Goal: Information Seeking & Learning: Learn about a topic

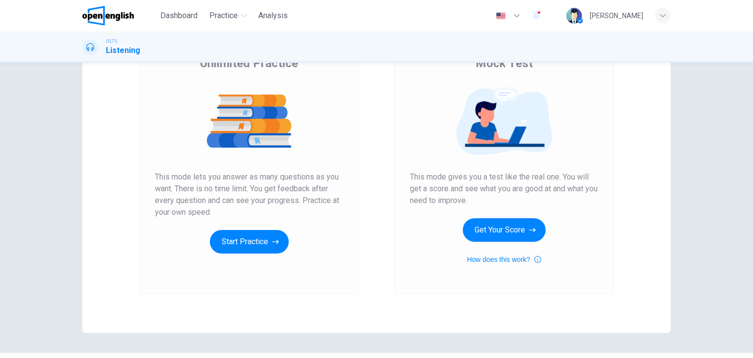
scroll to position [98, 0]
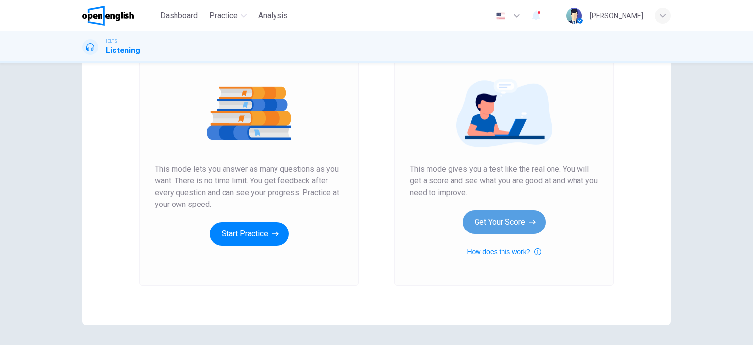
click at [483, 218] on button "Get Your Score" at bounding box center [504, 222] width 83 height 24
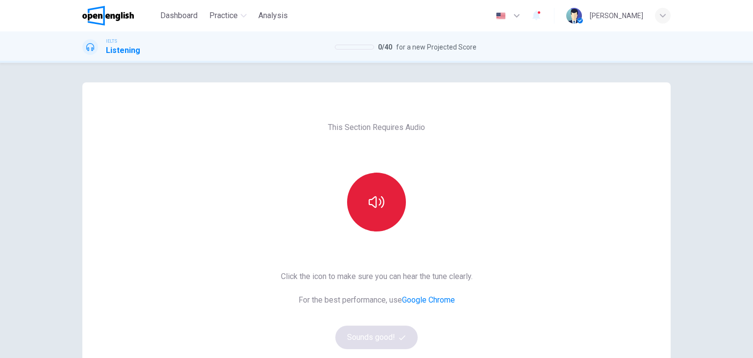
click at [394, 210] on button "button" at bounding box center [376, 202] width 59 height 59
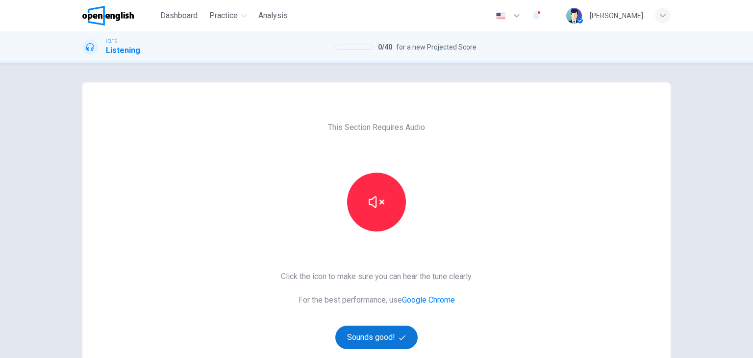
click at [382, 330] on button "Sounds good!" at bounding box center [376, 338] width 82 height 24
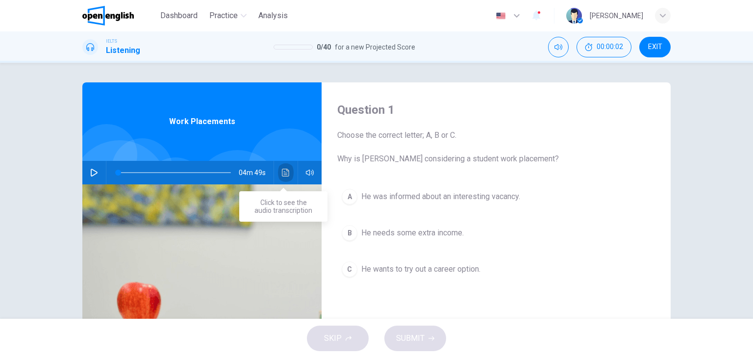
click at [284, 173] on icon "Click to see the audio transcription" at bounding box center [286, 173] width 8 height 8
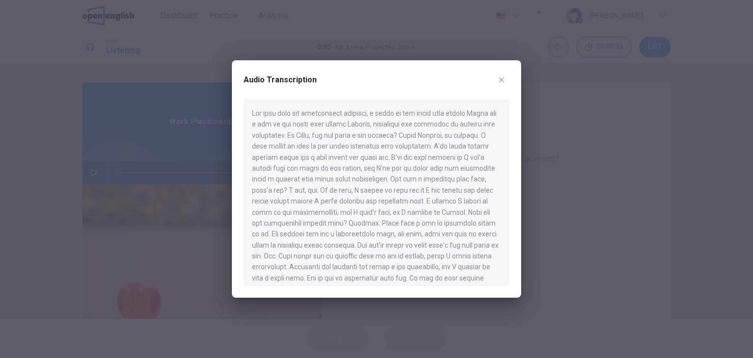
click at [505, 83] on button "button" at bounding box center [502, 80] width 16 height 16
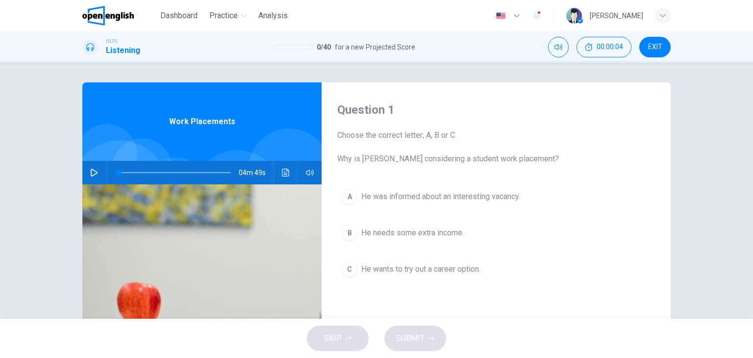
click at [91, 176] on button "button" at bounding box center [94, 173] width 16 height 24
click at [282, 169] on icon "Click to see the audio transcription" at bounding box center [286, 173] width 8 height 8
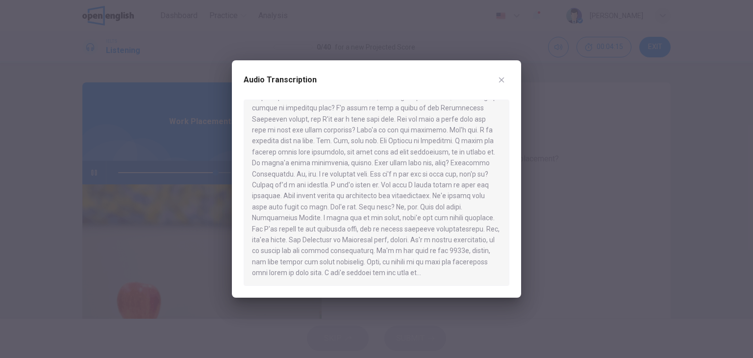
scroll to position [434, 0]
click at [502, 80] on icon "button" at bounding box center [502, 80] width 8 height 8
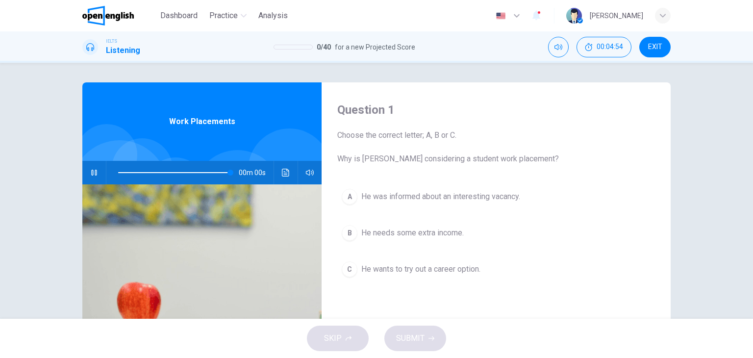
type input "*"
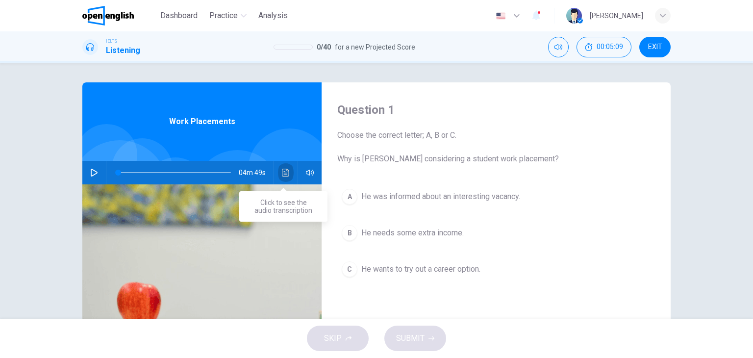
click at [283, 172] on icon "Click to see the audio transcription" at bounding box center [286, 173] width 8 height 8
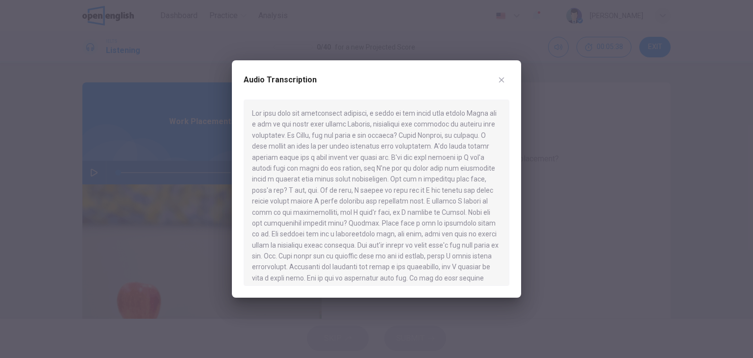
click at [503, 80] on icon "button" at bounding box center [502, 80] width 8 height 8
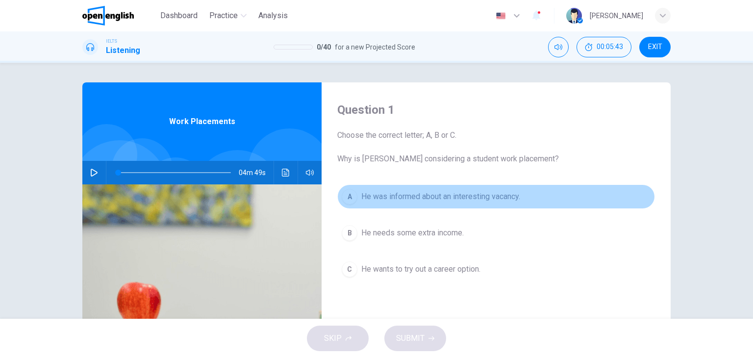
click at [368, 196] on span "He was informed about an interesting vacancy." at bounding box center [440, 197] width 159 height 12
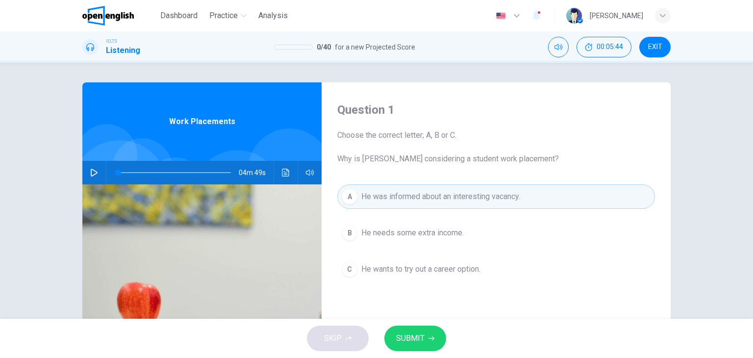
click at [420, 335] on span "SUBMIT" at bounding box center [410, 338] width 28 height 14
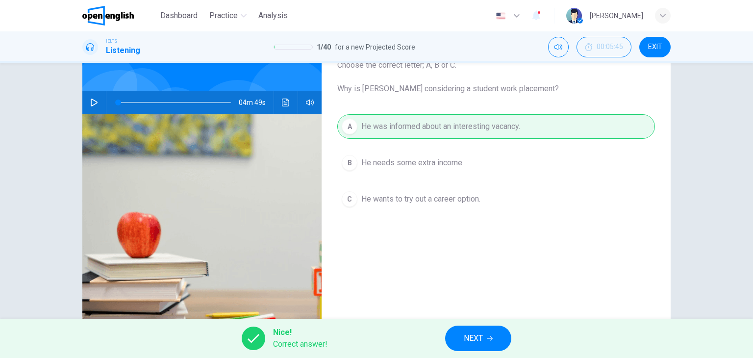
scroll to position [98, 0]
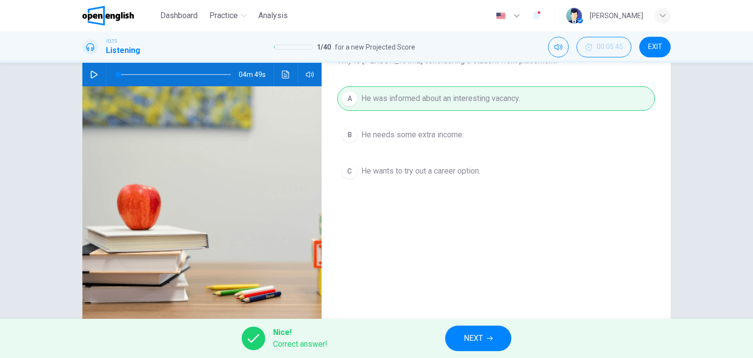
click at [491, 332] on button "NEXT" at bounding box center [478, 338] width 66 height 25
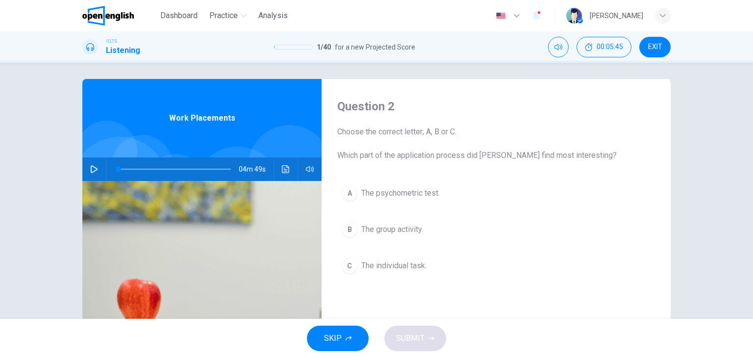
scroll to position [0, 0]
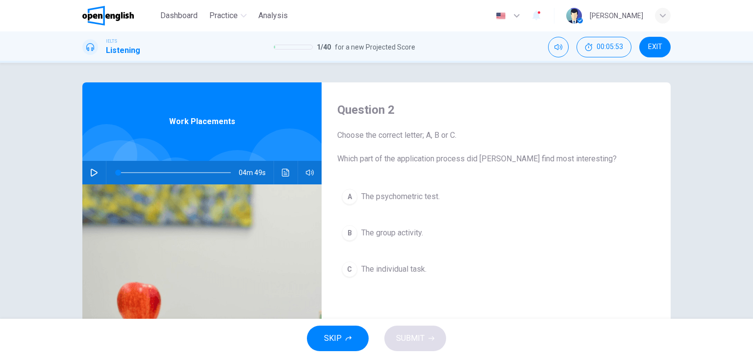
click at [351, 196] on div "A" at bounding box center [350, 197] width 16 height 16
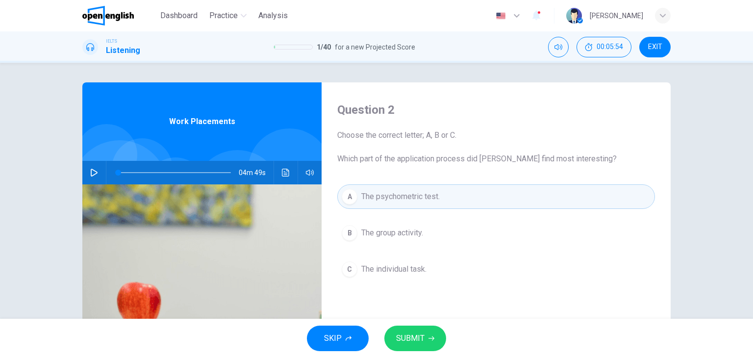
click at [433, 338] on icon "button" at bounding box center [431, 338] width 6 height 6
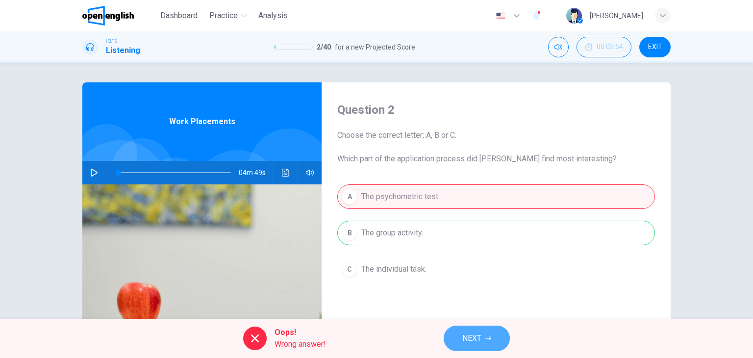
click at [471, 334] on span "NEXT" at bounding box center [471, 338] width 19 height 14
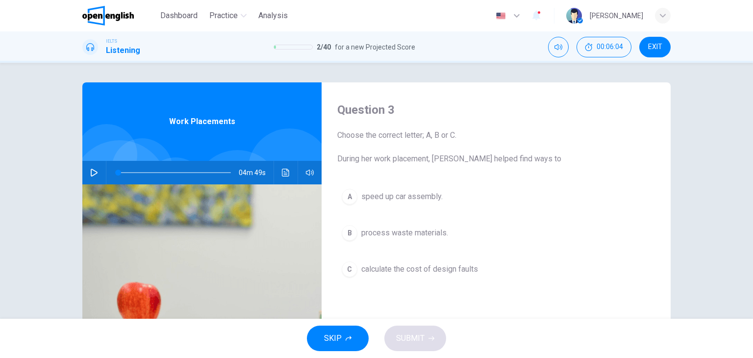
click at [282, 171] on icon "Click to see the audio transcription" at bounding box center [285, 173] width 7 height 8
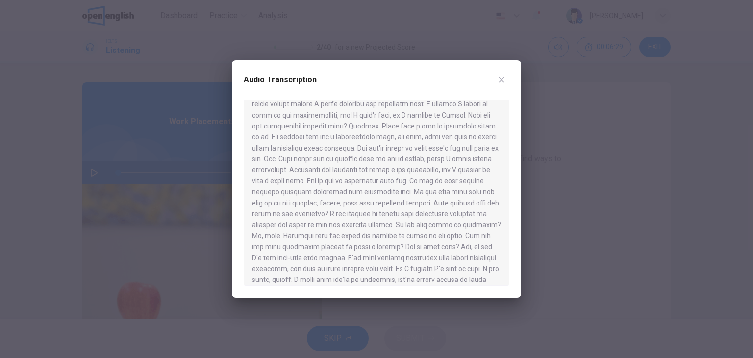
scroll to position [98, 0]
click at [499, 78] on icon "button" at bounding box center [502, 80] width 8 height 8
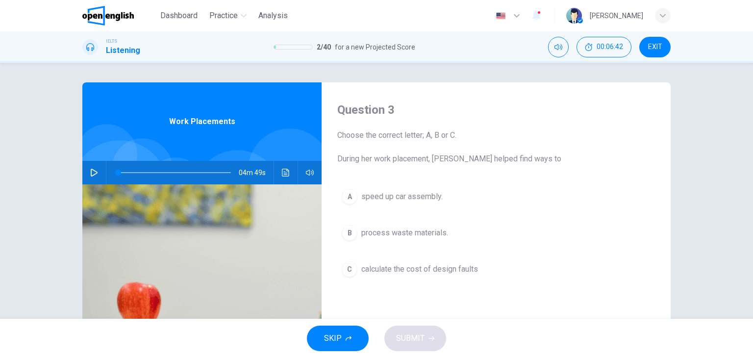
click at [398, 228] on span "process waste materials." at bounding box center [404, 233] width 87 height 12
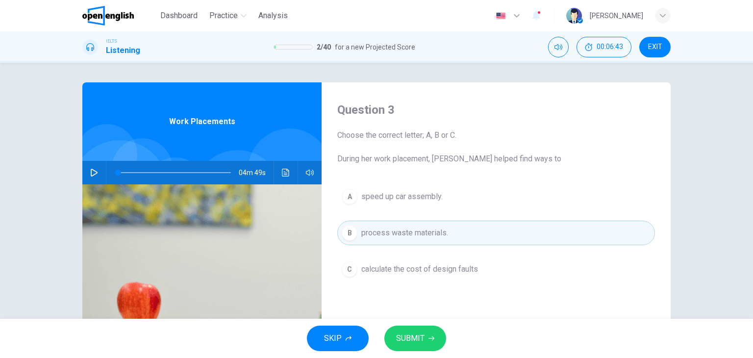
click at [423, 336] on span "SUBMIT" at bounding box center [410, 338] width 28 height 14
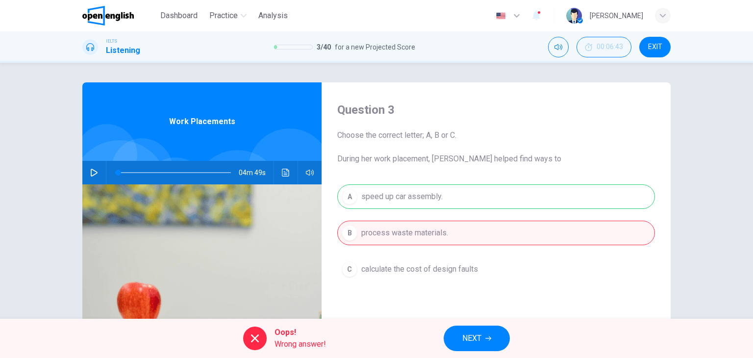
click at [475, 340] on span "NEXT" at bounding box center [471, 338] width 19 height 14
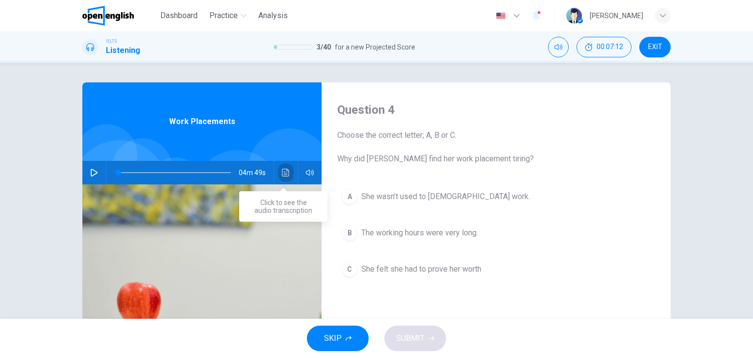
click at [283, 175] on icon "Click to see the audio transcription" at bounding box center [285, 173] width 7 height 8
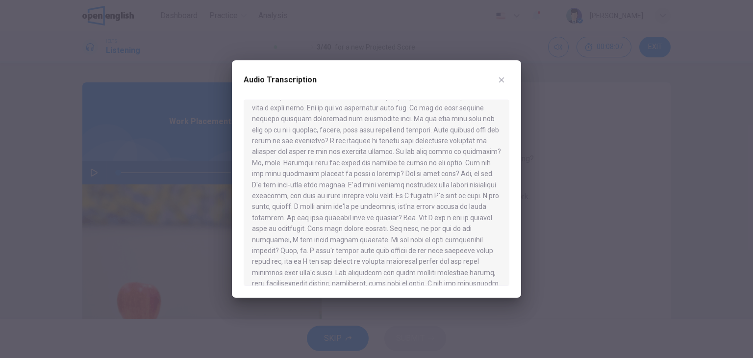
scroll to position [196, 0]
click at [504, 85] on button "button" at bounding box center [502, 80] width 16 height 16
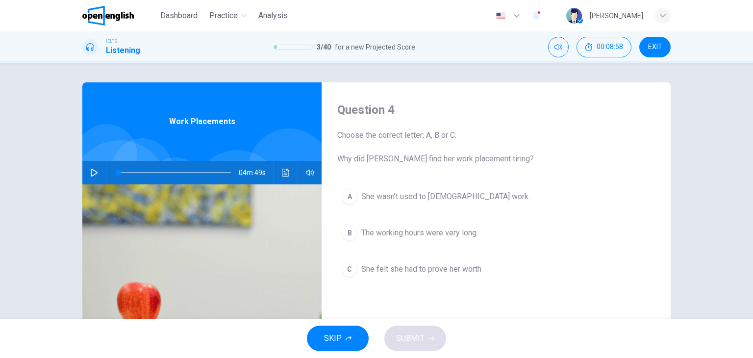
click at [403, 194] on span "She wasn’t used to [DEMOGRAPHIC_DATA] work." at bounding box center [445, 197] width 169 height 12
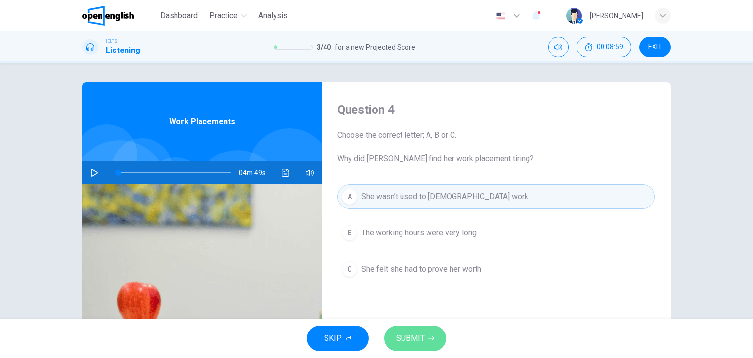
click at [418, 334] on span "SUBMIT" at bounding box center [410, 338] width 28 height 14
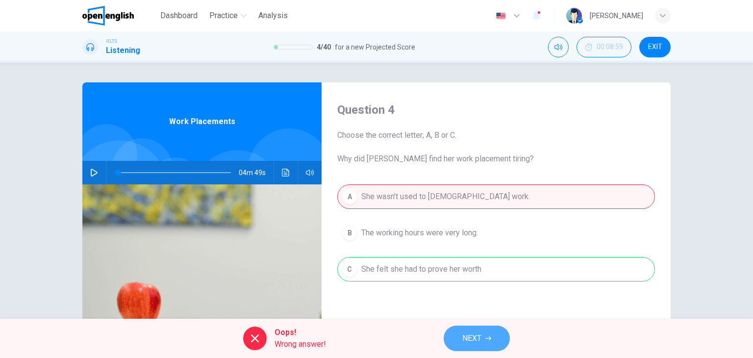
click at [483, 341] on button "NEXT" at bounding box center [477, 338] width 66 height 25
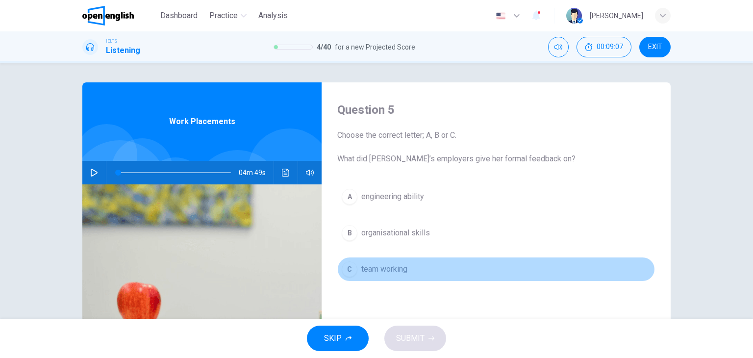
click at [384, 269] on span "team working" at bounding box center [384, 269] width 46 height 12
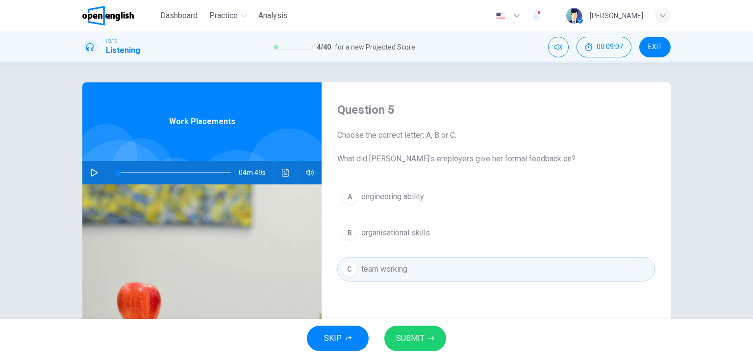
click at [422, 337] on span "SUBMIT" at bounding box center [410, 338] width 28 height 14
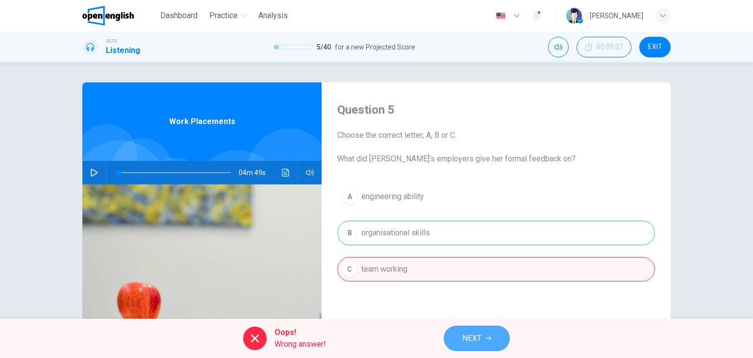
click at [465, 337] on span "NEXT" at bounding box center [471, 338] width 19 height 14
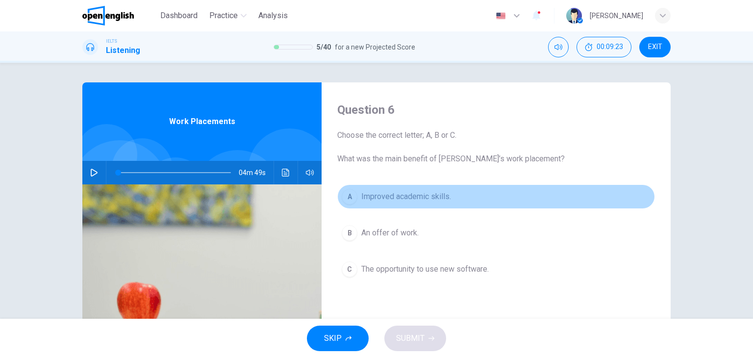
click at [407, 197] on span "Improved academic skills." at bounding box center [406, 197] width 90 height 12
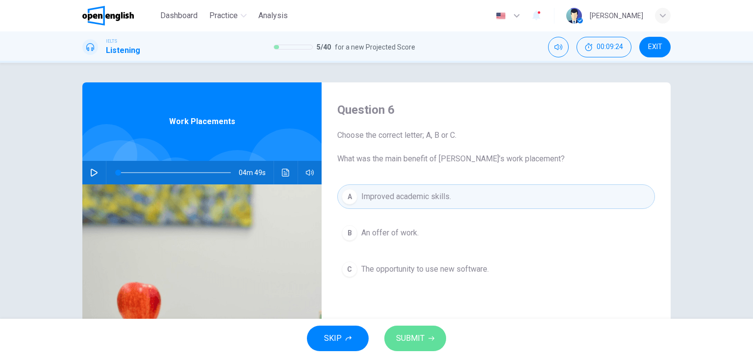
click at [415, 338] on span "SUBMIT" at bounding box center [410, 338] width 28 height 14
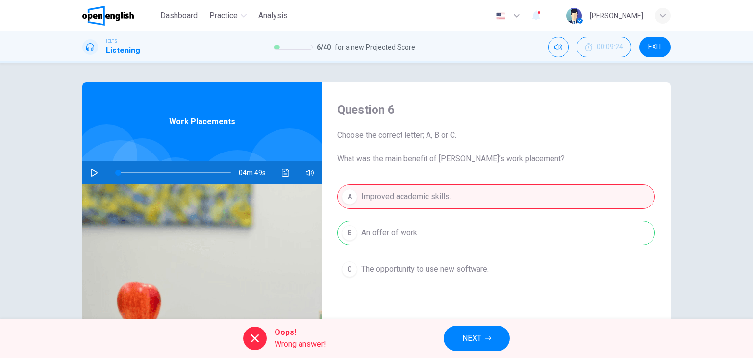
click at [492, 338] on button "NEXT" at bounding box center [477, 338] width 66 height 25
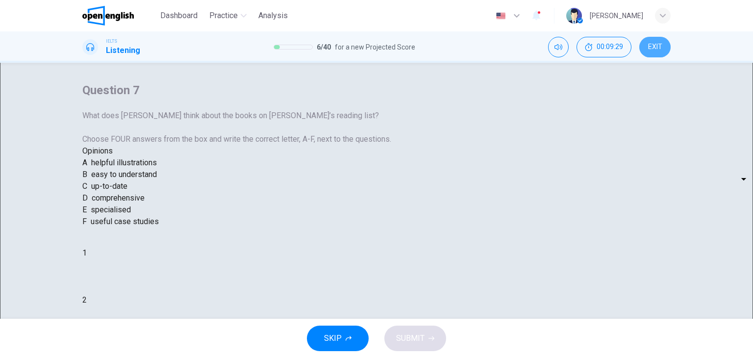
click at [657, 50] on span "EXIT" at bounding box center [655, 47] width 14 height 8
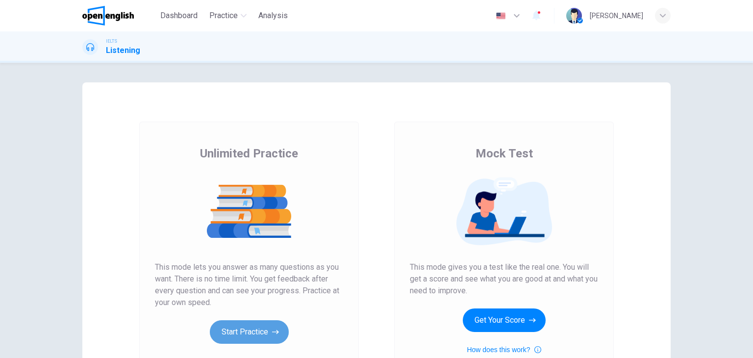
click at [246, 334] on button "Start Practice" at bounding box center [249, 332] width 79 height 24
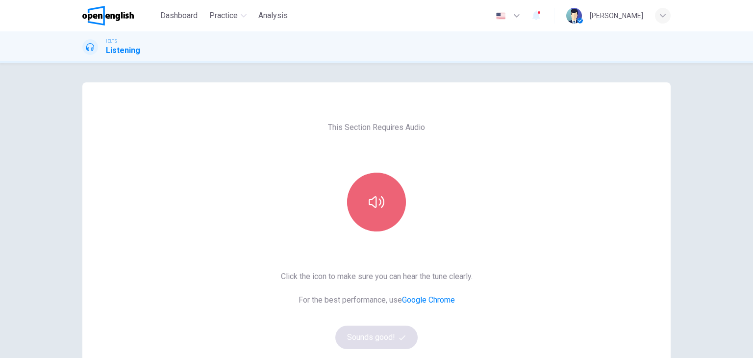
click at [388, 202] on button "button" at bounding box center [376, 202] width 59 height 59
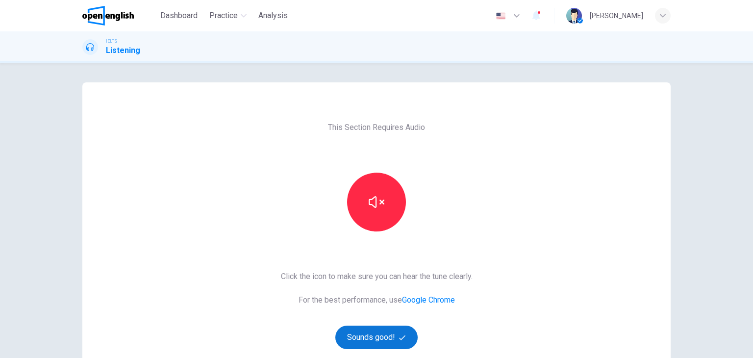
click at [388, 333] on button "Sounds good!" at bounding box center [376, 338] width 82 height 24
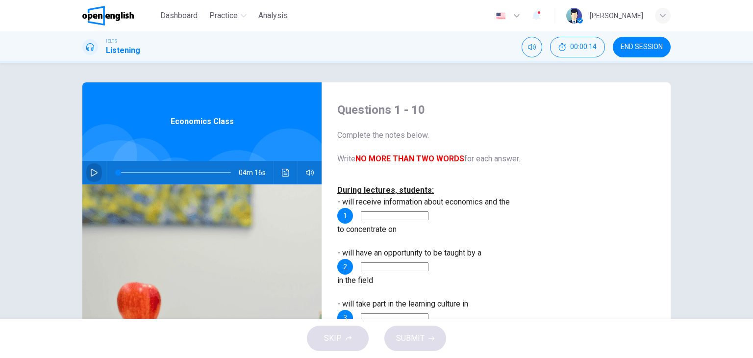
click at [90, 175] on icon "button" at bounding box center [94, 173] width 8 height 8
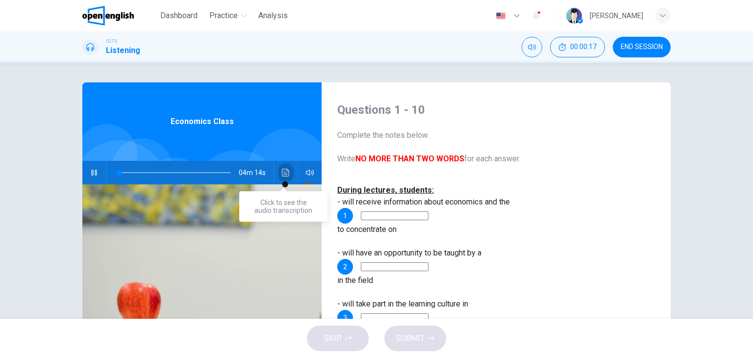
click at [286, 173] on icon "Click to see the audio transcription" at bounding box center [286, 173] width 8 height 8
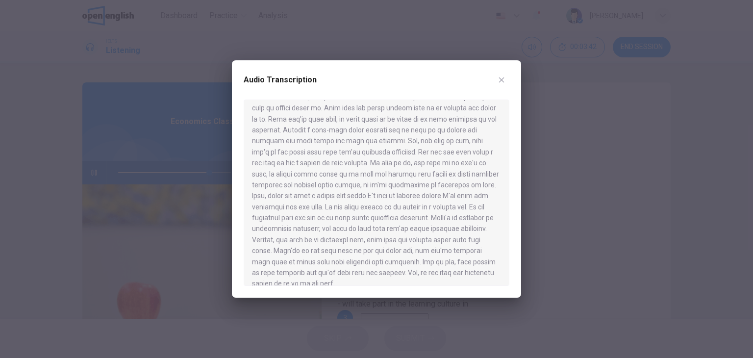
scroll to position [291, 0]
click at [501, 78] on icon "button" at bounding box center [502, 80] width 8 height 8
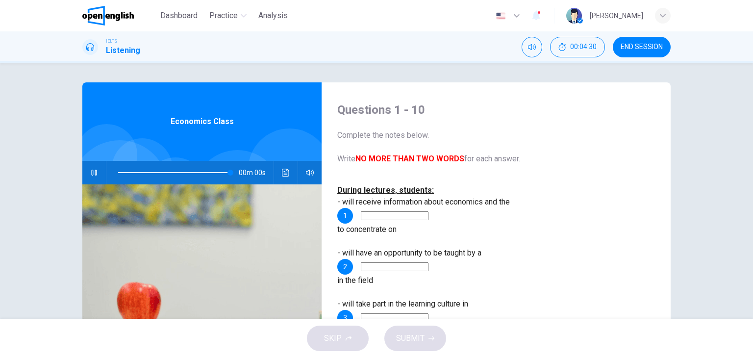
type input "*"
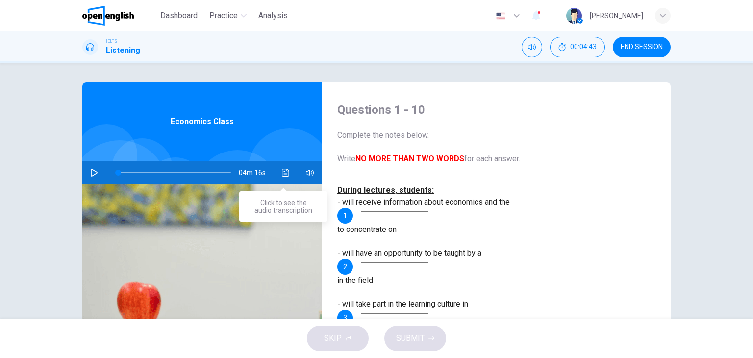
click at [282, 173] on icon "Click to see the audio transcription" at bounding box center [286, 173] width 8 height 8
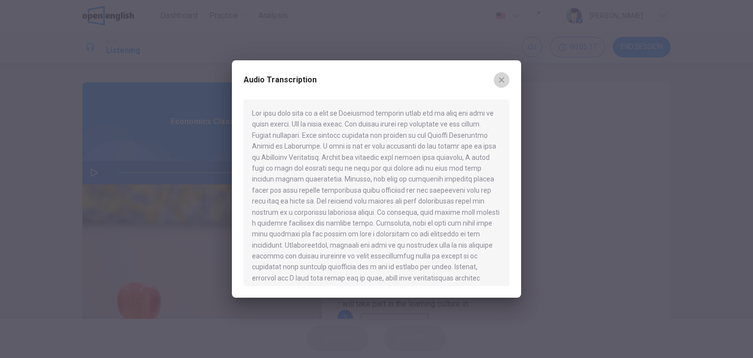
click at [504, 79] on icon "button" at bounding box center [502, 80] width 8 height 8
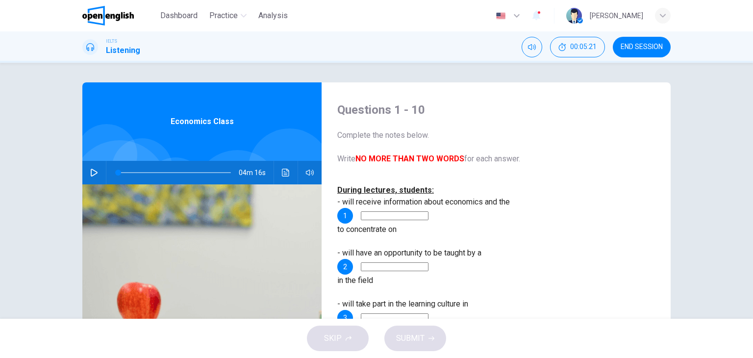
click at [284, 175] on icon "Click to see the audio transcription" at bounding box center [285, 173] width 7 height 8
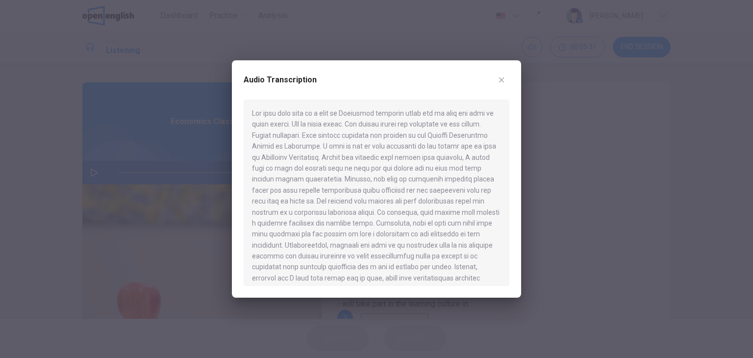
click at [502, 81] on icon "button" at bounding box center [502, 80] width 8 height 8
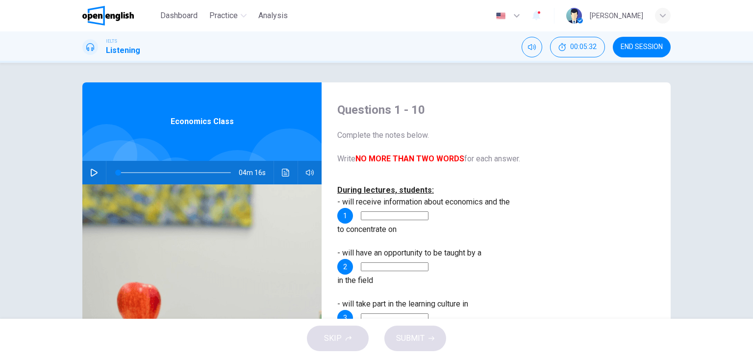
click at [428, 213] on input at bounding box center [395, 215] width 68 height 9
click at [282, 170] on icon "Click to see the audio transcription" at bounding box center [286, 173] width 8 height 8
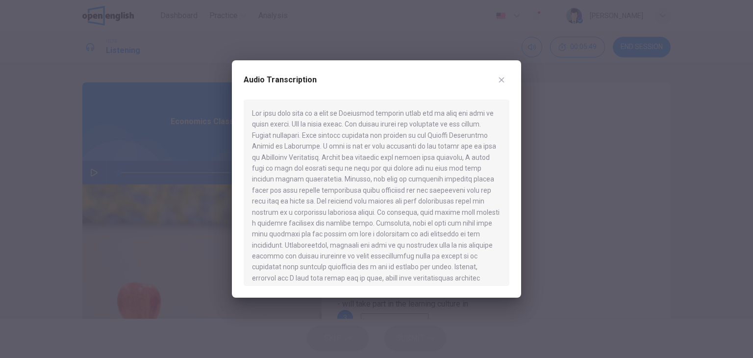
click at [504, 80] on icon "button" at bounding box center [502, 80] width 8 height 8
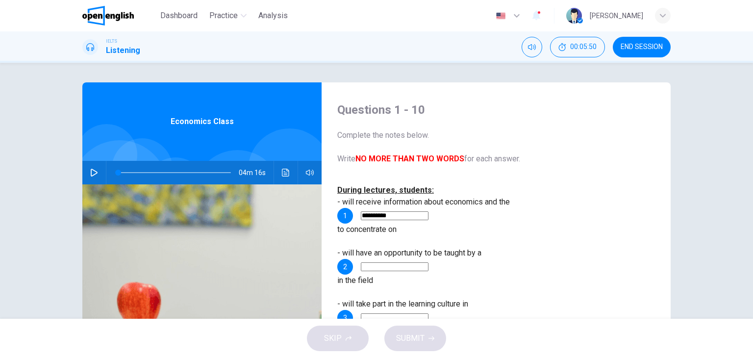
click at [428, 214] on input "**********" at bounding box center [395, 215] width 68 height 9
click at [282, 171] on icon "Click to see the audio transcription" at bounding box center [286, 173] width 8 height 8
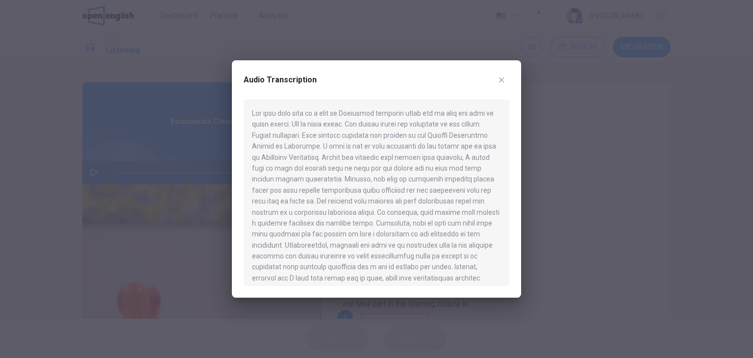
click at [505, 79] on button "button" at bounding box center [502, 80] width 16 height 16
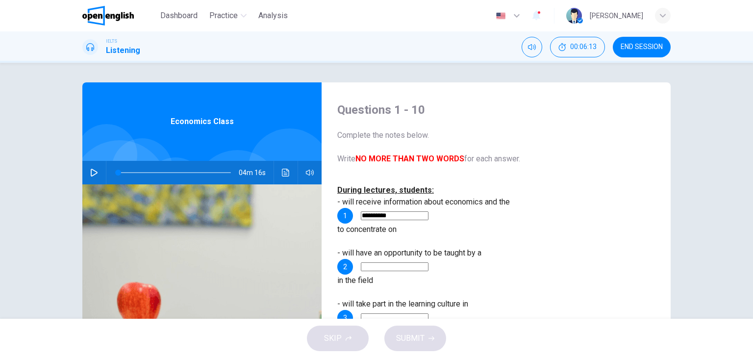
click at [428, 211] on input "**********" at bounding box center [395, 215] width 68 height 9
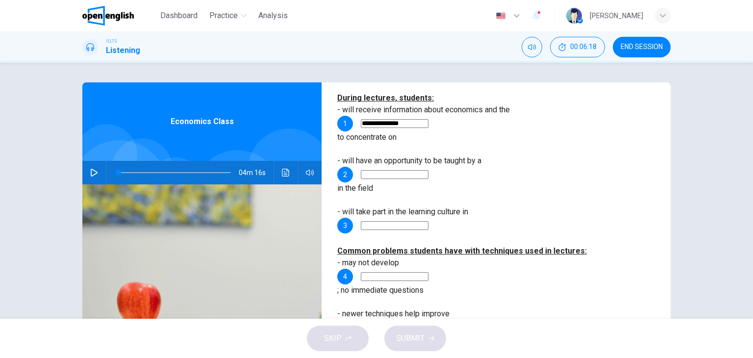
scroll to position [98, 0]
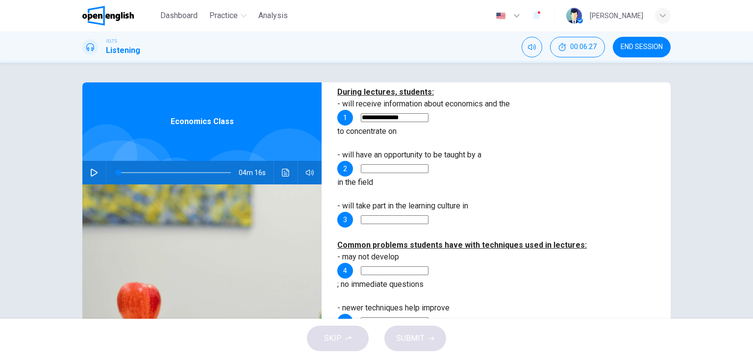
type input "**********"
click at [286, 175] on icon "Click to see the audio transcription" at bounding box center [285, 173] width 7 height 8
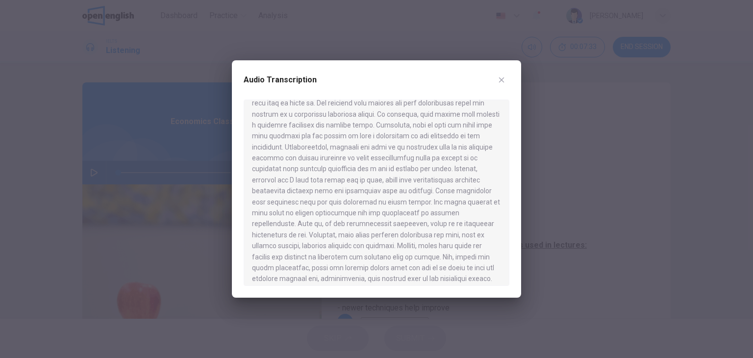
click at [505, 80] on button "button" at bounding box center [502, 80] width 16 height 16
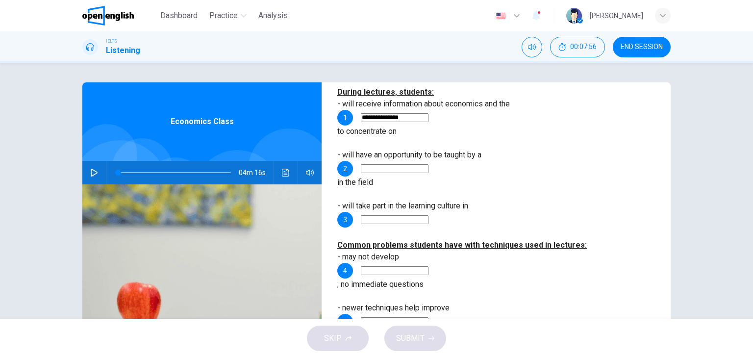
click at [286, 169] on icon "Click to see the audio transcription" at bounding box center [286, 173] width 8 height 8
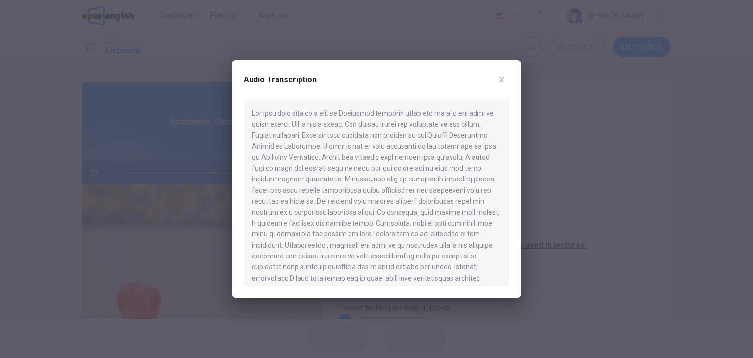
scroll to position [0, 0]
click at [504, 82] on icon "button" at bounding box center [502, 80] width 8 height 8
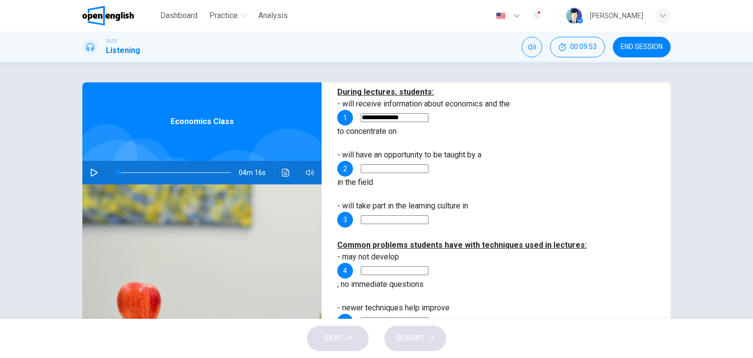
click at [428, 164] on input at bounding box center [395, 168] width 68 height 9
type input "**********"
click at [615, 200] on div "- will take part in the learning culture in 3" at bounding box center [496, 213] width 318 height 27
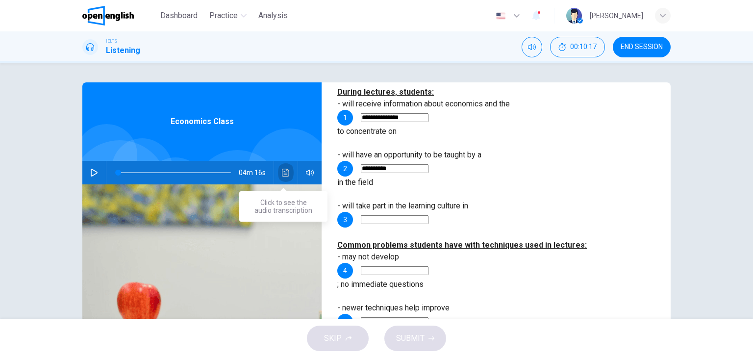
click at [283, 174] on icon "Click to see the audio transcription" at bounding box center [286, 173] width 8 height 8
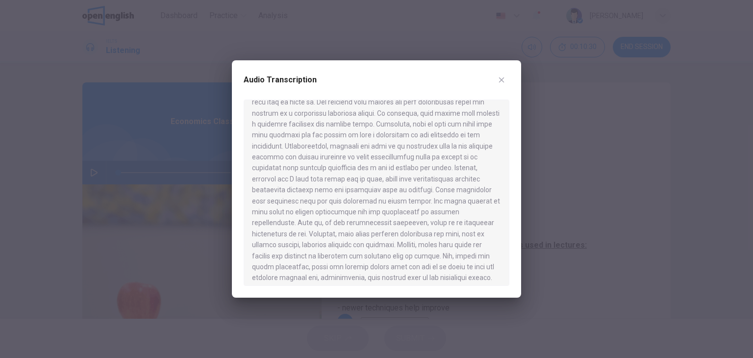
scroll to position [98, 0]
click at [501, 83] on icon "button" at bounding box center [502, 80] width 8 height 8
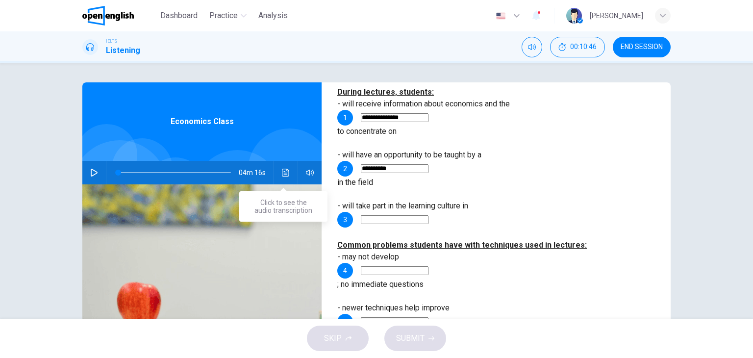
click at [287, 166] on button "Click to see the audio transcription" at bounding box center [286, 173] width 16 height 24
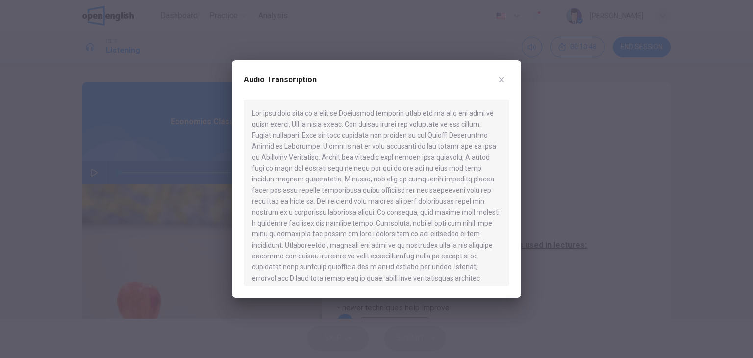
scroll to position [49, 0]
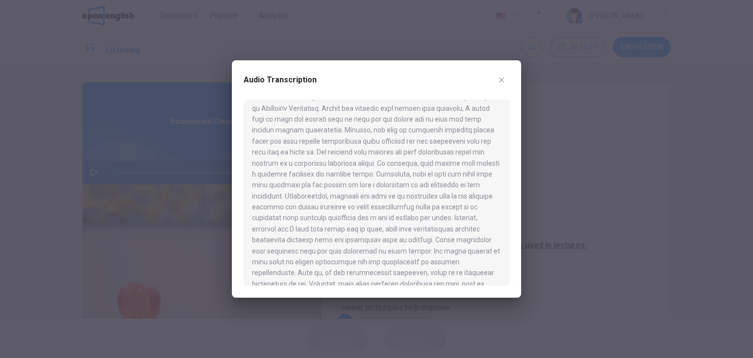
click at [501, 75] on button "button" at bounding box center [502, 80] width 16 height 16
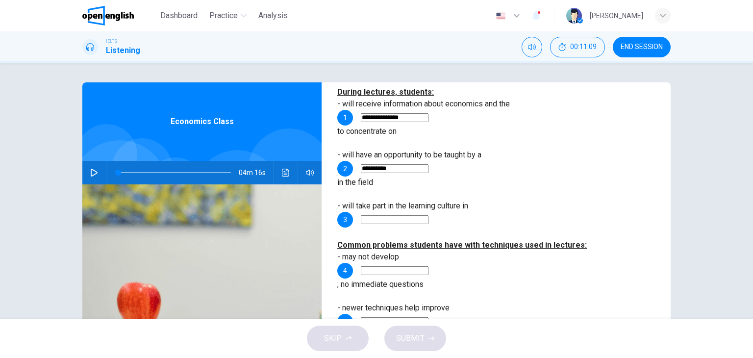
click at [428, 215] on input at bounding box center [395, 219] width 68 height 9
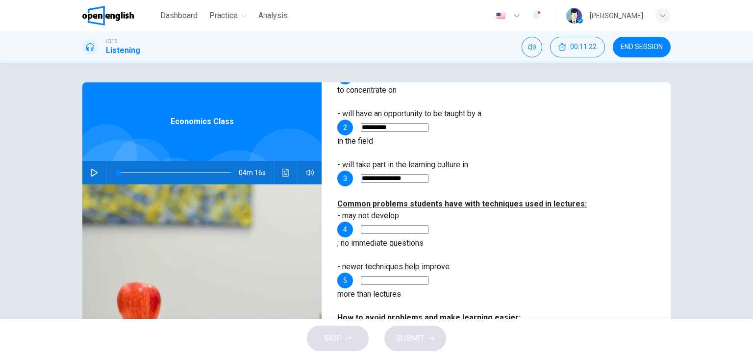
scroll to position [141, 0]
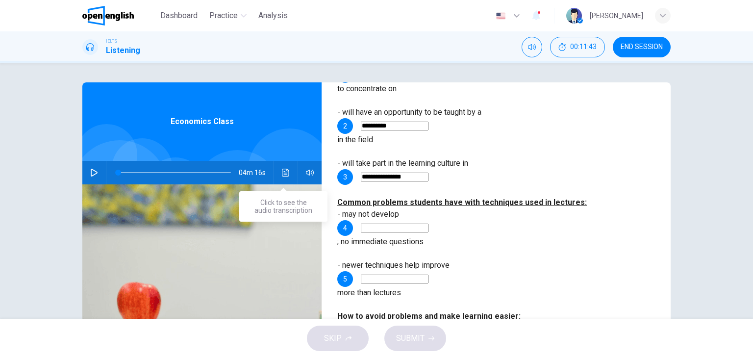
type input "**********"
click at [286, 175] on icon "Click to see the audio transcription" at bounding box center [286, 173] width 8 height 8
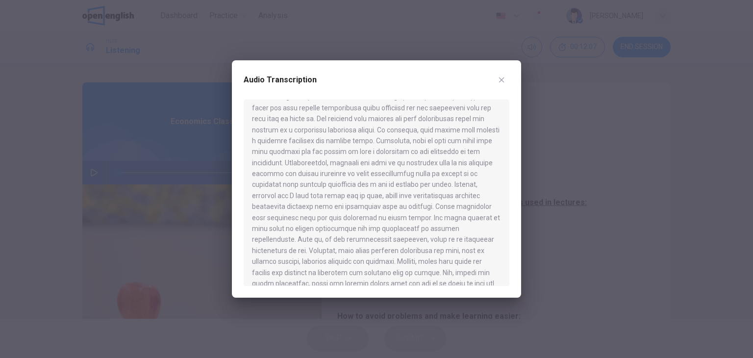
scroll to position [98, 0]
click at [502, 78] on icon "button" at bounding box center [502, 80] width 8 height 8
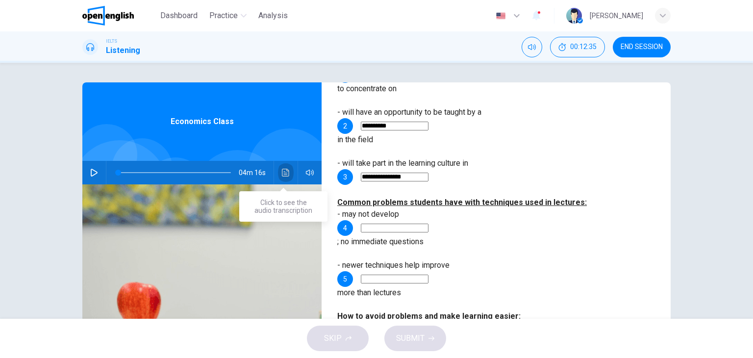
click at [286, 173] on icon "Click to see the audio transcription" at bounding box center [286, 173] width 8 height 8
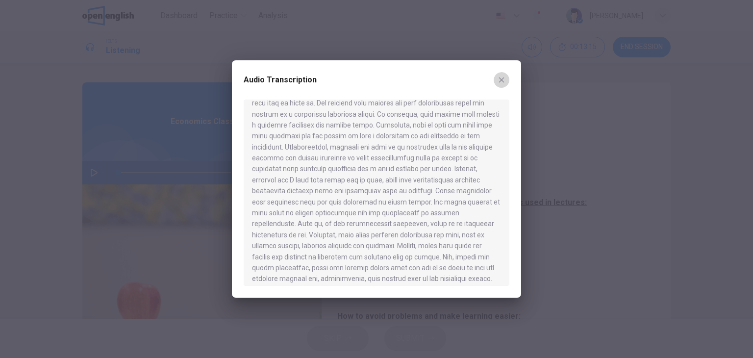
click at [500, 79] on icon "button" at bounding box center [501, 79] width 5 height 5
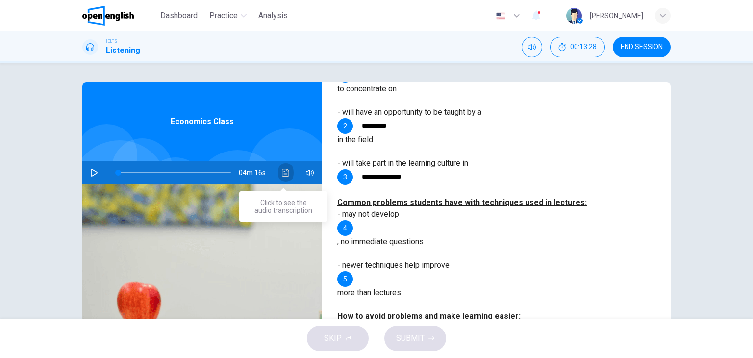
click at [284, 170] on icon "Click to see the audio transcription" at bounding box center [285, 173] width 7 height 8
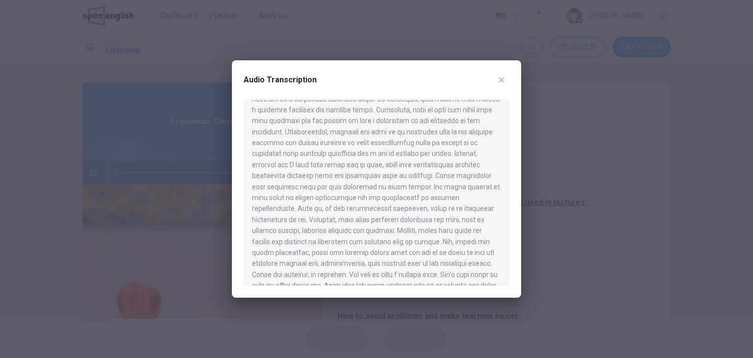
scroll to position [147, 0]
click at [501, 79] on icon "button" at bounding box center [501, 79] width 5 height 5
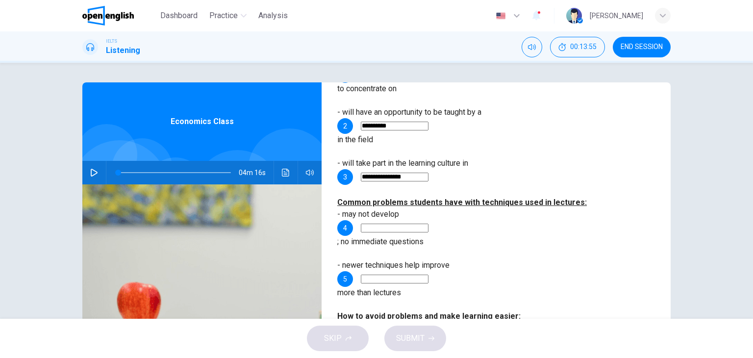
click at [428, 224] on input at bounding box center [395, 228] width 68 height 9
click at [282, 169] on icon "Click to see the audio transcription" at bounding box center [286, 173] width 8 height 8
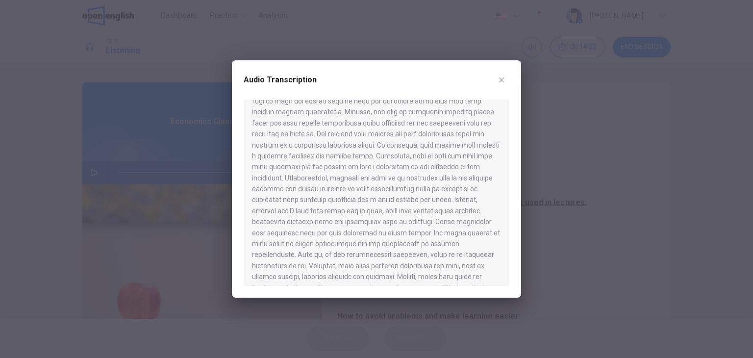
scroll to position [98, 0]
click at [503, 79] on icon "button" at bounding box center [502, 80] width 8 height 8
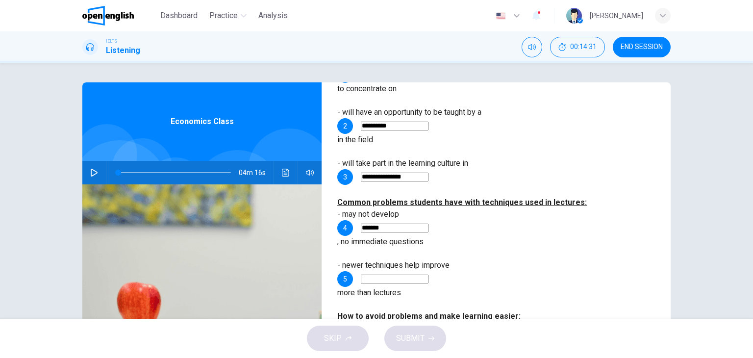
click at [428, 224] on input "*******" at bounding box center [395, 228] width 68 height 9
type input "**********"
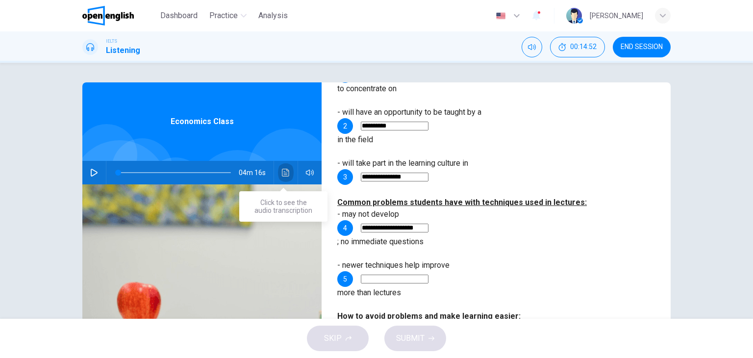
click at [284, 175] on icon "Click to see the audio transcription" at bounding box center [285, 173] width 7 height 8
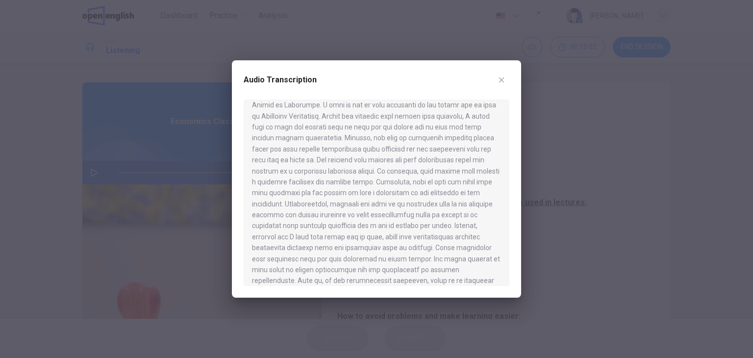
scroll to position [196, 0]
click at [504, 76] on icon "button" at bounding box center [502, 80] width 8 height 8
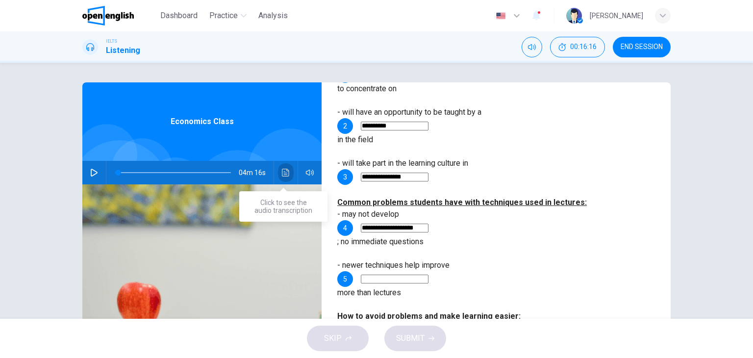
click at [284, 173] on icon "Click to see the audio transcription" at bounding box center [286, 173] width 8 height 8
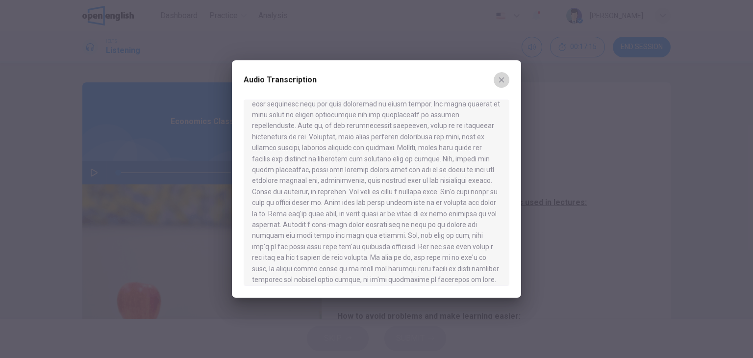
click at [506, 79] on button "button" at bounding box center [502, 80] width 16 height 16
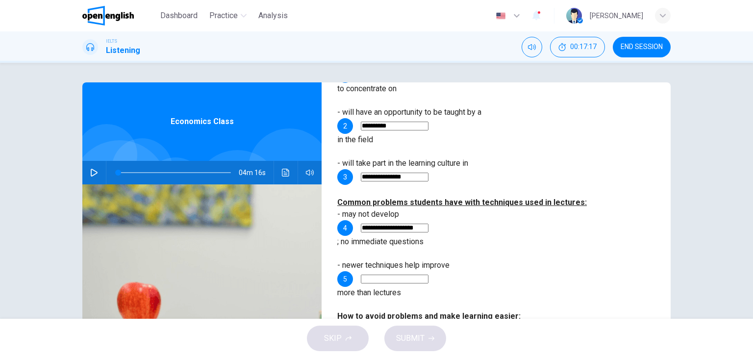
click at [353, 271] on div "5" at bounding box center [345, 279] width 16 height 16
click at [428, 275] on input at bounding box center [395, 279] width 68 height 9
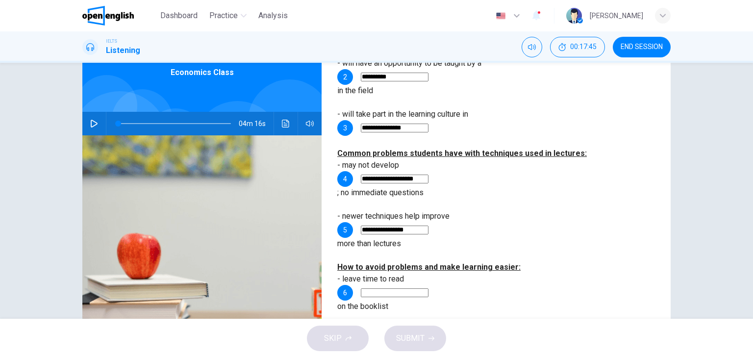
scroll to position [98, 0]
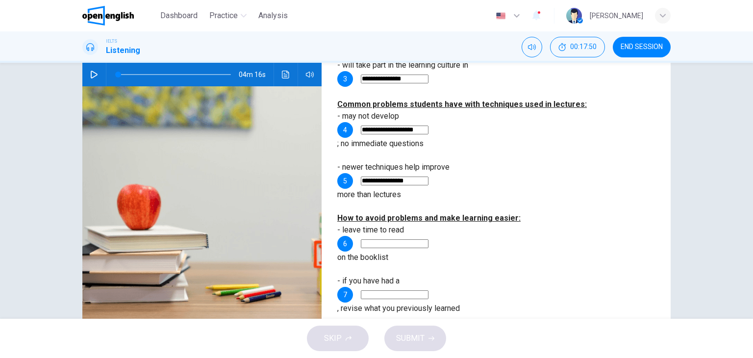
type input "**********"
click at [283, 78] on button "Click to see the audio transcription" at bounding box center [286, 75] width 16 height 24
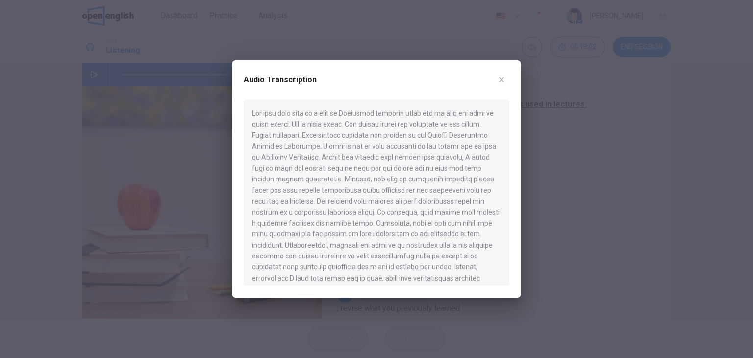
click at [502, 85] on button "button" at bounding box center [502, 80] width 16 height 16
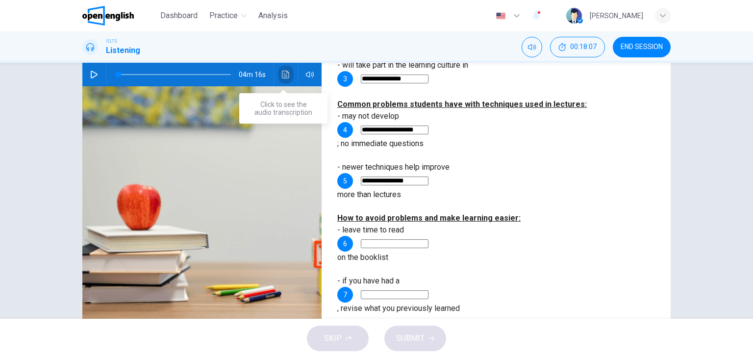
click at [284, 78] on icon "Click to see the audio transcription" at bounding box center [285, 75] width 7 height 8
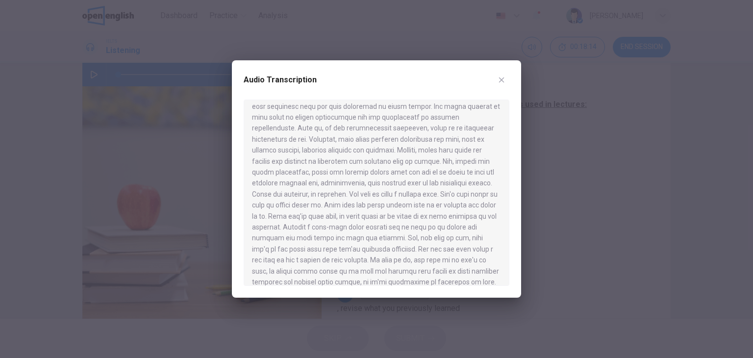
scroll to position [193, 0]
click at [500, 79] on icon "button" at bounding box center [502, 80] width 8 height 8
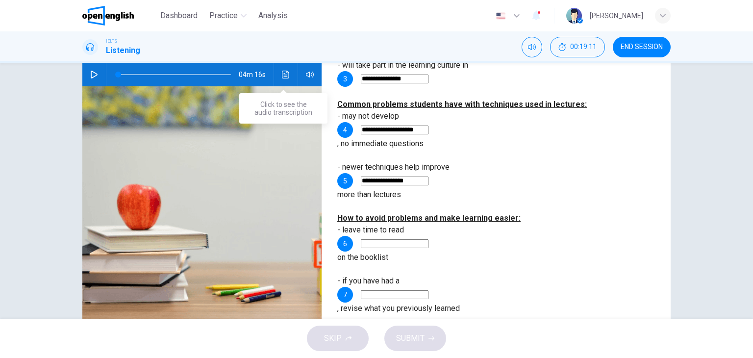
click at [282, 73] on icon "Click to see the audio transcription" at bounding box center [286, 75] width 8 height 8
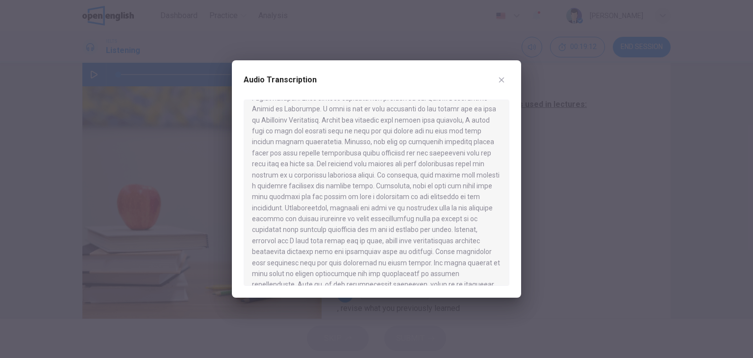
scroll to position [196, 0]
click at [503, 77] on icon "button" at bounding box center [502, 80] width 8 height 8
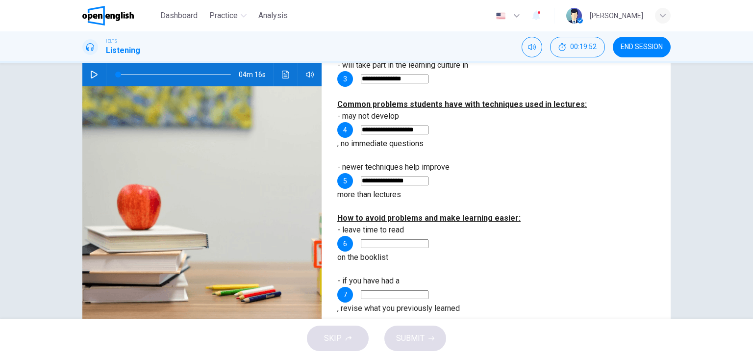
click at [428, 239] on input at bounding box center [395, 243] width 68 height 9
click at [285, 74] on icon "Click to see the audio transcription" at bounding box center [286, 75] width 8 height 8
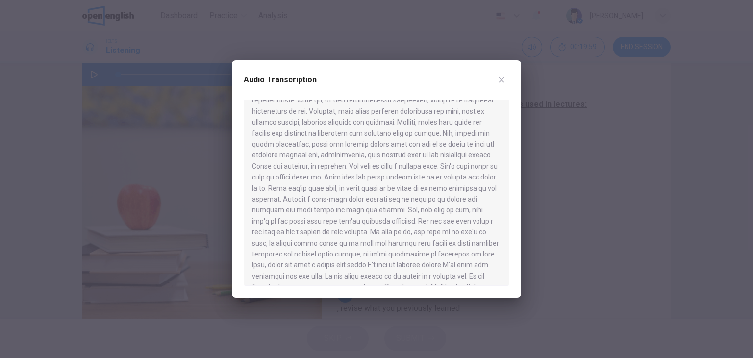
scroll to position [245, 0]
drag, startPoint x: 388, startPoint y: 77, endPoint x: 255, endPoint y: 88, distance: 133.7
click at [255, 88] on div "Audio Transcription" at bounding box center [377, 85] width 266 height 27
click at [501, 79] on icon "button" at bounding box center [501, 79] width 5 height 5
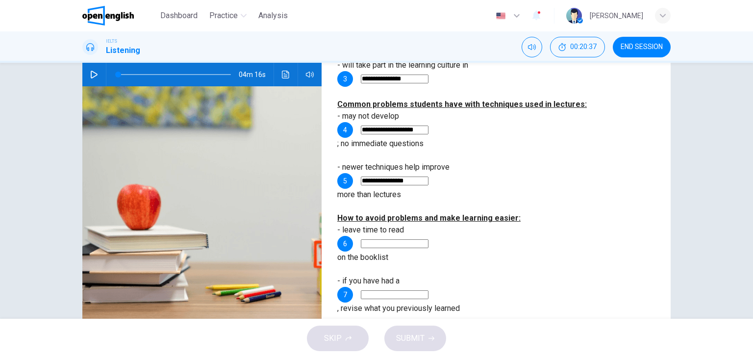
click at [428, 239] on input at bounding box center [395, 243] width 68 height 9
type input "*****"
click at [284, 77] on icon "Click to see the audio transcription" at bounding box center [286, 75] width 8 height 8
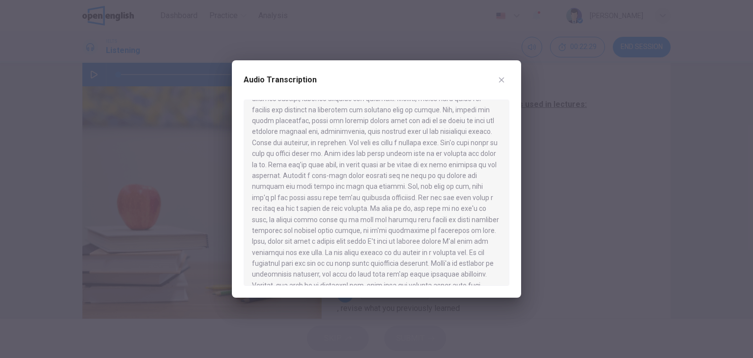
click at [505, 79] on button "button" at bounding box center [502, 80] width 16 height 16
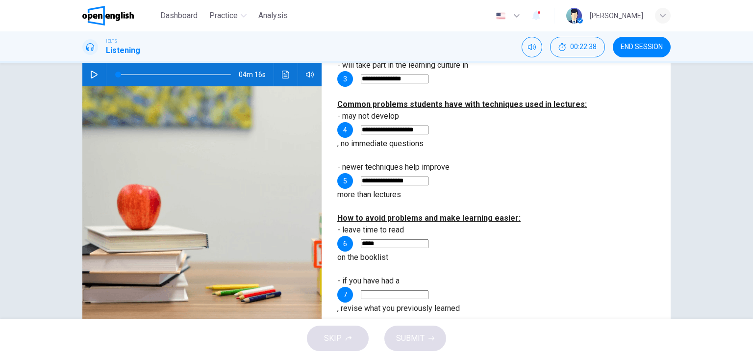
click at [428, 290] on input at bounding box center [395, 294] width 68 height 9
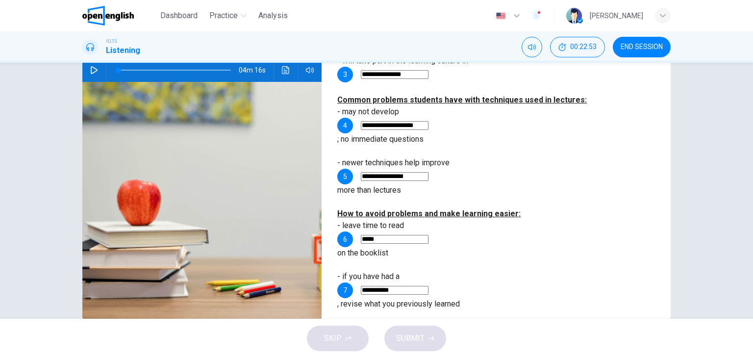
scroll to position [75, 0]
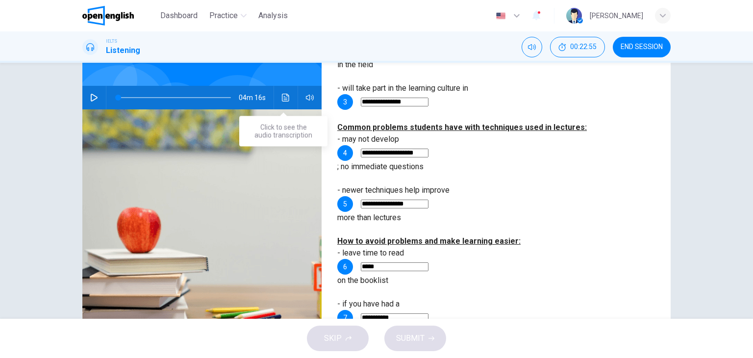
type input "**********"
click at [282, 100] on icon "Click to see the audio transcription" at bounding box center [286, 98] width 8 height 8
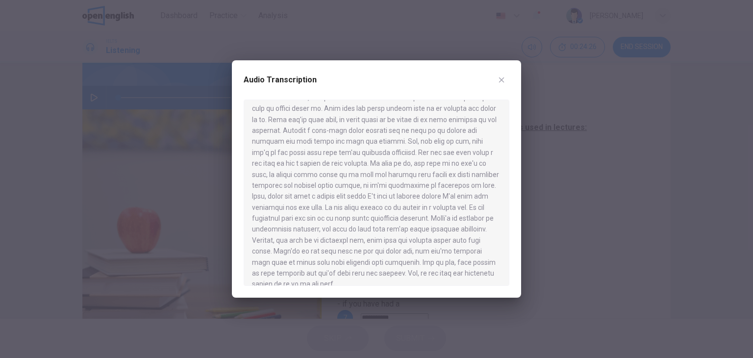
scroll to position [291, 0]
click at [498, 77] on icon "button" at bounding box center [502, 80] width 8 height 8
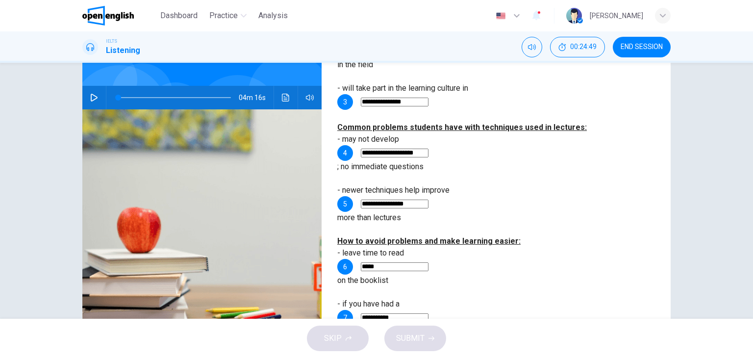
type input "*"
click at [280, 92] on button "Click to see the audio transcription" at bounding box center [286, 98] width 16 height 24
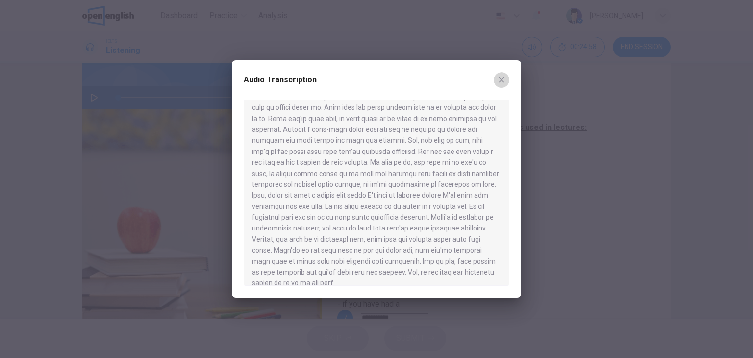
click at [499, 83] on icon "button" at bounding box center [502, 80] width 8 height 8
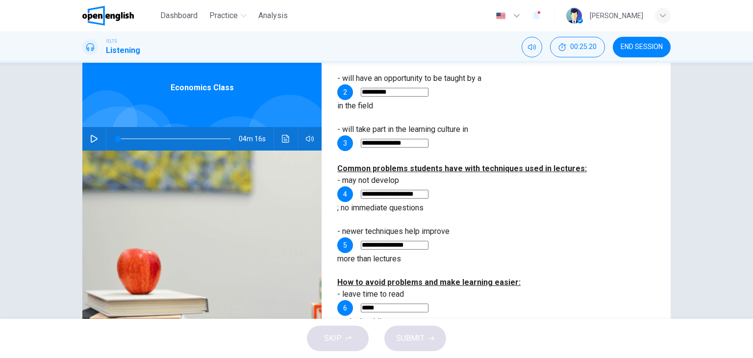
scroll to position [26, 0]
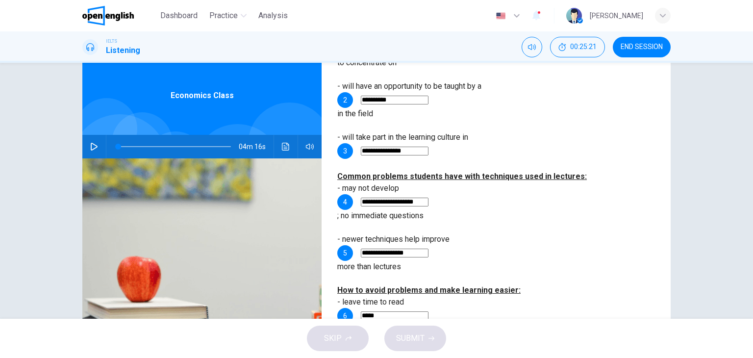
type input "**********"
click at [282, 148] on icon "Click to see the audio transcription" at bounding box center [286, 147] width 8 height 8
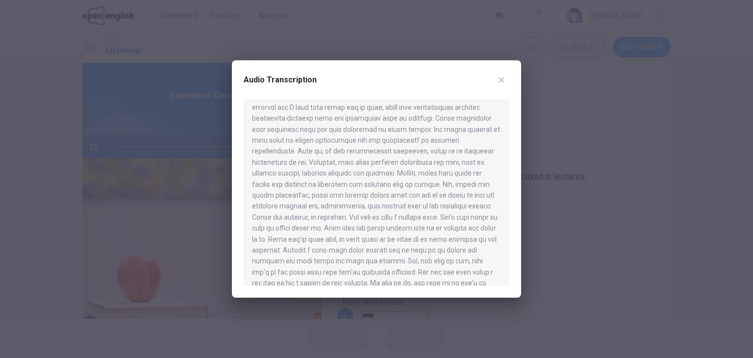
scroll to position [291, 0]
click at [502, 81] on icon "button" at bounding box center [502, 80] width 8 height 8
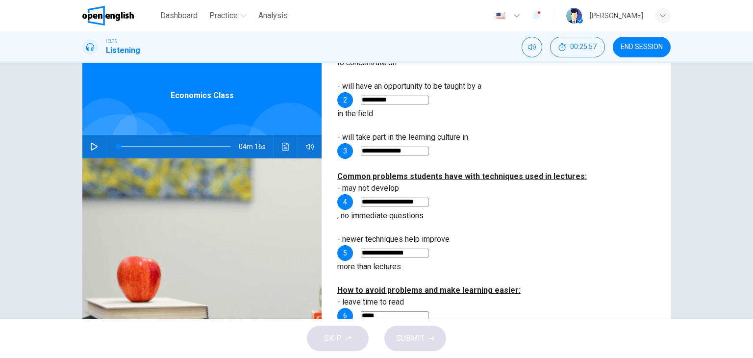
drag, startPoint x: 482, startPoint y: 272, endPoint x: 426, endPoint y: 278, distance: 56.7
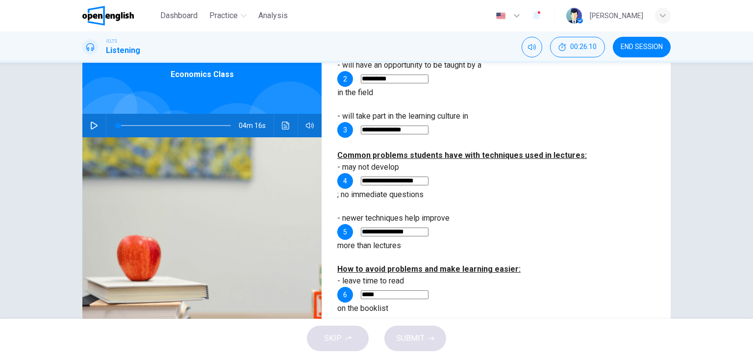
scroll to position [26, 0]
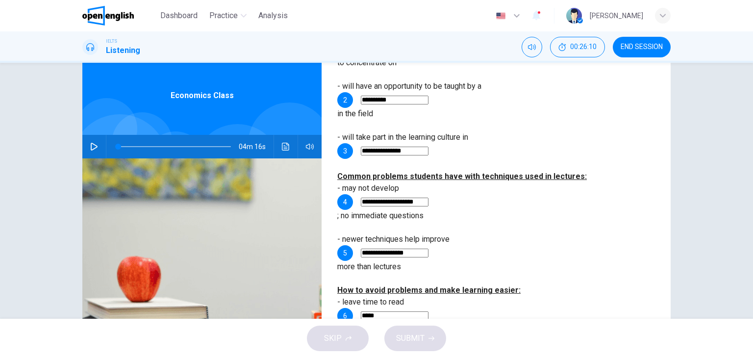
type input "**********"
click at [278, 149] on button "Click to see the audio transcription" at bounding box center [286, 147] width 16 height 24
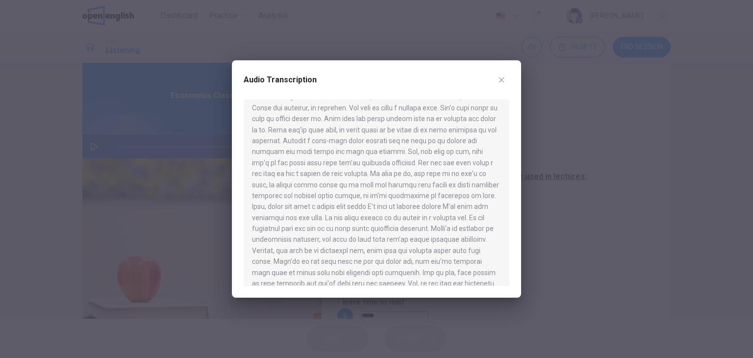
scroll to position [291, 0]
drag, startPoint x: 503, startPoint y: 78, endPoint x: 499, endPoint y: 93, distance: 15.2
click at [503, 77] on icon "button" at bounding box center [502, 80] width 8 height 8
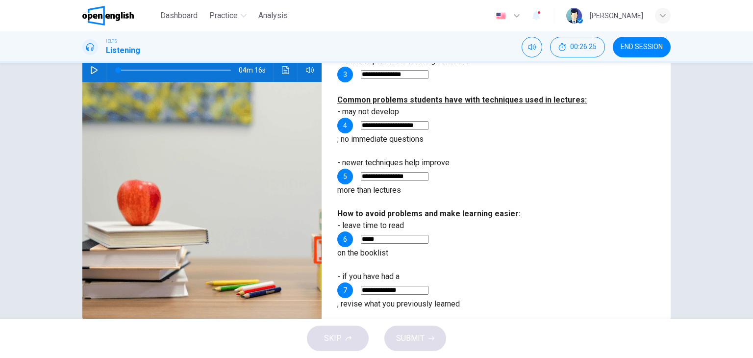
scroll to position [124, 0]
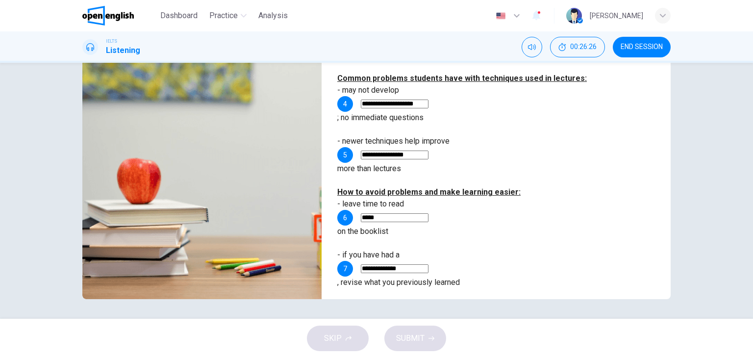
type input "**********"
click at [539, 305] on div "**********" at bounding box center [376, 191] width 753 height 256
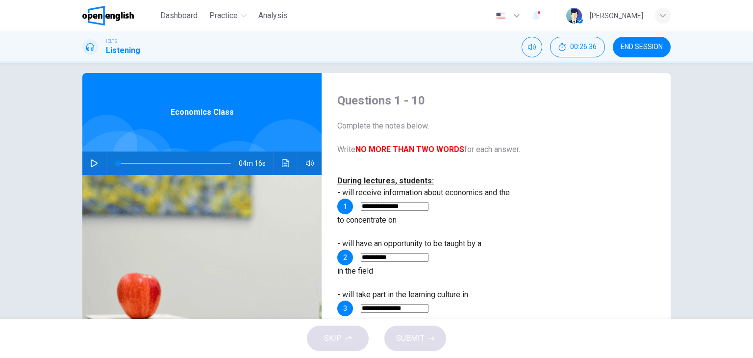
scroll to position [0, 0]
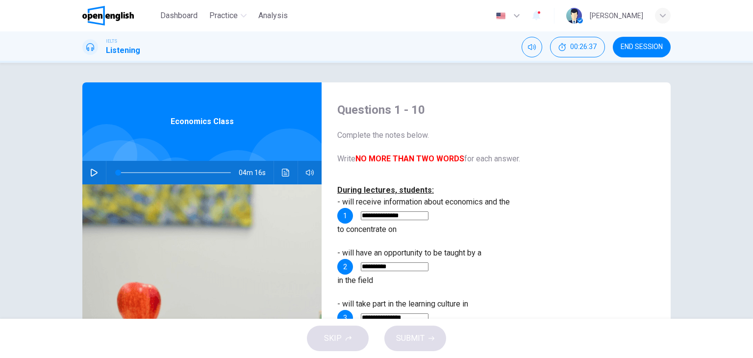
click at [280, 168] on button "Click to see the audio transcription" at bounding box center [286, 173] width 16 height 24
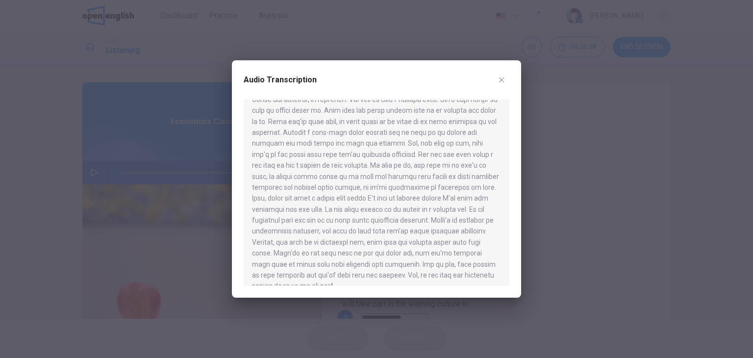
scroll to position [291, 0]
click at [502, 79] on icon "button" at bounding box center [501, 79] width 5 height 5
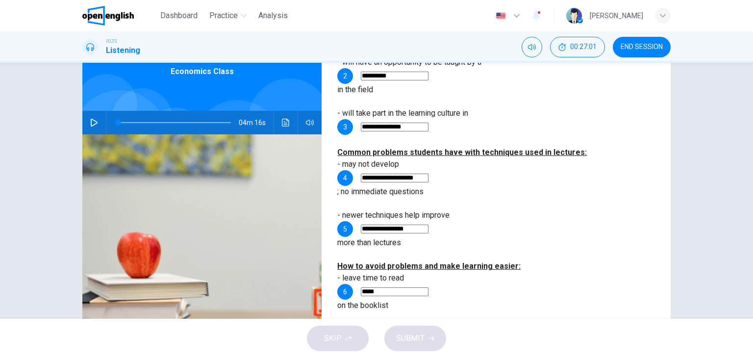
scroll to position [26, 0]
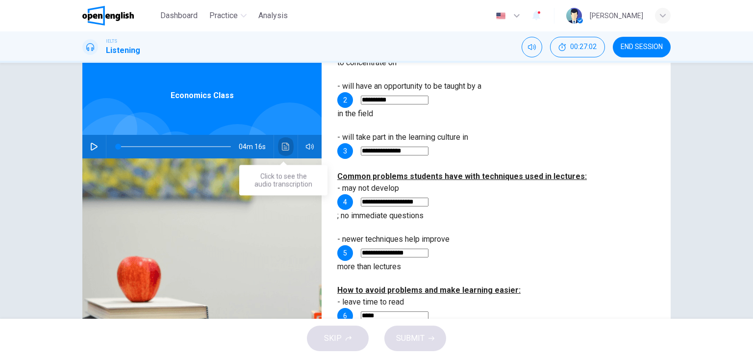
click at [282, 145] on icon "Click to see the audio transcription" at bounding box center [286, 147] width 8 height 8
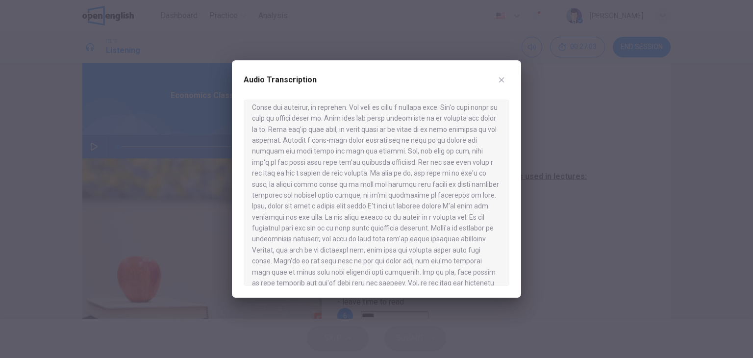
scroll to position [291, 0]
click at [502, 81] on icon "button" at bounding box center [502, 80] width 8 height 8
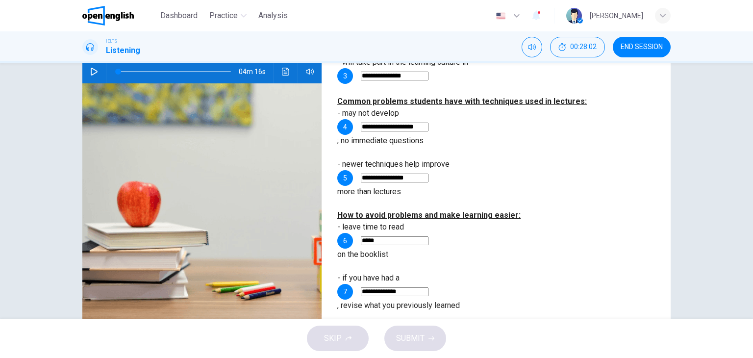
scroll to position [124, 0]
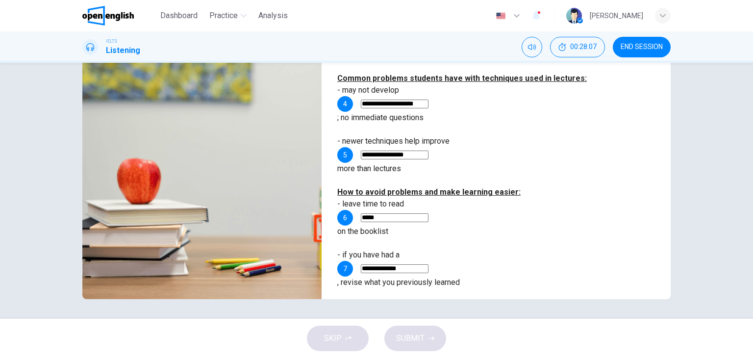
click at [428, 354] on input at bounding box center [395, 358] width 68 height 9
type input "********"
click at [427, 339] on button "SUBMIT" at bounding box center [415, 338] width 62 height 25
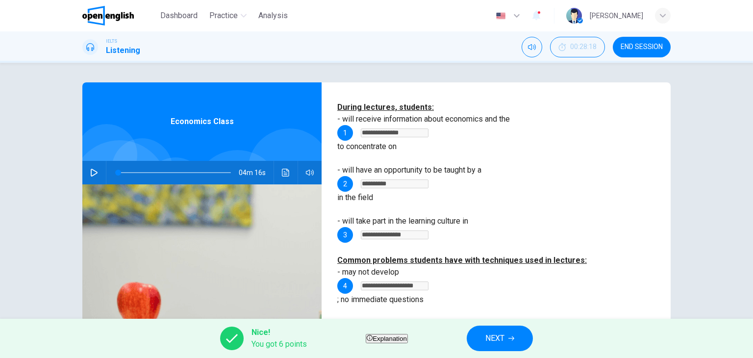
scroll to position [98, 0]
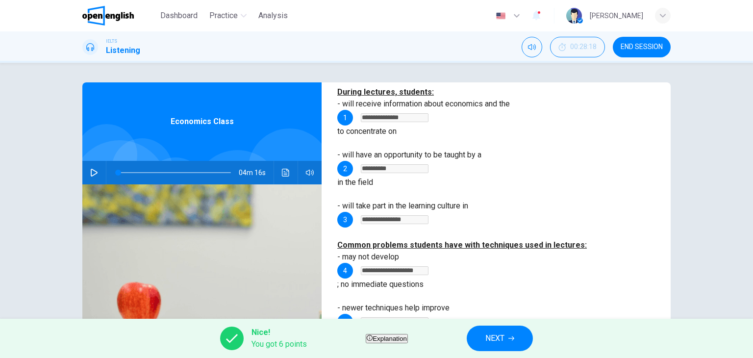
click at [395, 341] on span "Explanation" at bounding box center [390, 338] width 34 height 7
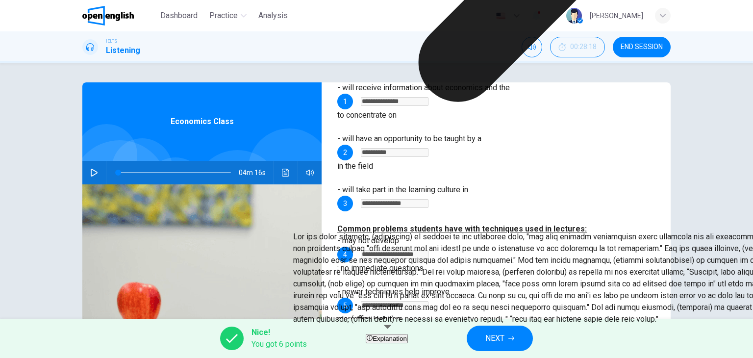
scroll to position [141, 0]
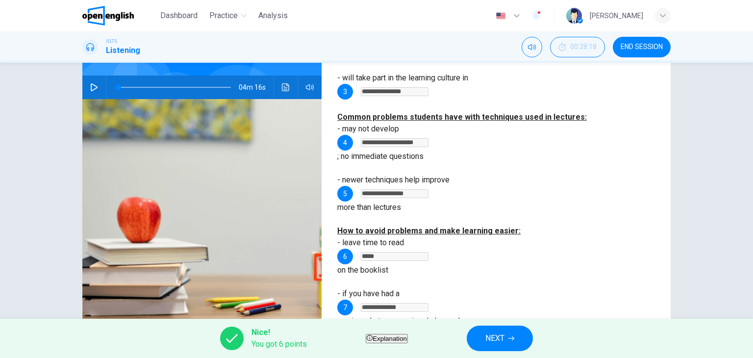
scroll to position [98, 0]
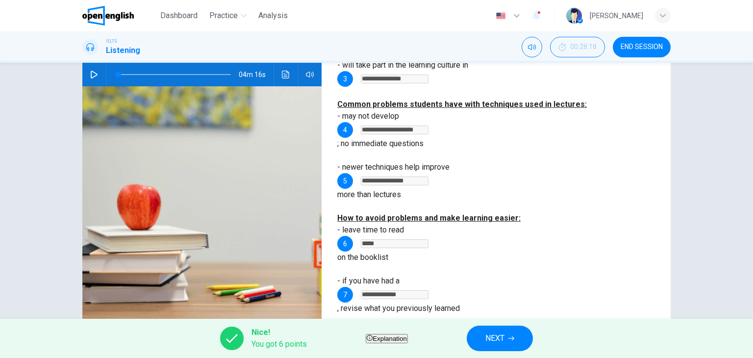
click at [392, 339] on span "Explanation" at bounding box center [390, 338] width 34 height 7
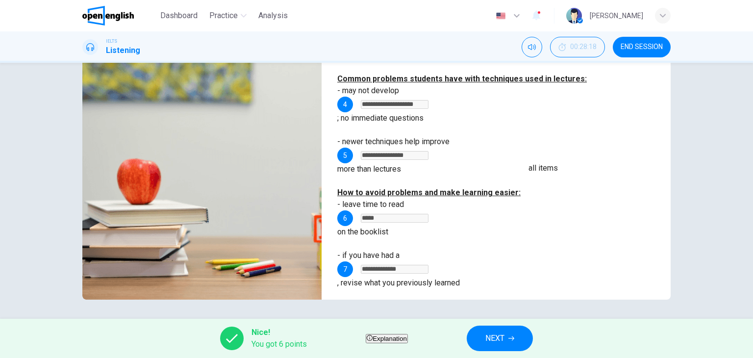
scroll to position [124, 0]
click at [381, 335] on span "Explanation" at bounding box center [390, 338] width 34 height 7
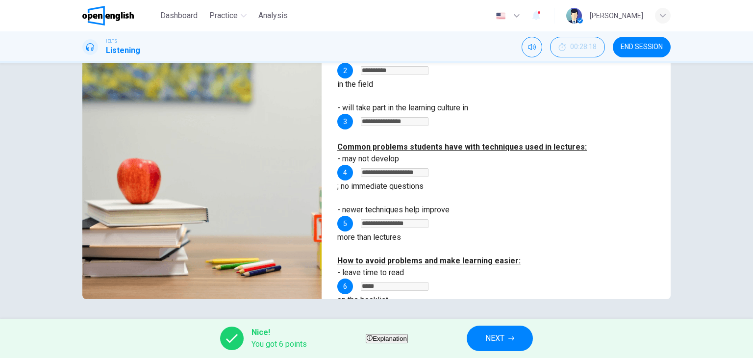
scroll to position [141, 0]
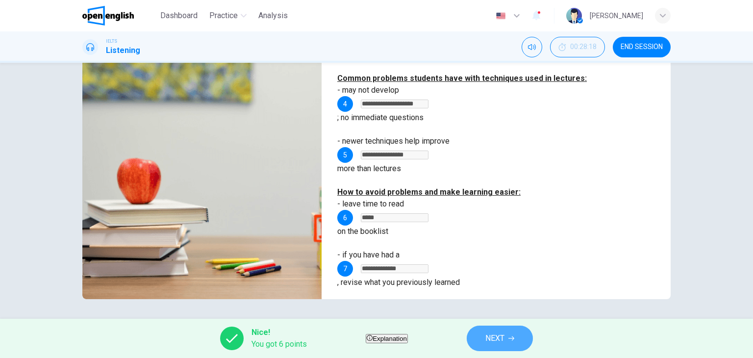
click at [526, 346] on button "NEXT" at bounding box center [500, 338] width 66 height 25
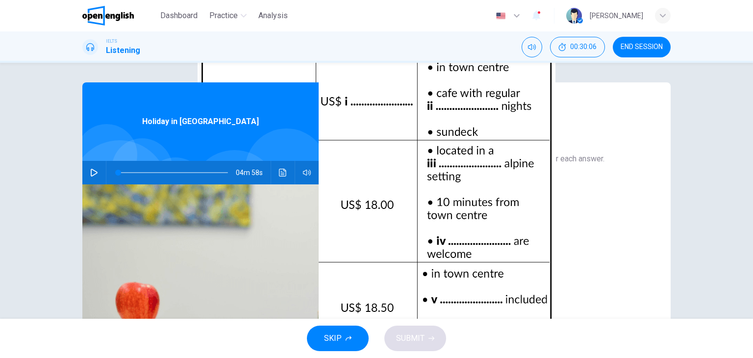
click at [94, 174] on icon "button" at bounding box center [94, 173] width 8 height 8
click at [281, 171] on icon "Click to see the audio transcription" at bounding box center [283, 173] width 8 height 8
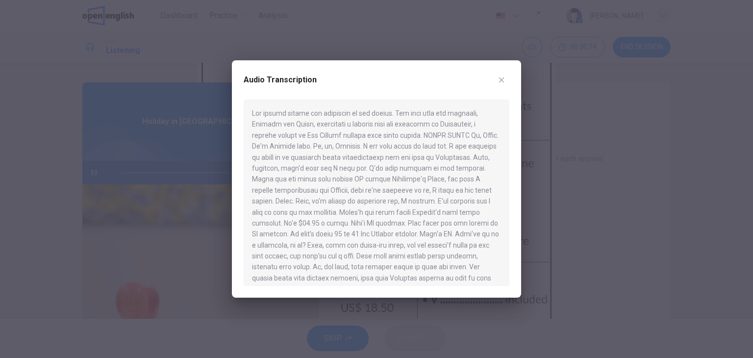
click at [504, 83] on icon "button" at bounding box center [502, 80] width 8 height 8
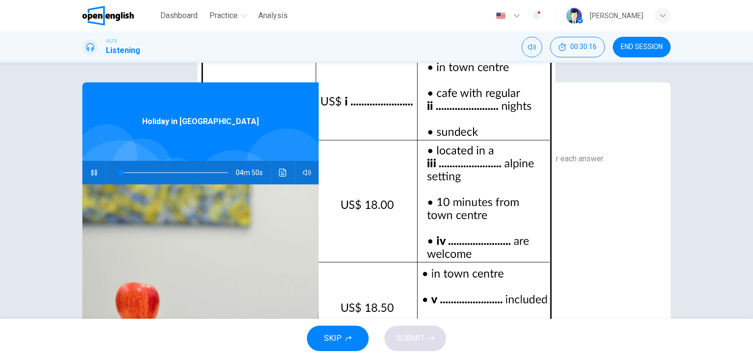
click at [94, 173] on icon "button" at bounding box center [93, 173] width 5 height 6
type input "*"
click at [287, 176] on div "04m 50s" at bounding box center [200, 173] width 236 height 24
click at [280, 171] on icon "Click to see the audio transcription" at bounding box center [283, 173] width 8 height 8
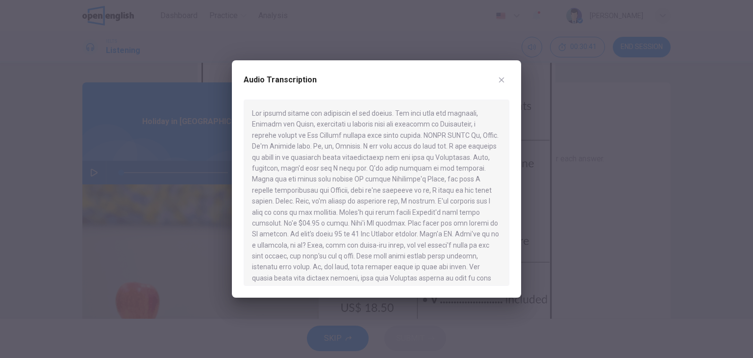
click at [502, 80] on icon "button" at bounding box center [501, 79] width 5 height 5
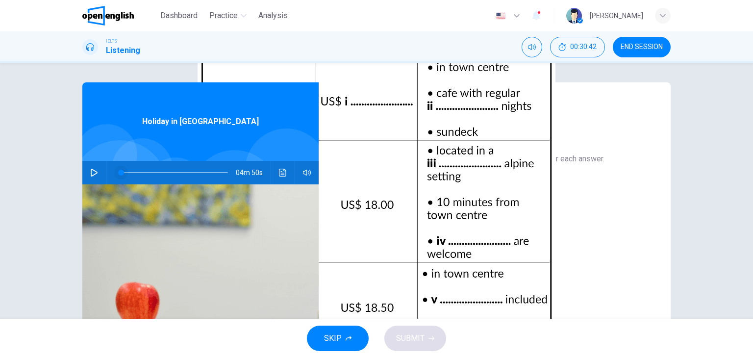
type input "*"
drag, startPoint x: 114, startPoint y: 172, endPoint x: 103, endPoint y: 173, distance: 11.3
click at [103, 173] on div "04m 58s" at bounding box center [200, 173] width 236 height 24
click at [280, 176] on icon "Click to see the audio transcription" at bounding box center [283, 173] width 8 height 8
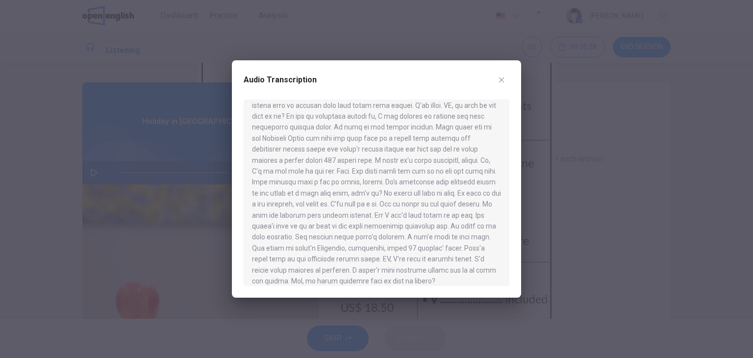
scroll to position [401, 0]
click at [501, 83] on icon "button" at bounding box center [502, 80] width 8 height 8
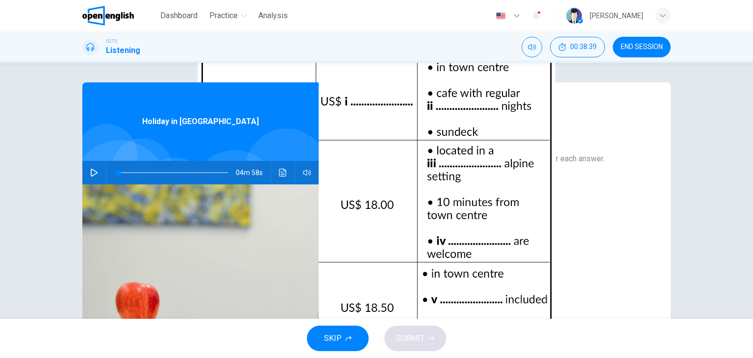
click at [390, 204] on button "Click to Zoom" at bounding box center [366, 199] width 48 height 9
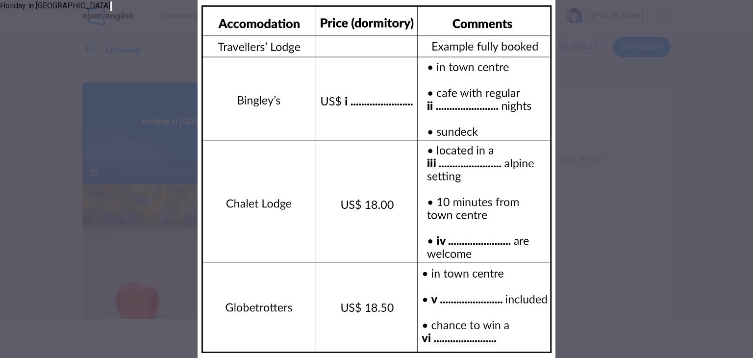
click at [112, 11] on button "button" at bounding box center [111, 5] width 2 height 9
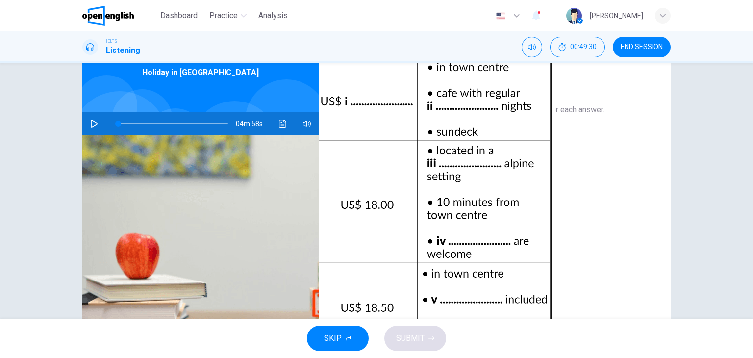
scroll to position [0, 0]
click at [390, 155] on button "Click to Zoom" at bounding box center [366, 150] width 48 height 9
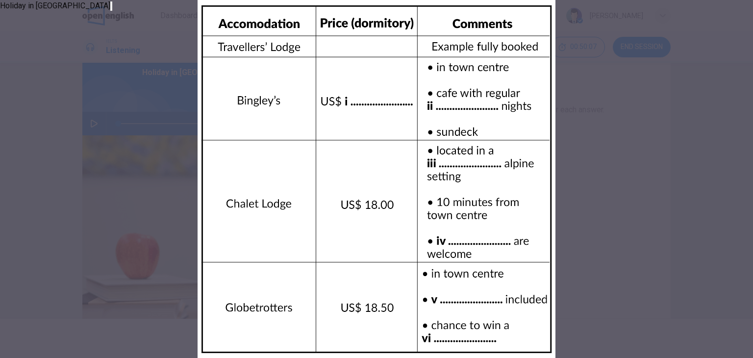
click at [112, 11] on button "button" at bounding box center [111, 5] width 2 height 9
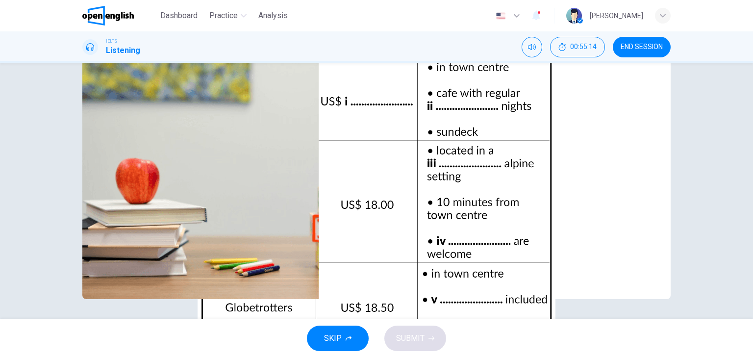
click at [390, 80] on button "Click to Zoom" at bounding box center [366, 75] width 48 height 9
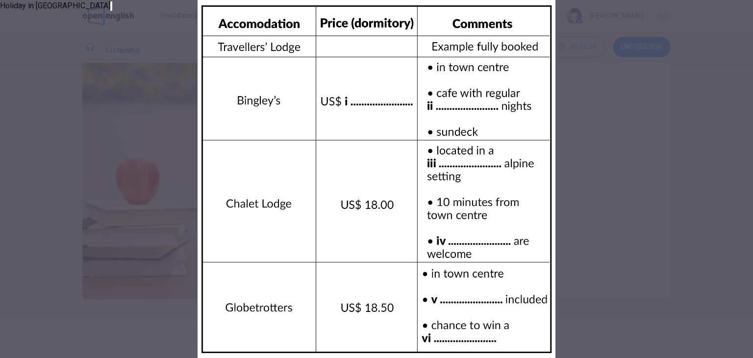
click at [111, 8] on icon "button" at bounding box center [111, 8] width 0 height 0
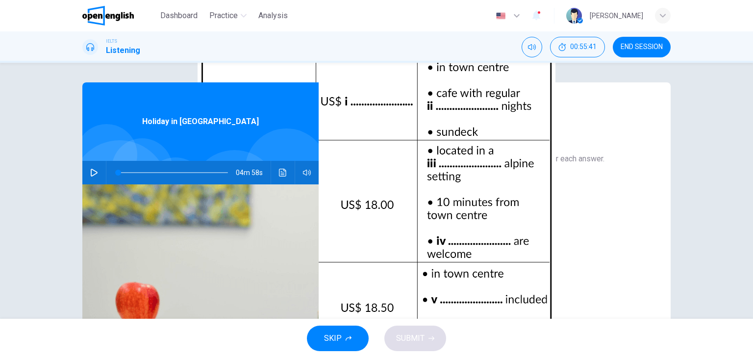
click at [643, 47] on span "END SESSION" at bounding box center [642, 47] width 42 height 8
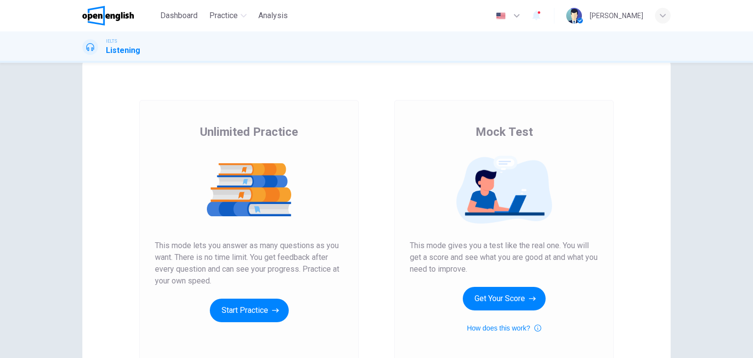
scroll to position [49, 0]
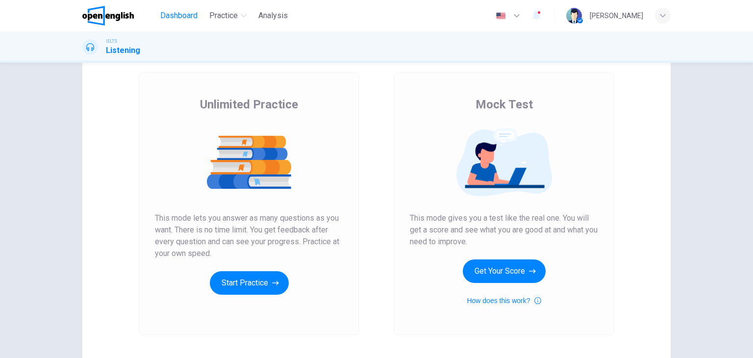
click at [182, 13] on span "Dashboard" at bounding box center [178, 16] width 37 height 12
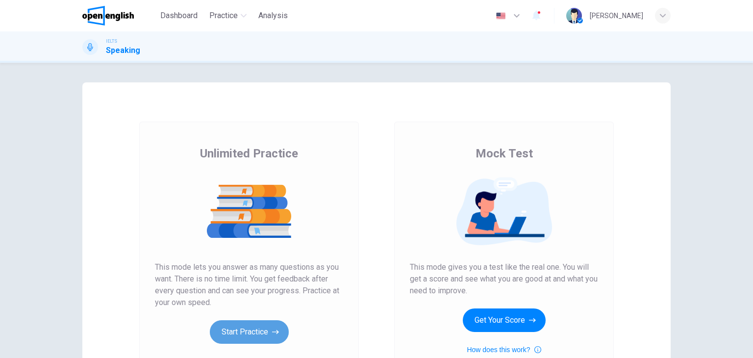
click at [231, 326] on button "Start Practice" at bounding box center [249, 332] width 79 height 24
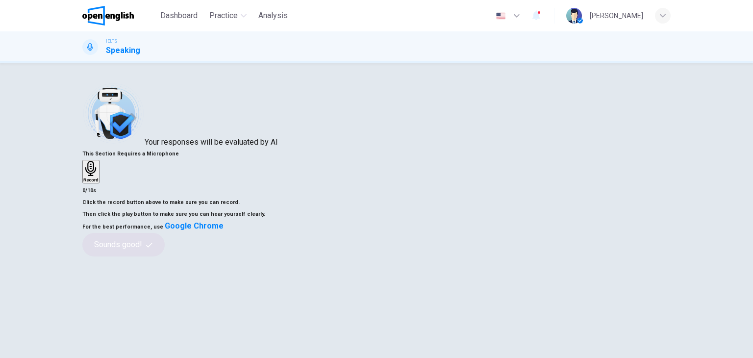
click at [96, 175] on icon "button" at bounding box center [90, 168] width 11 height 15
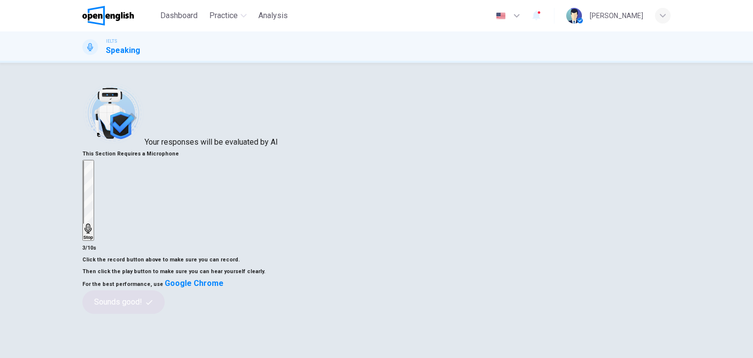
click at [93, 182] on div "Stop" at bounding box center [88, 200] width 10 height 79
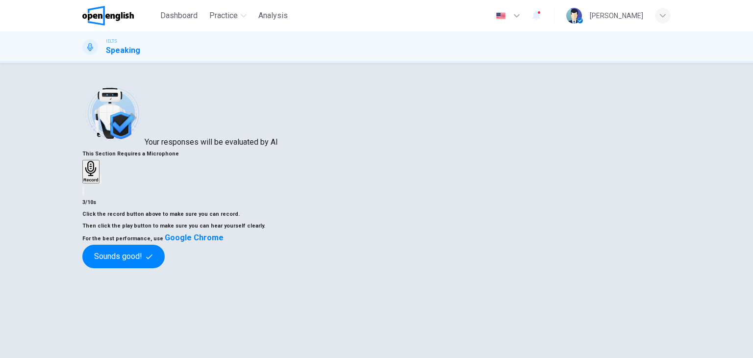
click at [110, 191] on icon "button" at bounding box center [106, 187] width 5 height 7
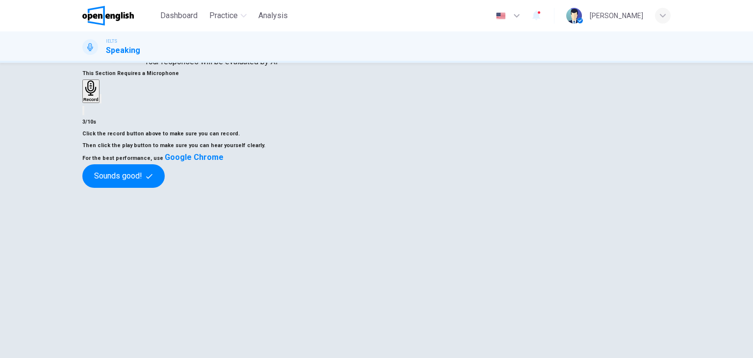
scroll to position [98, 0]
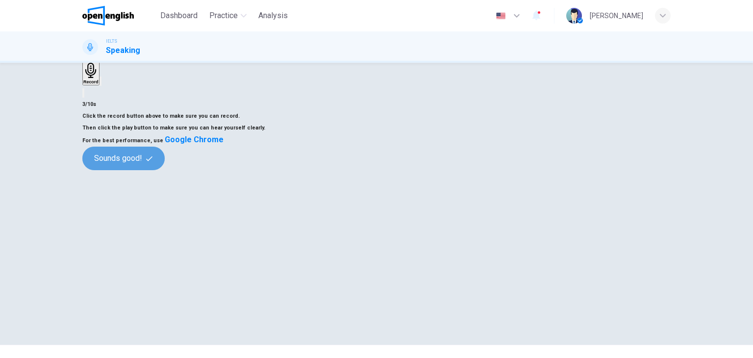
click at [165, 170] on button "Sounds good!" at bounding box center [123, 159] width 82 height 24
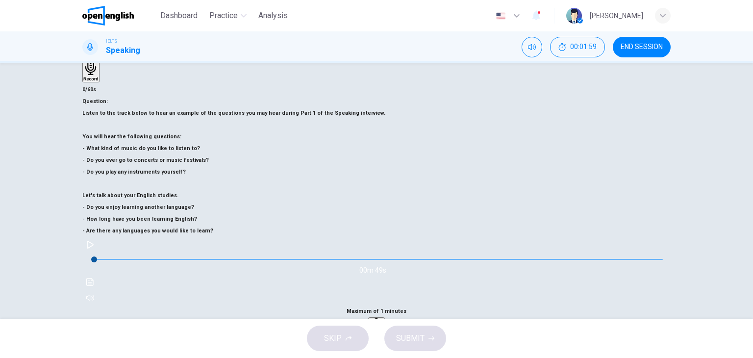
click at [94, 249] on icon "button" at bounding box center [90, 245] width 8 height 8
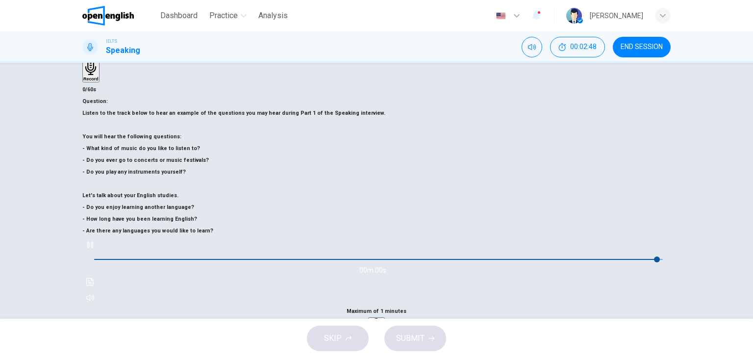
type input "*"
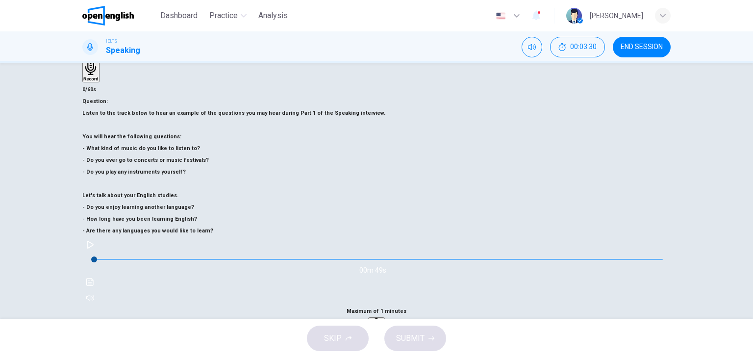
click at [384, 335] on h6 "Record" at bounding box center [376, 337] width 15 height 5
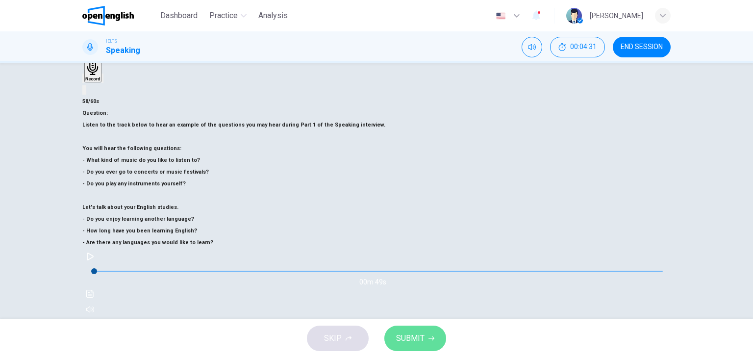
click at [423, 328] on button "SUBMIT" at bounding box center [415, 338] width 62 height 25
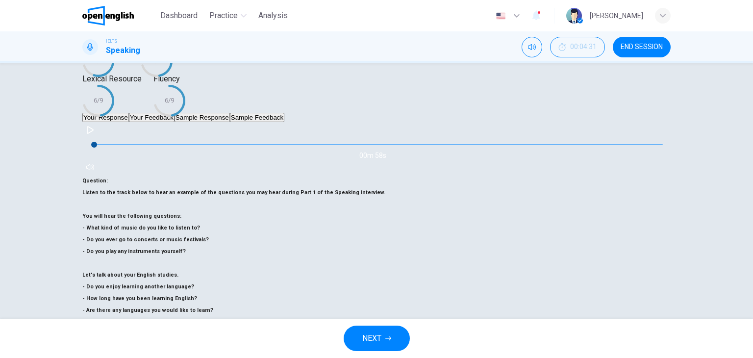
scroll to position [124, 0]
type input "*"
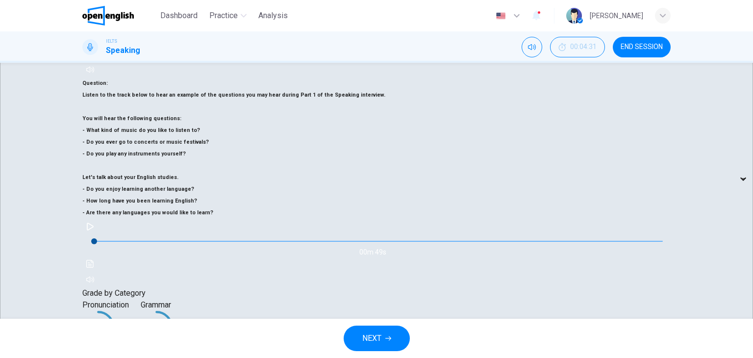
scroll to position [222, 0]
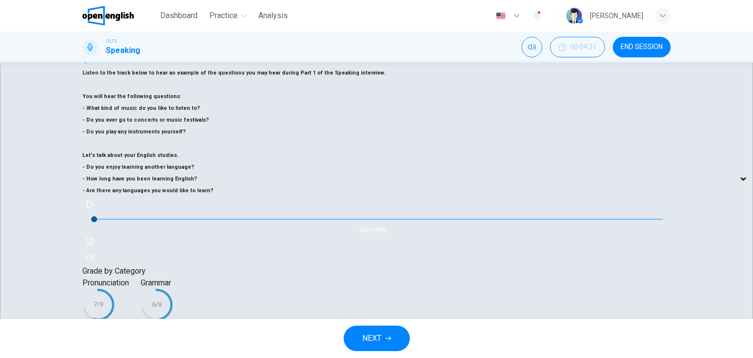
scroll to position [292, 0]
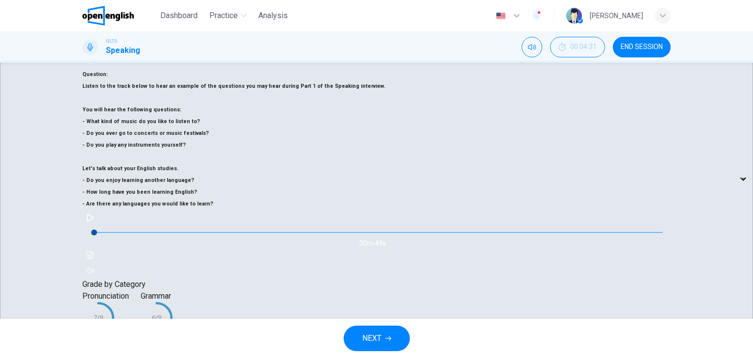
scroll to position [226, 0]
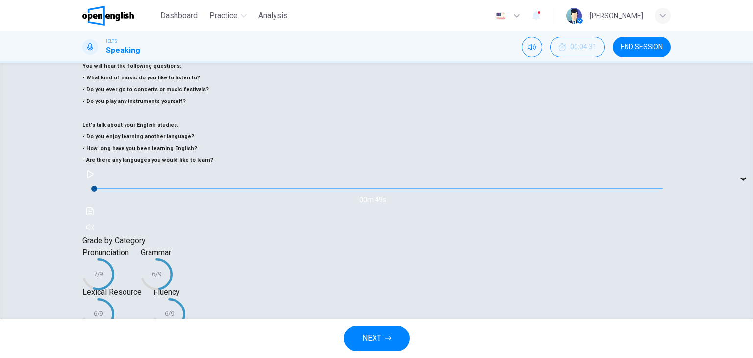
scroll to position [276, 0]
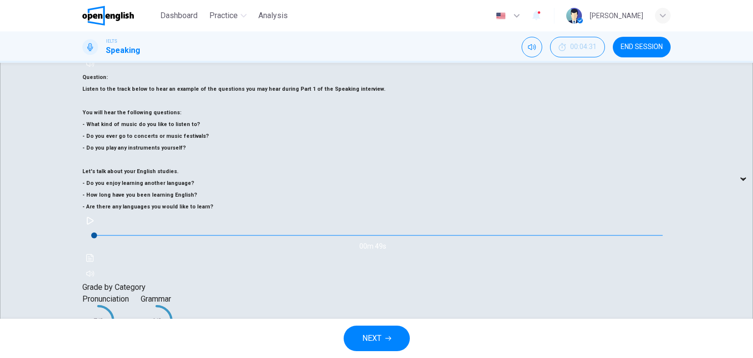
scroll to position [226, 0]
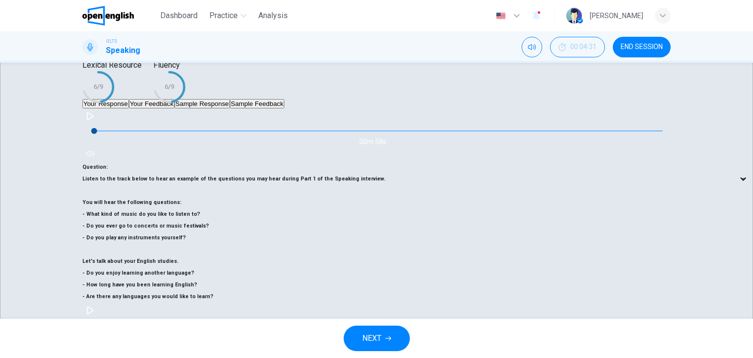
scroll to position [96, 0]
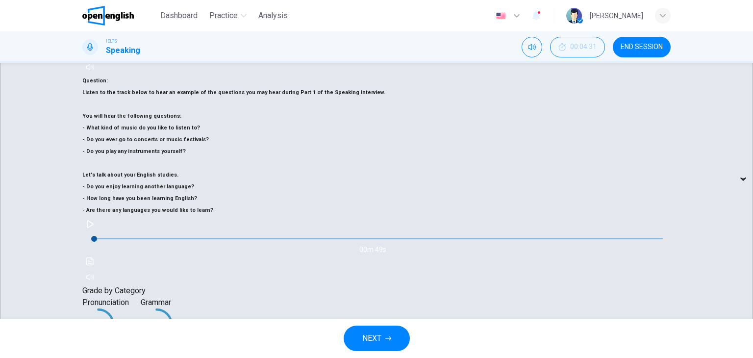
scroll to position [79, 0]
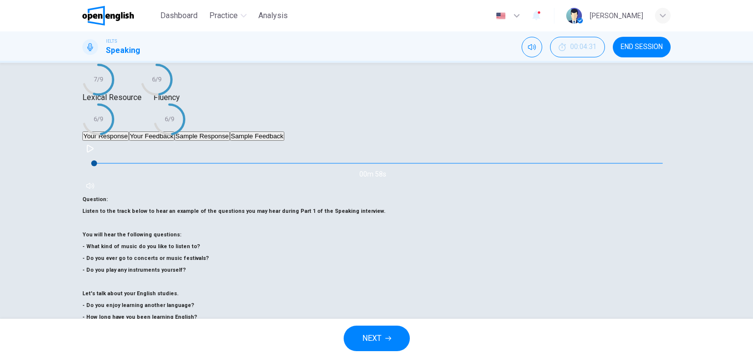
scroll to position [177, 0]
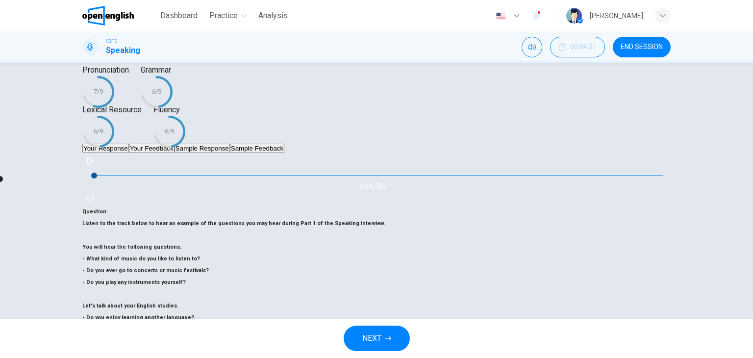
scroll to position [124, 0]
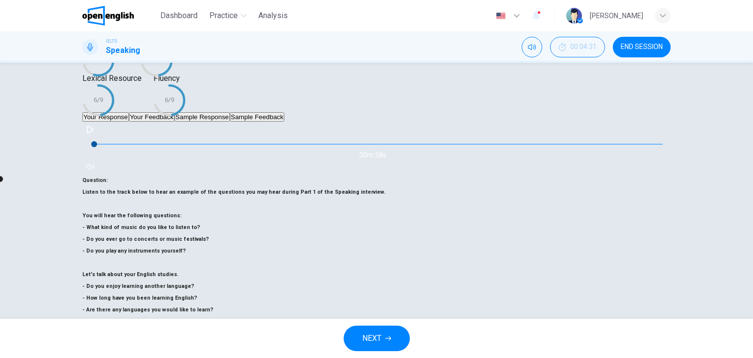
type input "**"
click at [378, 343] on span "NEXT" at bounding box center [371, 338] width 19 height 14
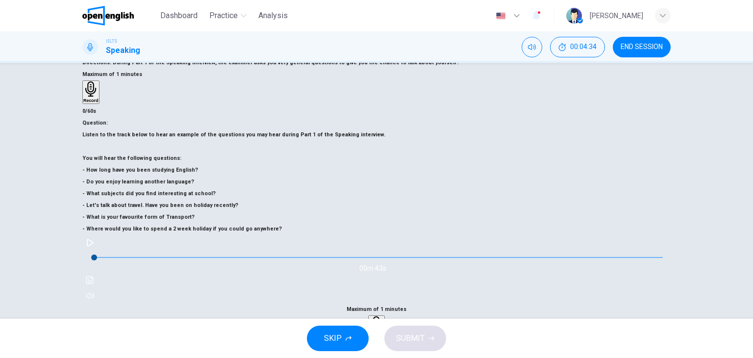
scroll to position [98, 0]
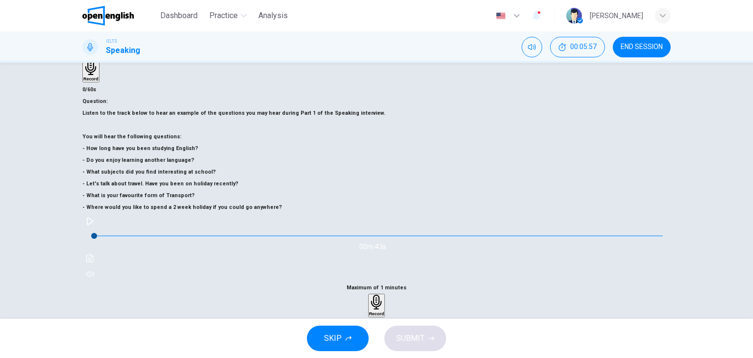
click at [384, 311] on h6 "Record" at bounding box center [376, 313] width 15 height 5
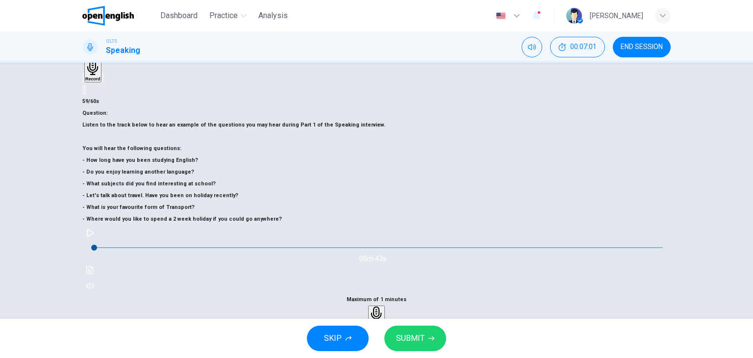
click at [416, 332] on span "SUBMIT" at bounding box center [410, 338] width 28 height 14
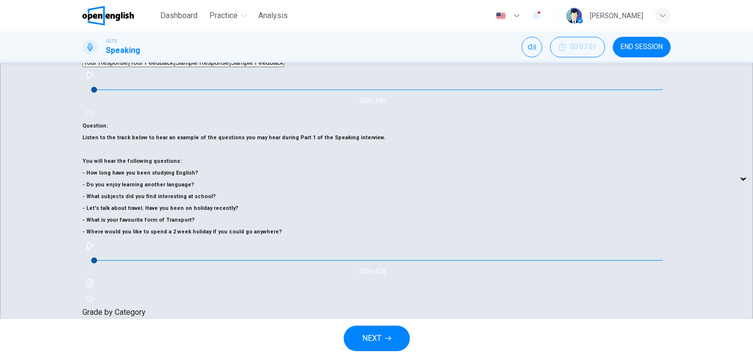
scroll to position [196, 0]
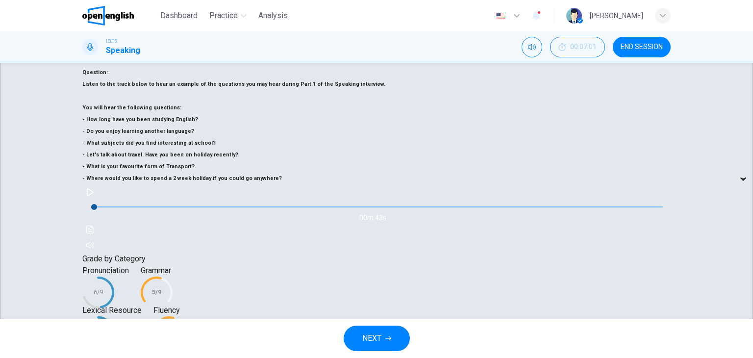
scroll to position [292, 0]
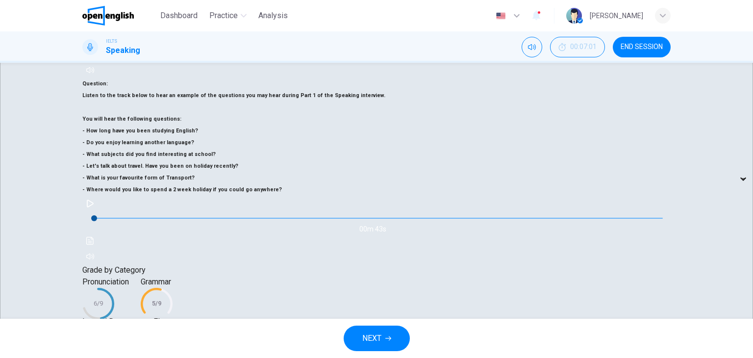
scroll to position [194, 0]
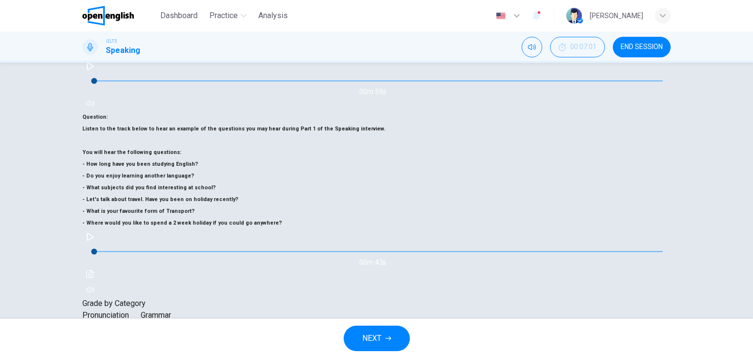
scroll to position [0, 8]
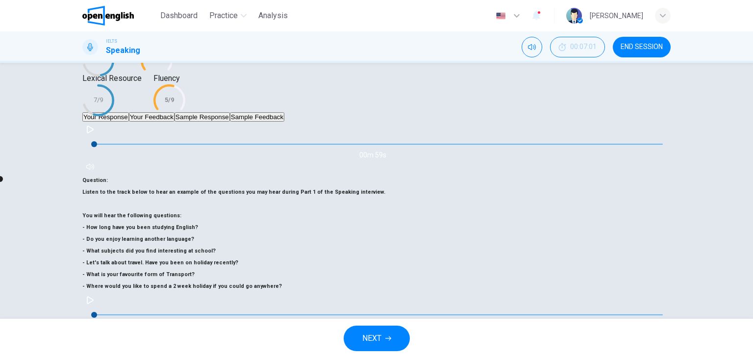
type input "**"
click at [373, 346] on button "NEXT" at bounding box center [377, 338] width 66 height 25
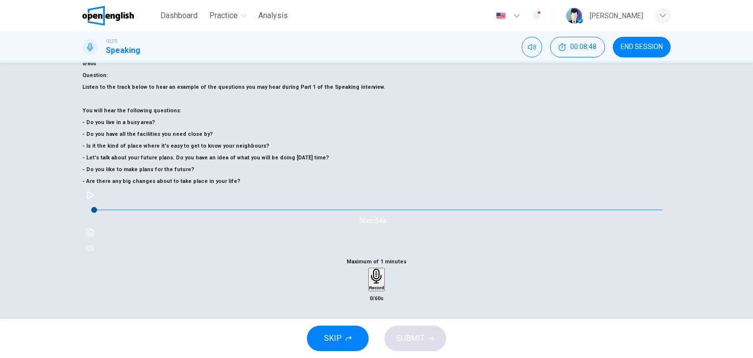
click at [384, 285] on h6 "Record" at bounding box center [376, 287] width 15 height 5
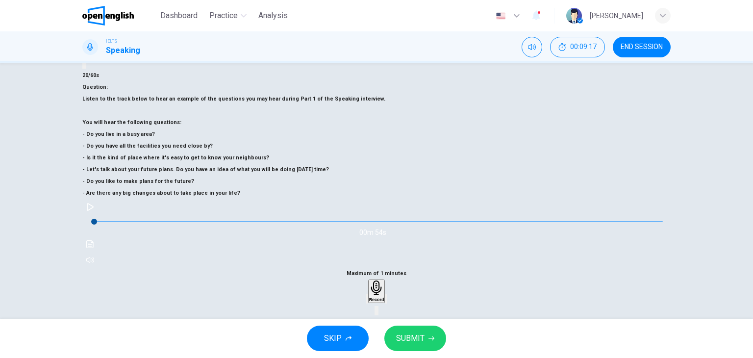
click at [384, 280] on div "Record" at bounding box center [376, 291] width 15 height 22
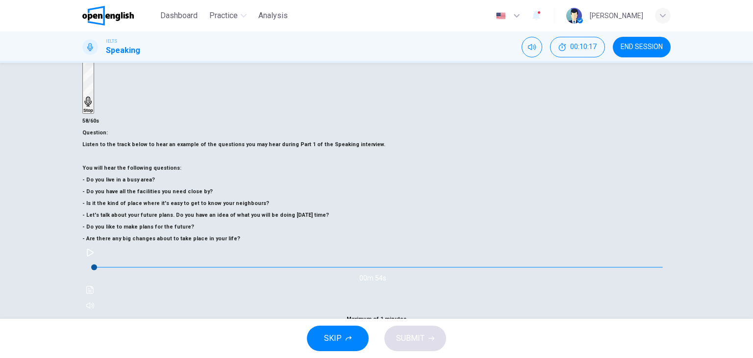
click at [381, 326] on div "Stop" at bounding box center [377, 365] width 10 height 79
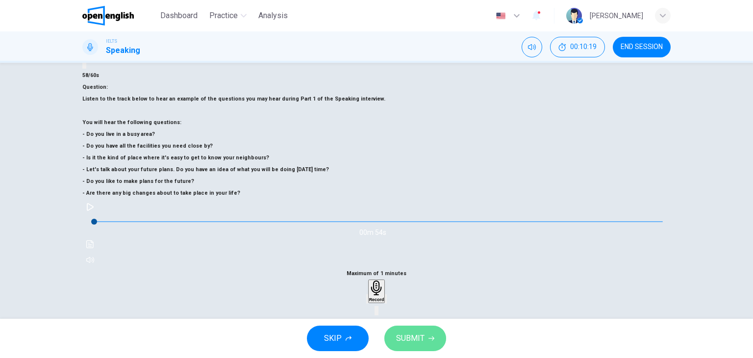
click at [429, 340] on icon "button" at bounding box center [431, 338] width 6 height 6
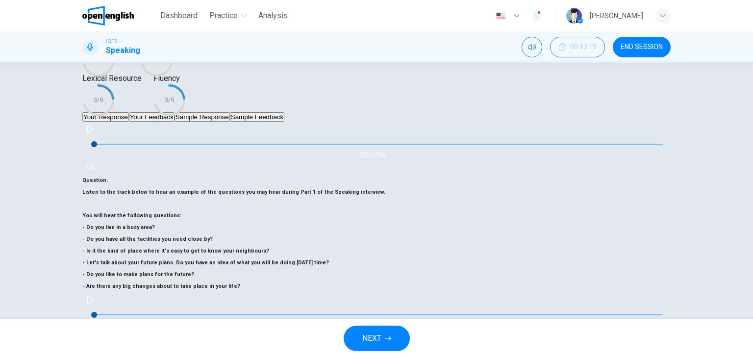
drag, startPoint x: 643, startPoint y: 229, endPoint x: 636, endPoint y: 229, distance: 6.4
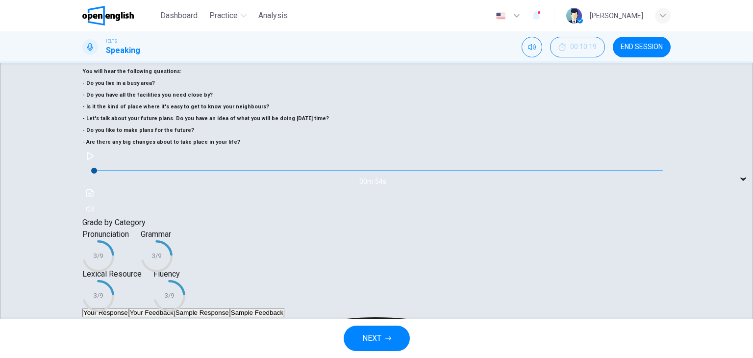
scroll to position [271, 0]
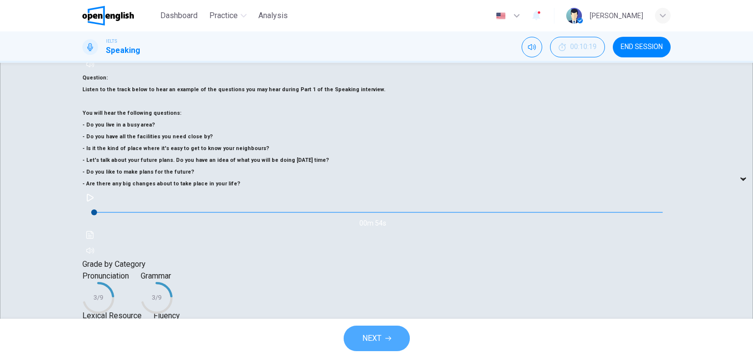
click at [391, 332] on button "NEXT" at bounding box center [377, 338] width 66 height 25
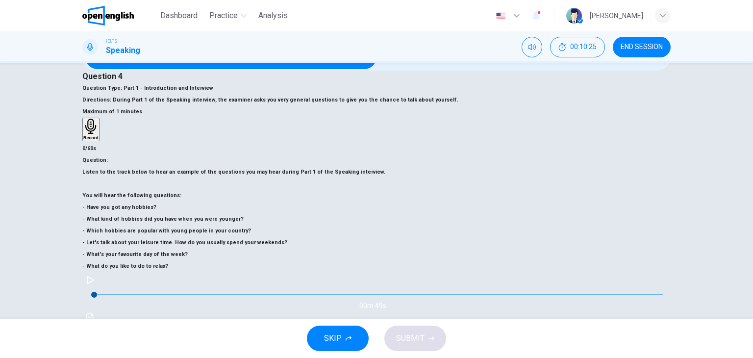
scroll to position [98, 0]
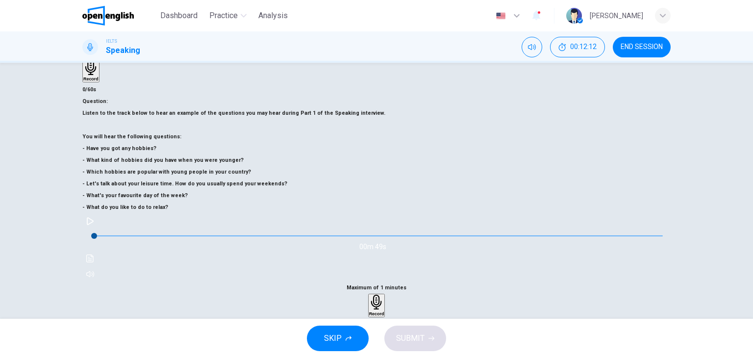
click at [384, 311] on h6 "Record" at bounding box center [376, 313] width 15 height 5
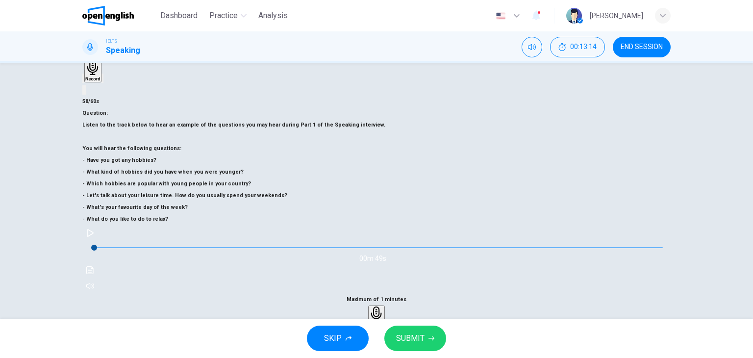
click at [424, 336] on span "SUBMIT" at bounding box center [410, 338] width 28 height 14
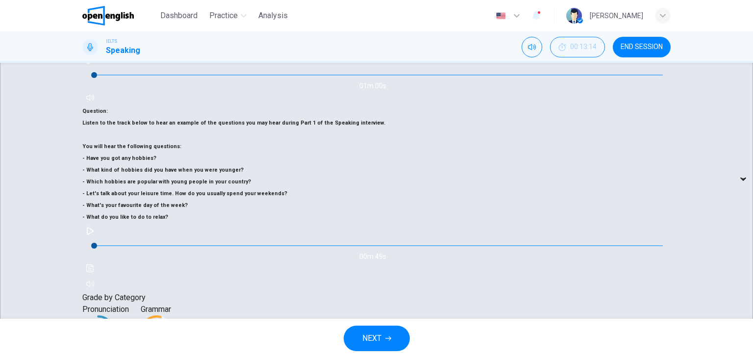
scroll to position [196, 0]
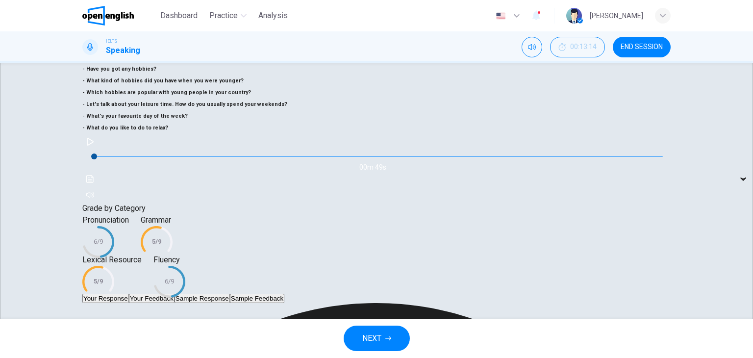
scroll to position [292, 0]
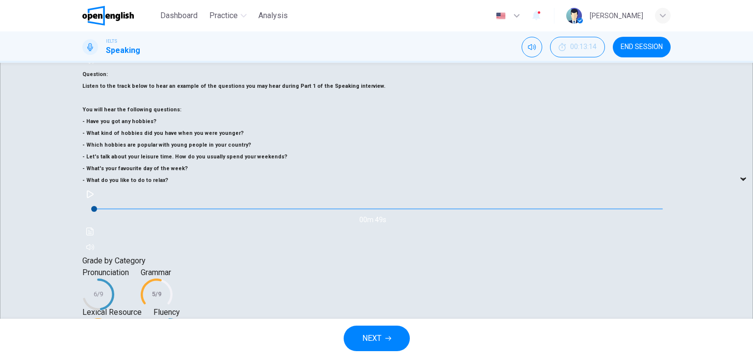
scroll to position [226, 0]
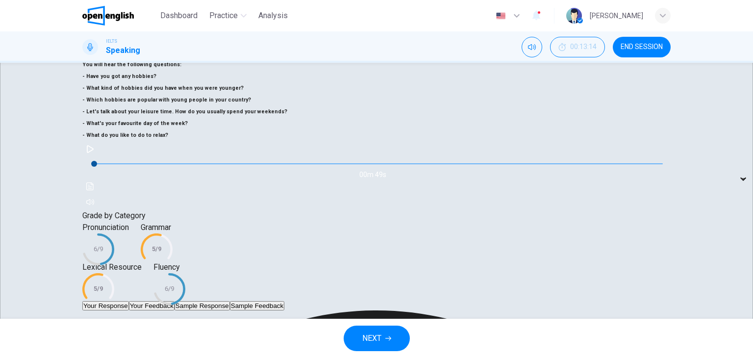
scroll to position [292, 0]
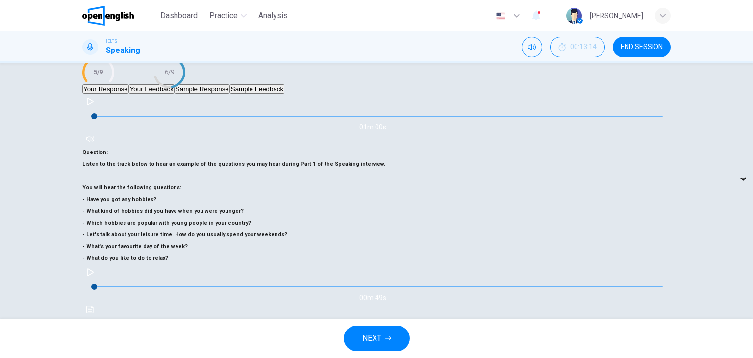
scroll to position [226, 0]
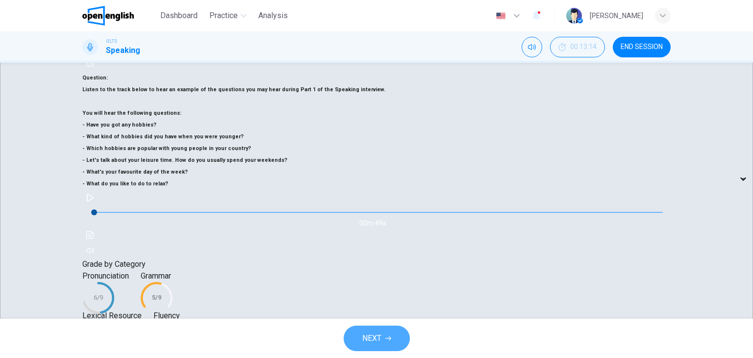
click at [376, 341] on span "NEXT" at bounding box center [371, 338] width 19 height 14
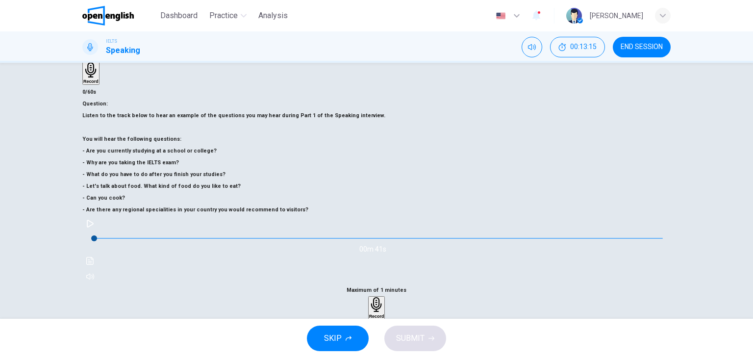
scroll to position [98, 0]
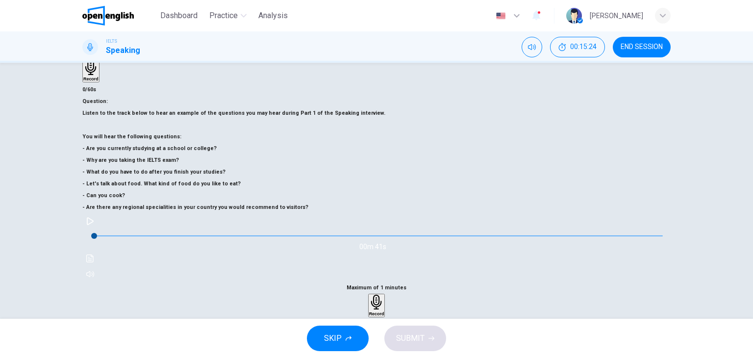
click at [384, 295] on icon "button" at bounding box center [376, 302] width 15 height 15
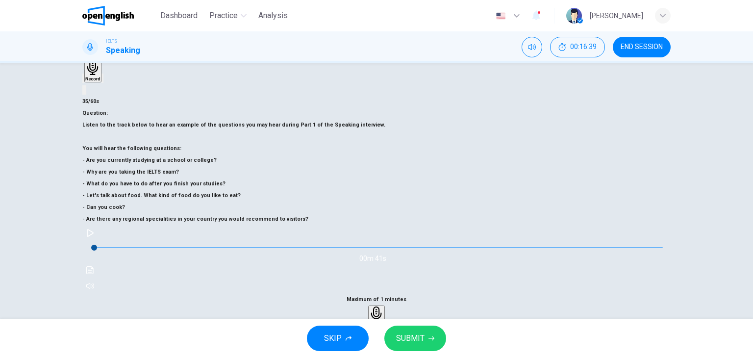
click at [384, 323] on h6 "Record" at bounding box center [376, 325] width 15 height 5
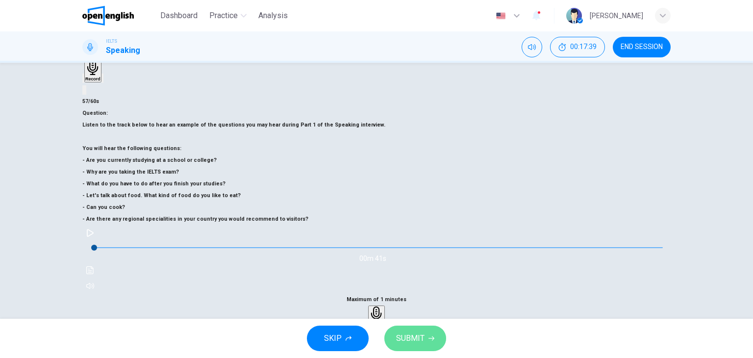
click at [427, 330] on button "SUBMIT" at bounding box center [415, 338] width 62 height 25
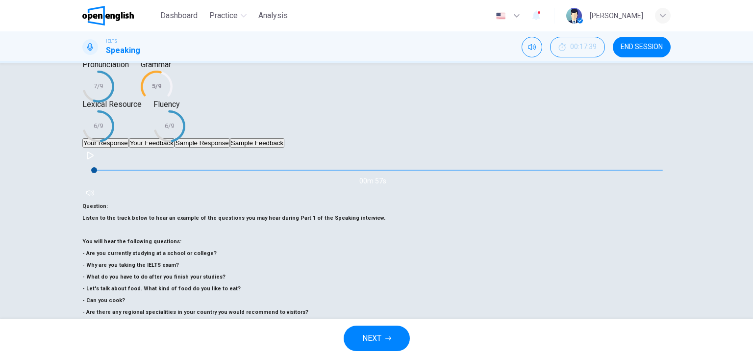
type input "*"
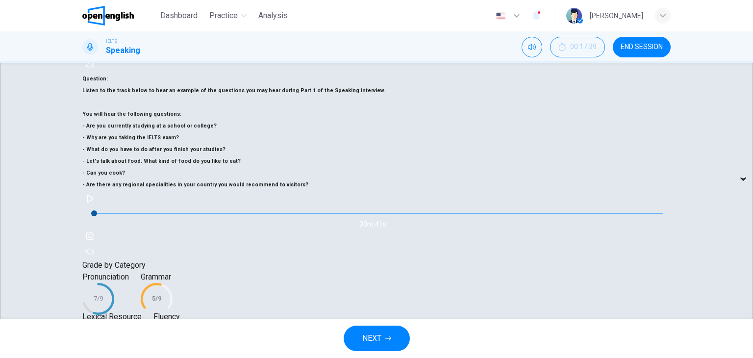
scroll to position [226, 0]
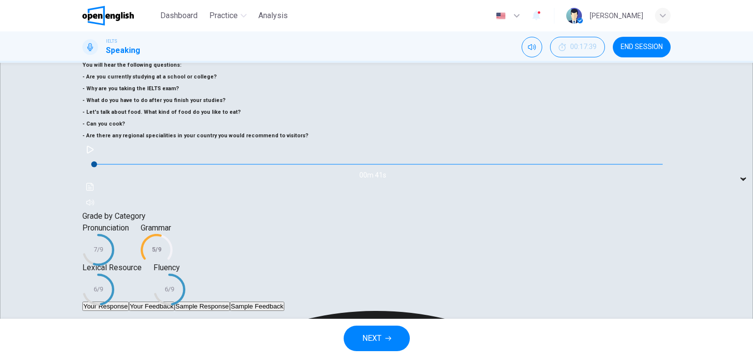
scroll to position [276, 0]
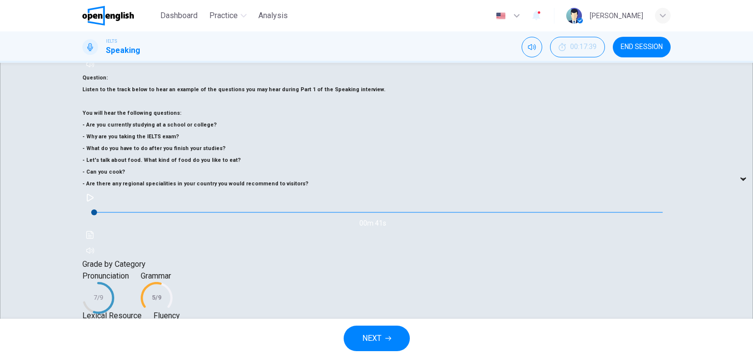
scroll to position [226, 0]
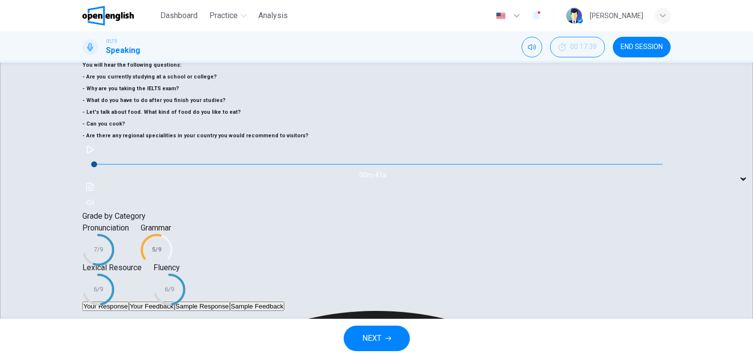
scroll to position [276, 0]
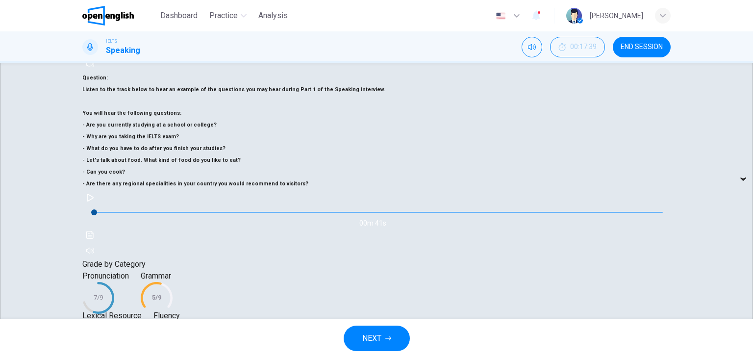
scroll to position [226, 0]
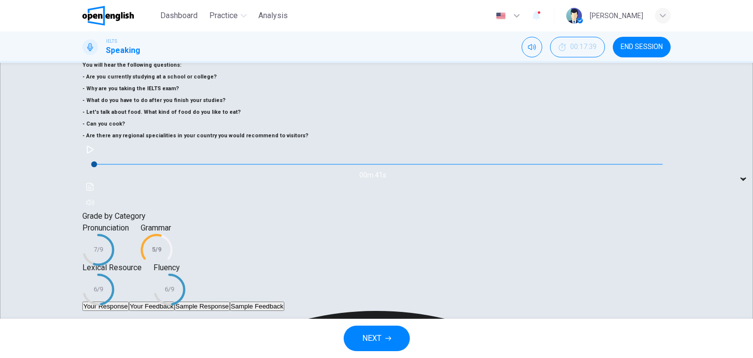
scroll to position [292, 0]
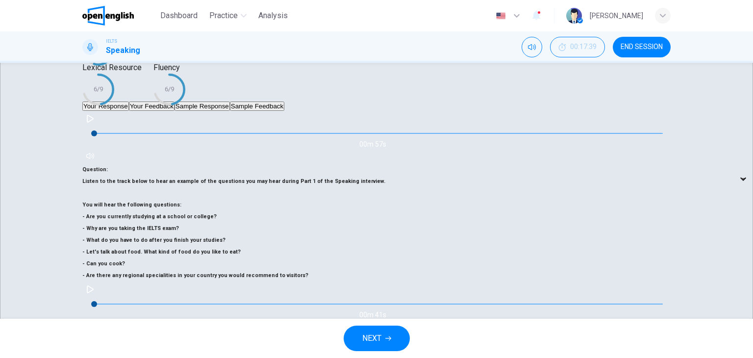
scroll to position [128, 0]
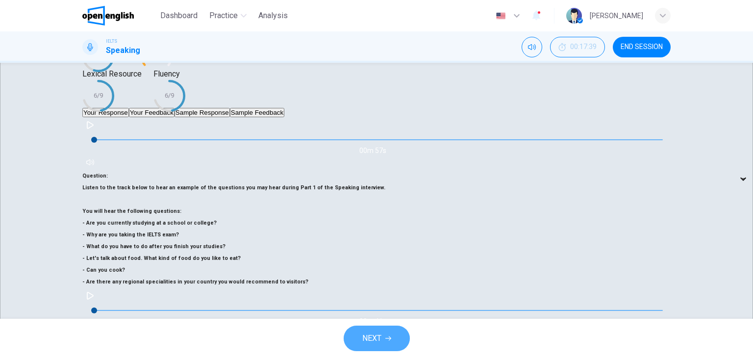
click at [388, 341] on button "NEXT" at bounding box center [377, 338] width 66 height 25
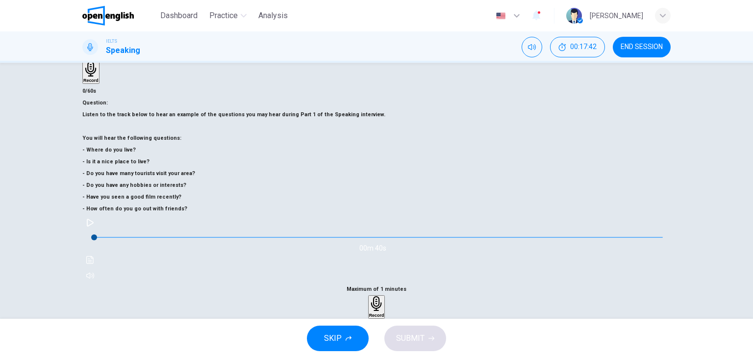
scroll to position [98, 0]
click at [381, 295] on icon "button" at bounding box center [376, 302] width 11 height 15
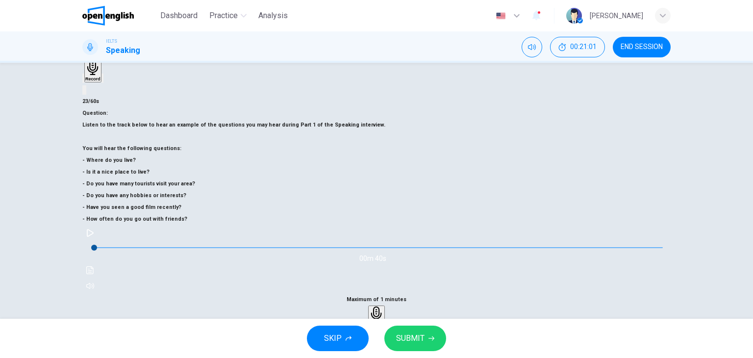
click at [384, 306] on icon "button" at bounding box center [376, 313] width 15 height 15
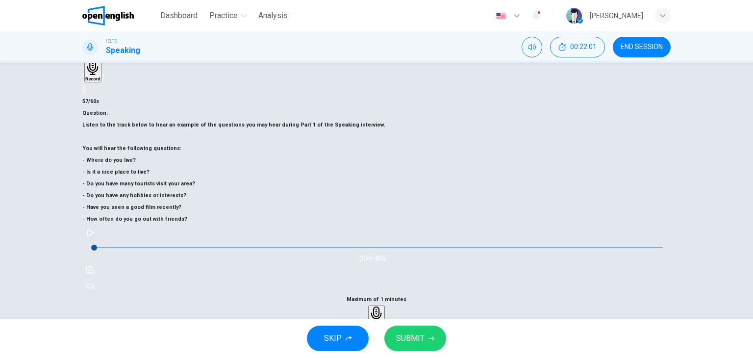
click at [411, 345] on button "SUBMIT" at bounding box center [415, 338] width 62 height 25
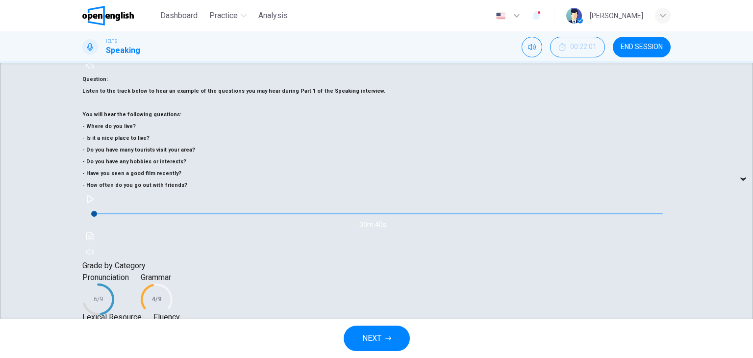
scroll to position [226, 0]
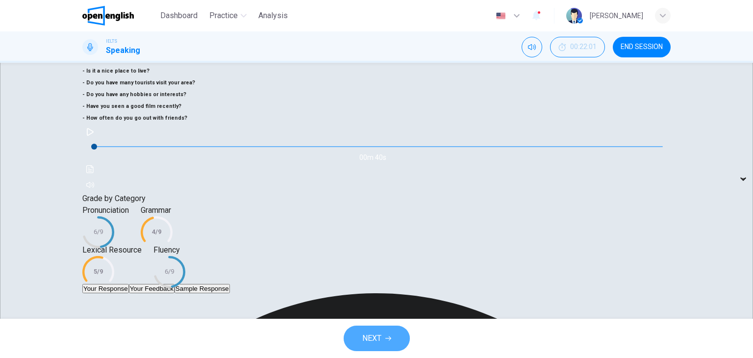
click at [377, 342] on span "NEXT" at bounding box center [371, 338] width 19 height 14
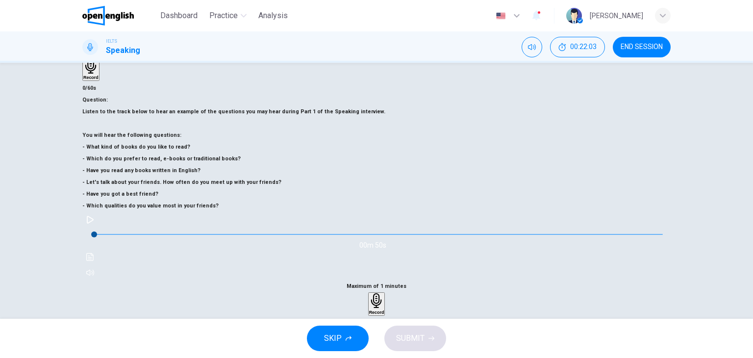
scroll to position [124, 0]
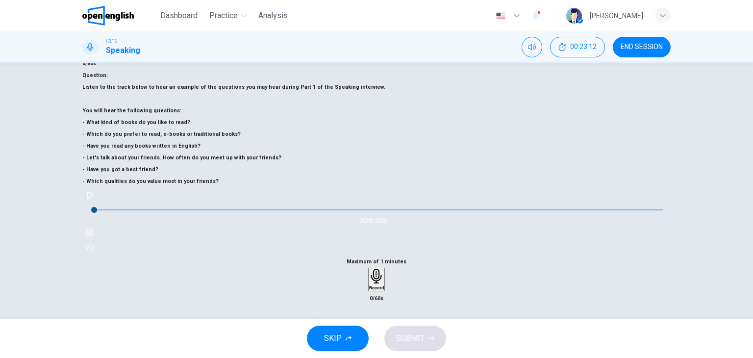
click at [384, 285] on h6 "Record" at bounding box center [376, 287] width 15 height 5
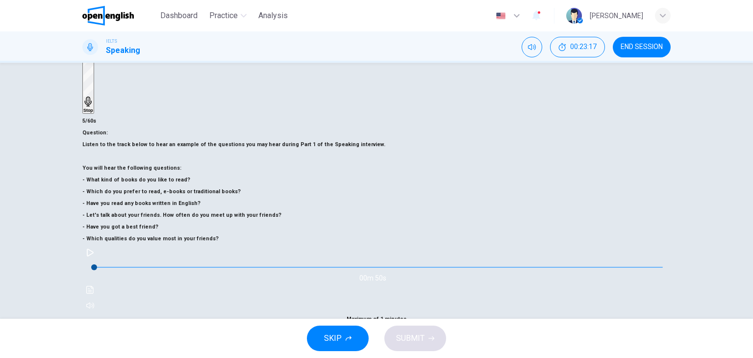
click at [381, 326] on div "Stop" at bounding box center [377, 365] width 10 height 79
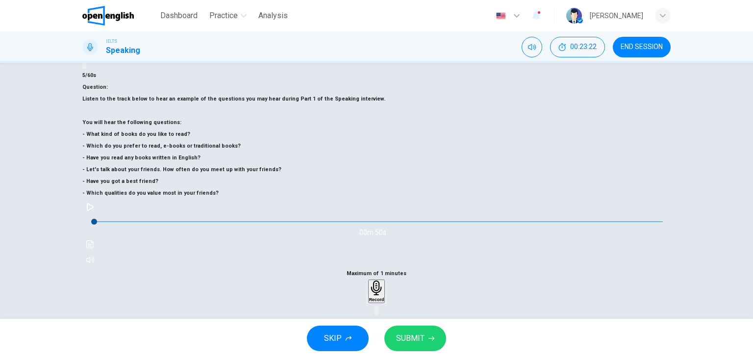
click at [384, 280] on icon "button" at bounding box center [376, 287] width 15 height 15
click at [430, 333] on button "SUBMIT" at bounding box center [415, 338] width 62 height 25
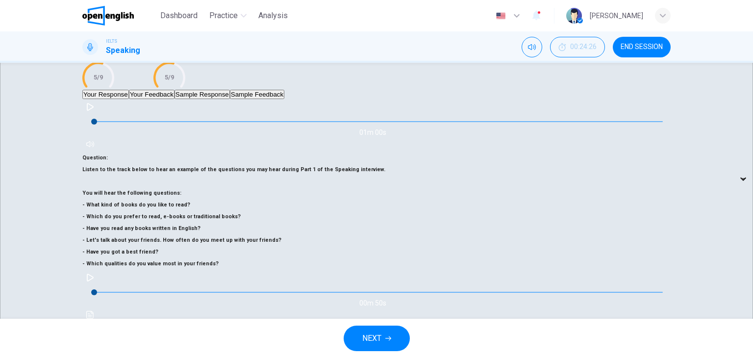
scroll to position [147, 0]
click at [378, 342] on span "NEXT" at bounding box center [371, 338] width 19 height 14
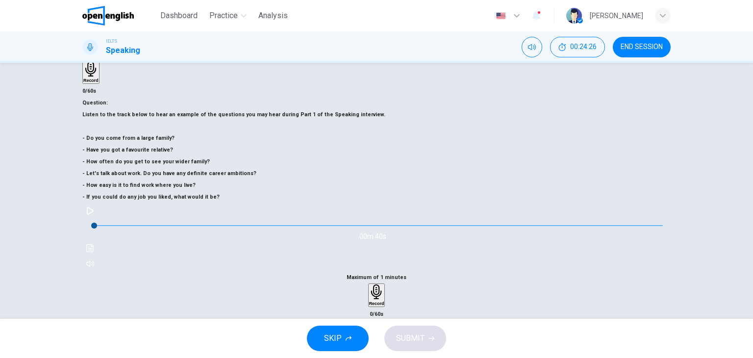
scroll to position [98, 0]
click at [353, 352] on div "SKIP SUBMIT" at bounding box center [376, 338] width 753 height 39
click at [345, 339] on button "SKIP" at bounding box center [338, 338] width 62 height 25
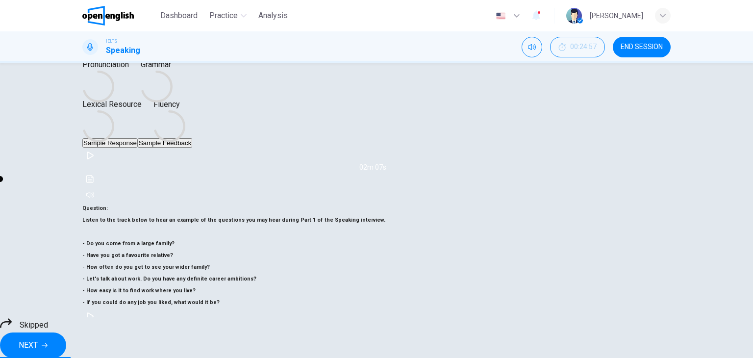
click at [38, 338] on span "NEXT" at bounding box center [28, 345] width 19 height 14
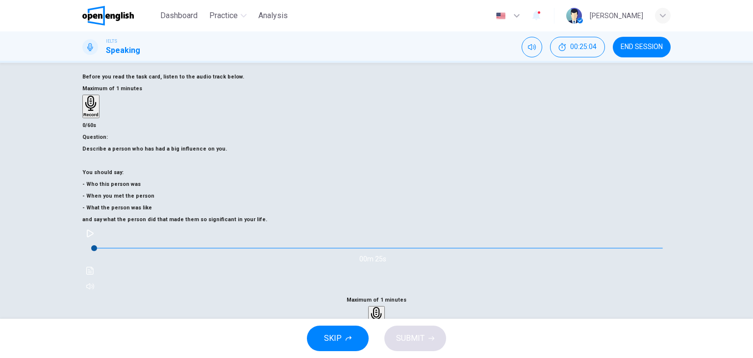
scroll to position [124, 0]
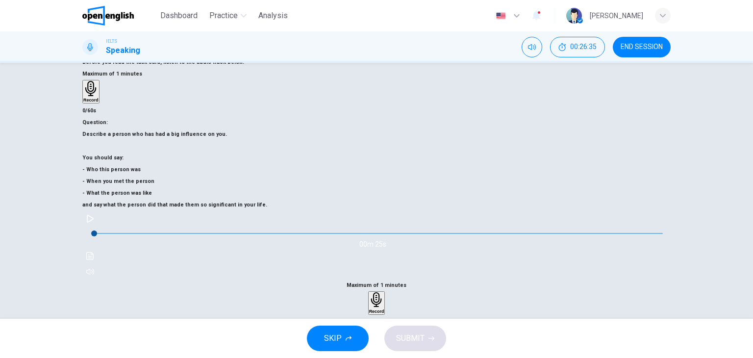
click at [384, 309] on h6 "Record" at bounding box center [376, 311] width 15 height 5
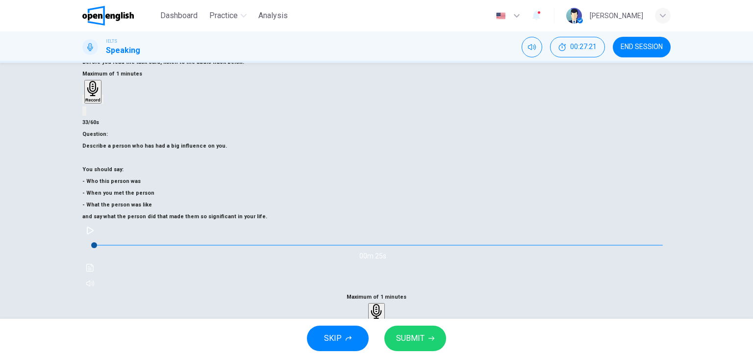
click at [384, 321] on h6 "Record" at bounding box center [376, 323] width 15 height 5
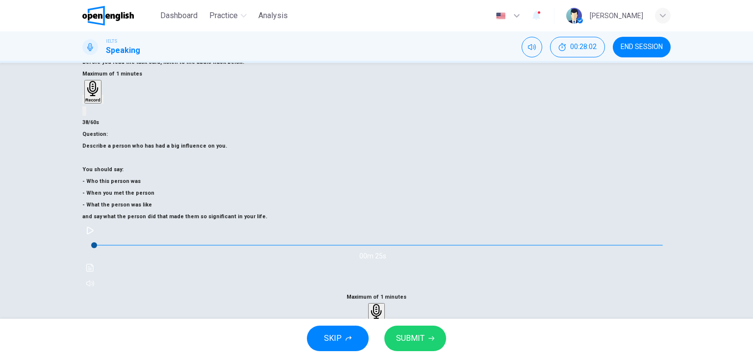
click at [418, 332] on span "SUBMIT" at bounding box center [410, 338] width 28 height 14
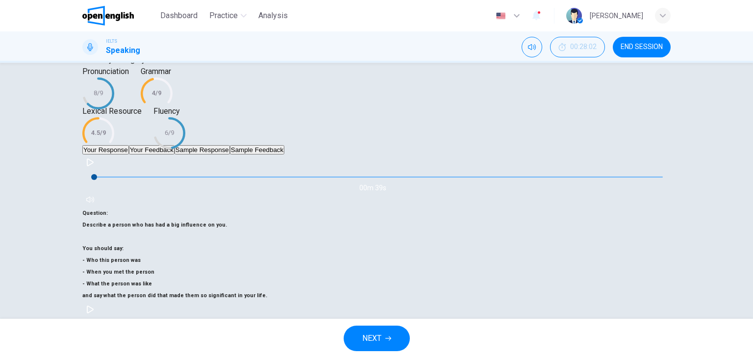
scroll to position [148, 0]
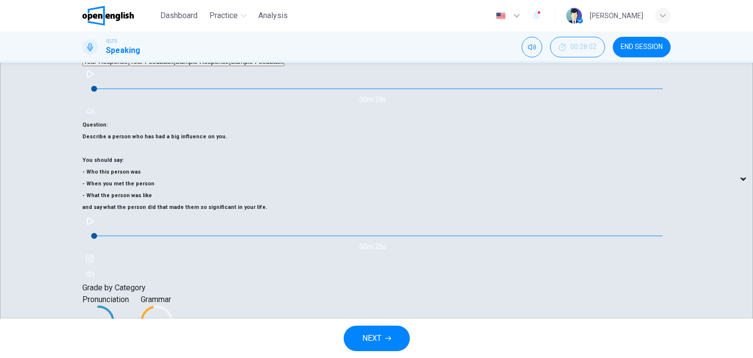
scroll to position [246, 0]
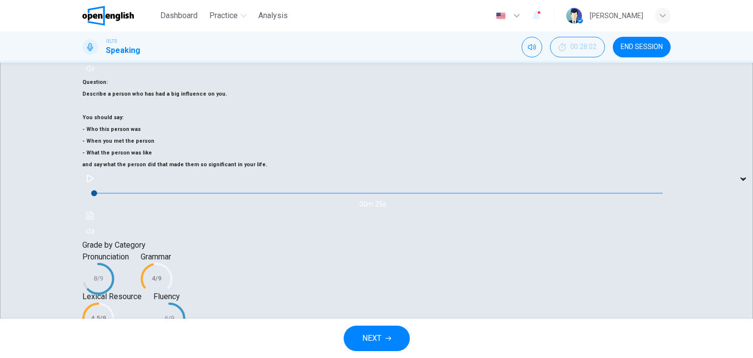
scroll to position [344, 0]
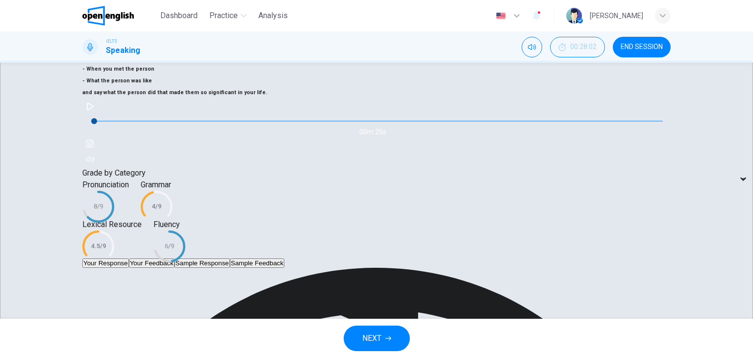
scroll to position [343, 0]
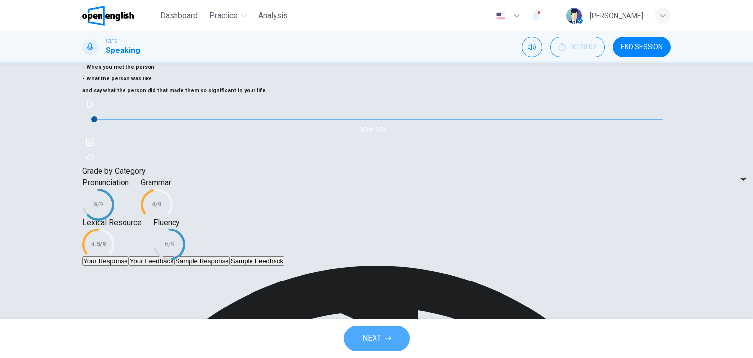
click at [390, 339] on icon "button" at bounding box center [388, 338] width 6 height 4
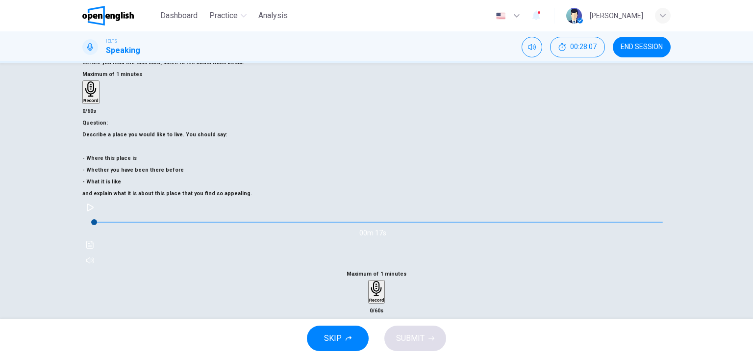
scroll to position [124, 0]
click at [384, 280] on div "Record" at bounding box center [376, 291] width 15 height 22
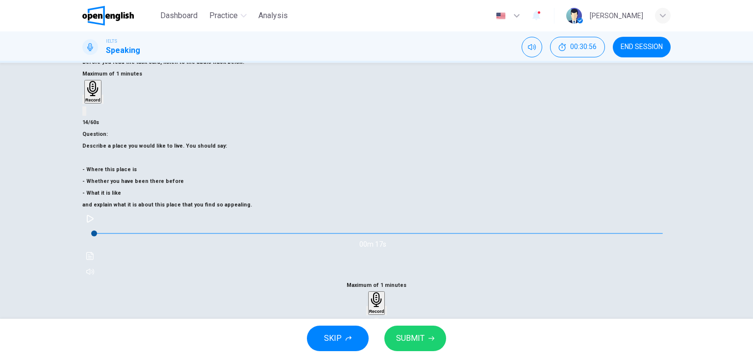
click at [384, 309] on h6 "Record" at bounding box center [376, 311] width 15 height 5
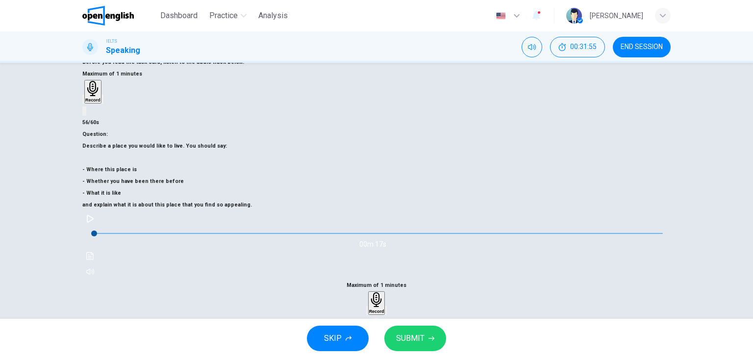
click at [422, 334] on span "SUBMIT" at bounding box center [410, 338] width 28 height 14
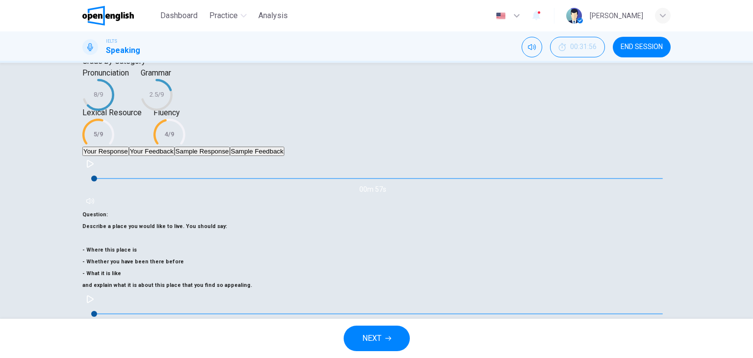
scroll to position [148, 0]
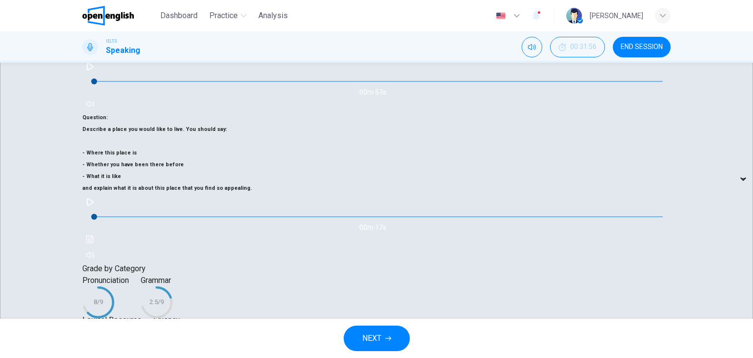
scroll to position [246, 0]
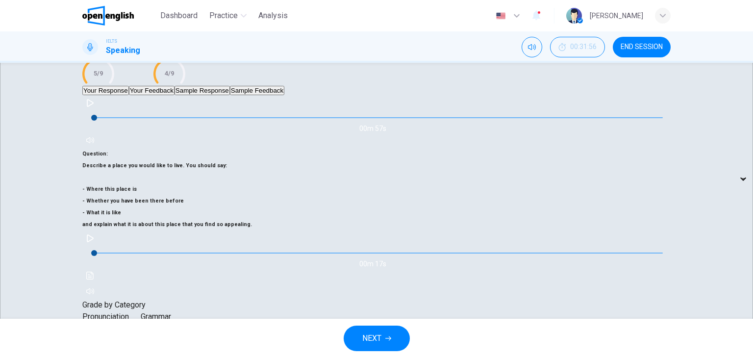
scroll to position [197, 0]
click at [391, 333] on button "NEXT" at bounding box center [377, 338] width 66 height 25
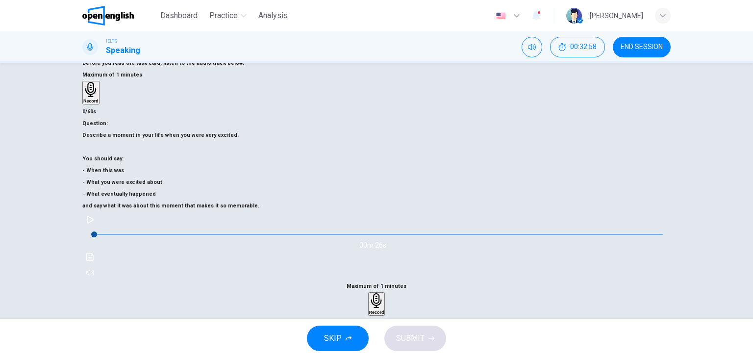
scroll to position [124, 0]
drag, startPoint x: 529, startPoint y: 212, endPoint x: 503, endPoint y: 214, distance: 26.5
click at [384, 292] on div "Record" at bounding box center [376, 303] width 15 height 22
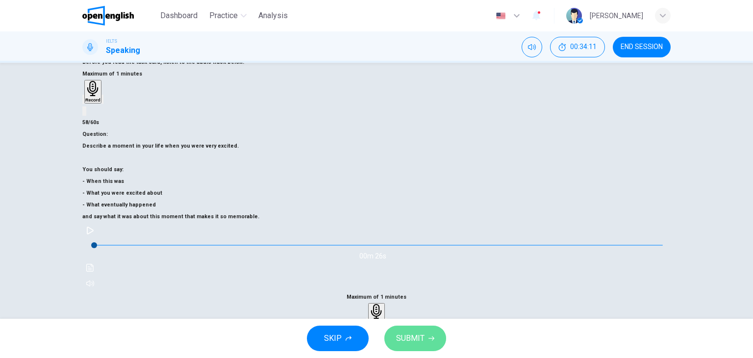
click at [424, 334] on button "SUBMIT" at bounding box center [415, 338] width 62 height 25
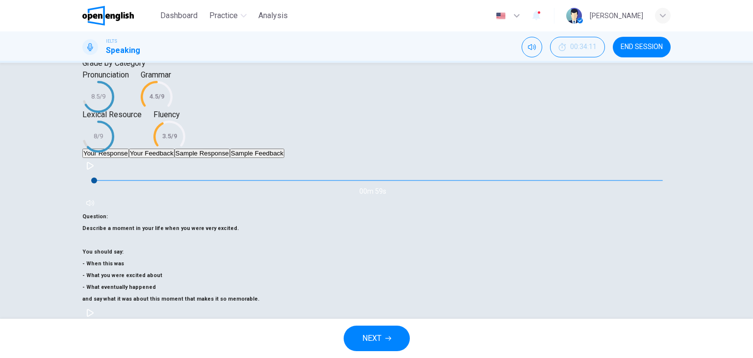
scroll to position [148, 0]
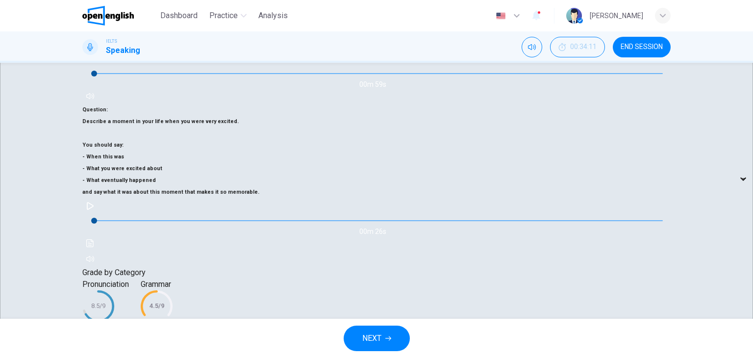
scroll to position [246, 0]
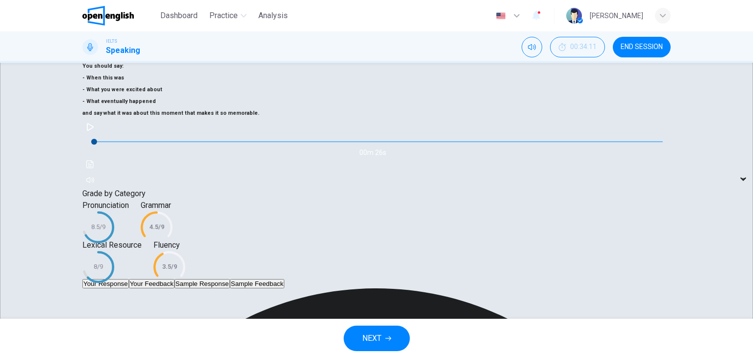
scroll to position [351, 0]
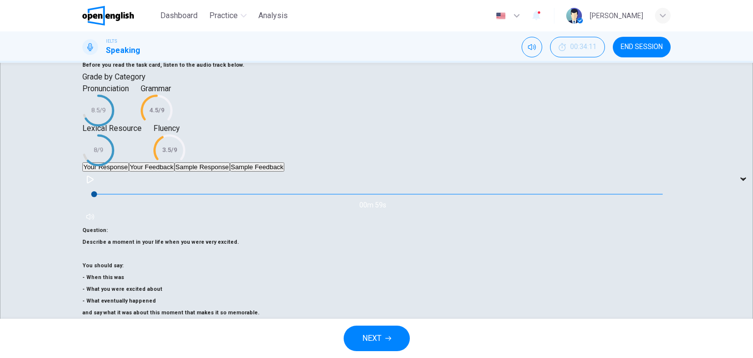
scroll to position [118, 0]
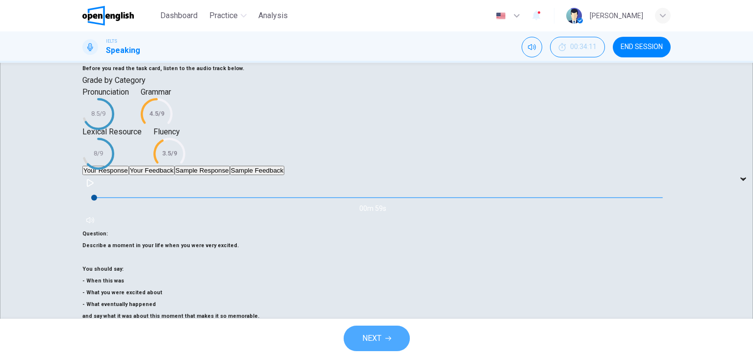
click at [384, 338] on button "NEXT" at bounding box center [377, 338] width 66 height 25
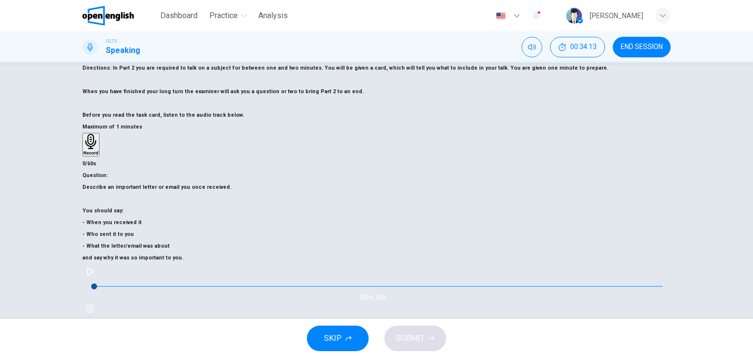
scroll to position [124, 0]
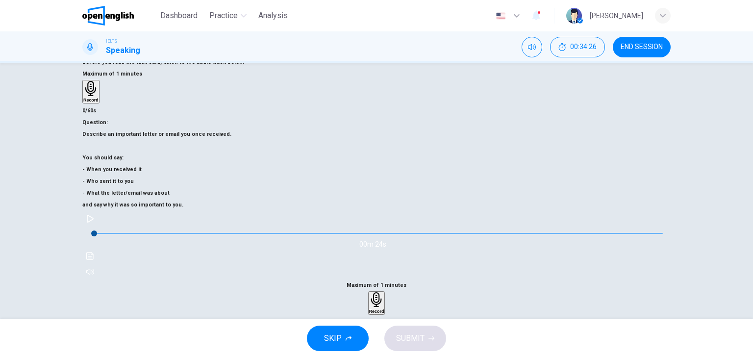
click at [340, 341] on span "SKIP" at bounding box center [333, 338] width 18 height 14
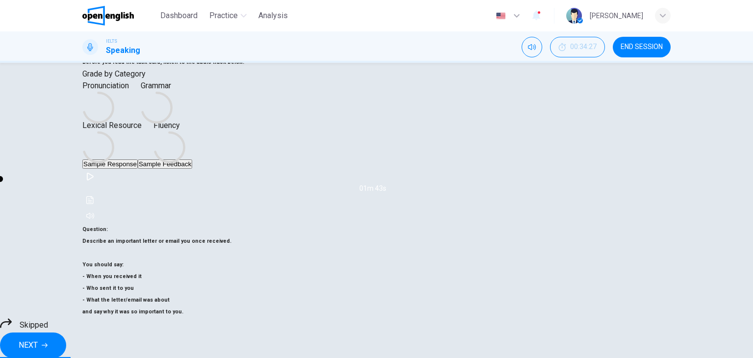
click at [66, 341] on button "NEXT" at bounding box center [33, 344] width 66 height 25
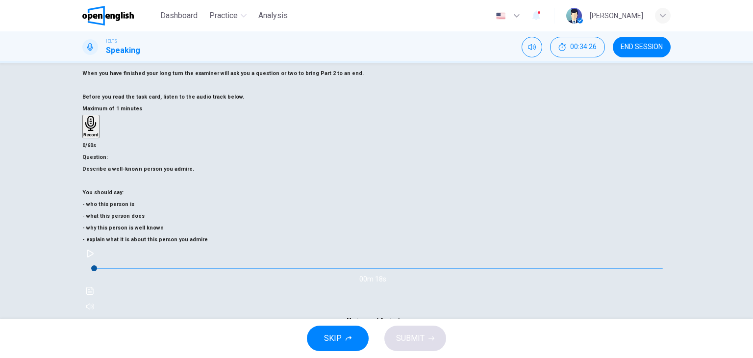
scroll to position [98, 0]
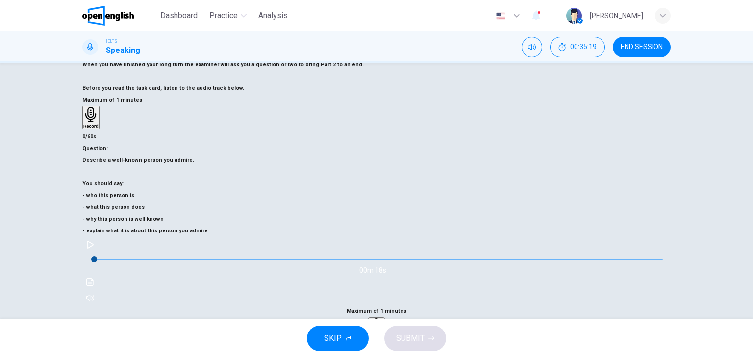
click at [384, 335] on h6 "Record" at bounding box center [376, 337] width 15 height 5
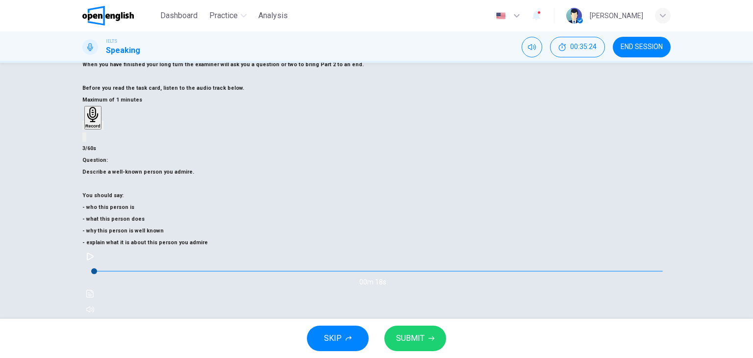
click at [384, 330] on icon "button" at bounding box center [376, 337] width 15 height 15
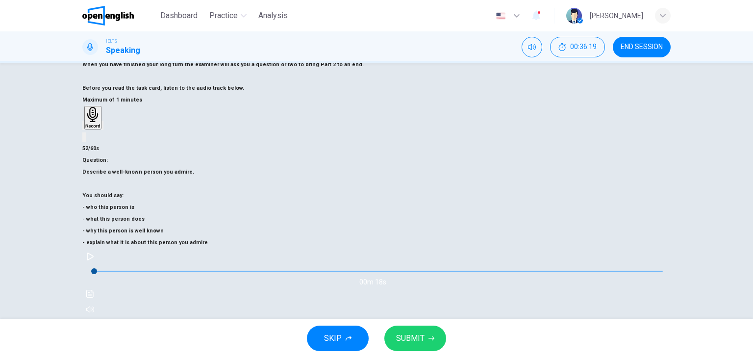
click at [396, 337] on span "SUBMIT" at bounding box center [410, 338] width 28 height 14
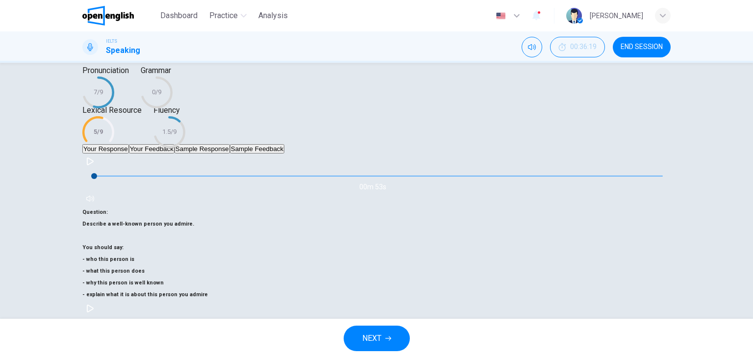
scroll to position [148, 0]
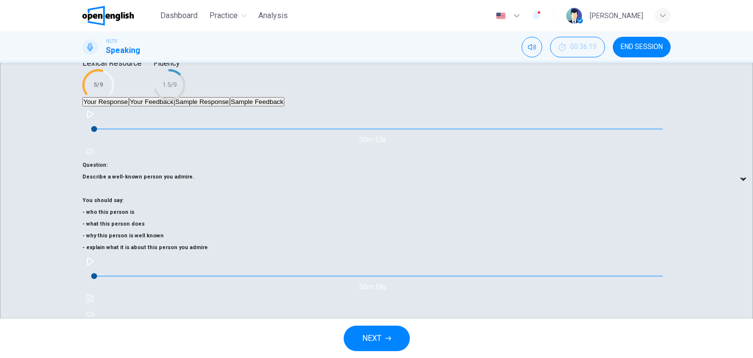
scroll to position [285, 0]
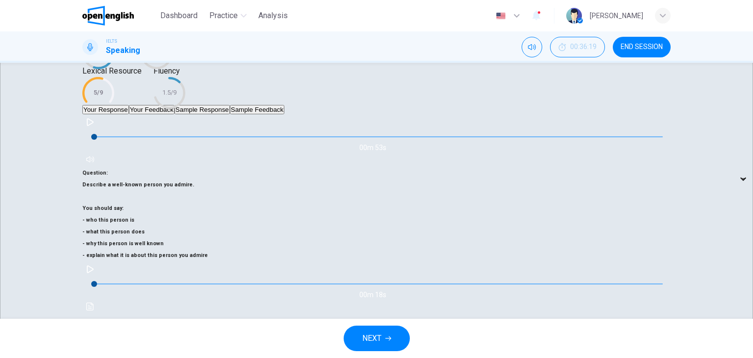
scroll to position [334, 0]
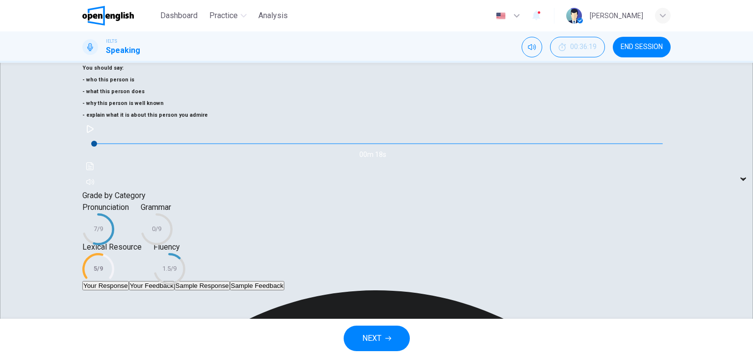
scroll to position [316, 0]
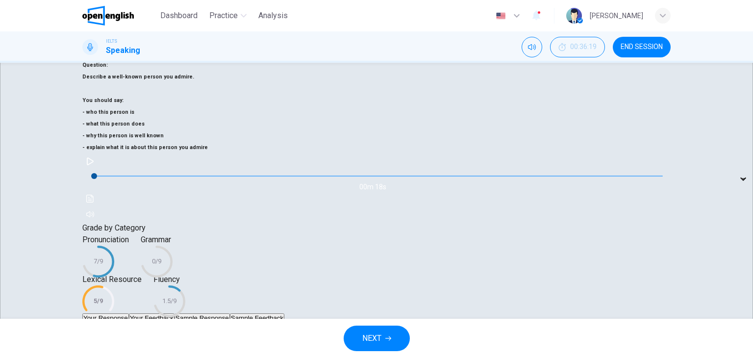
scroll to position [285, 0]
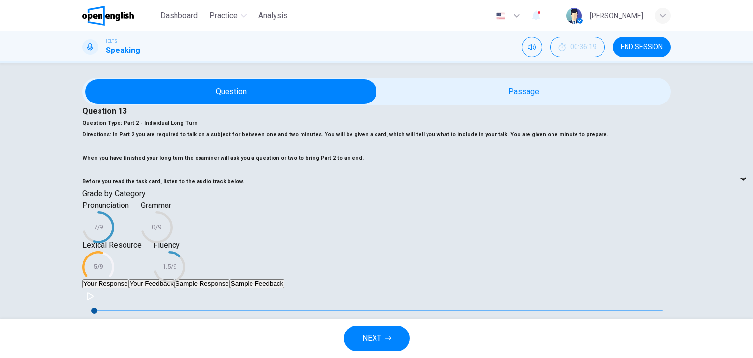
scroll to position [0, 0]
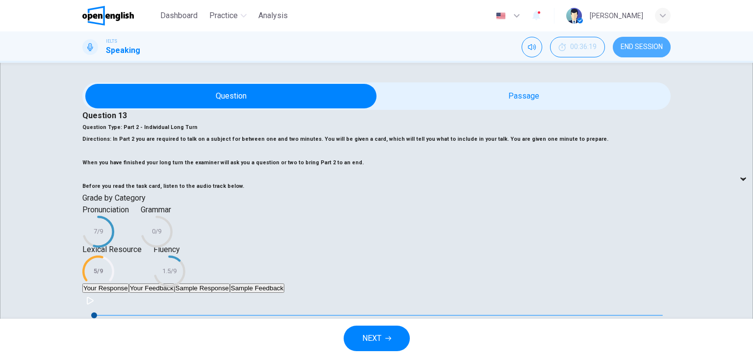
click at [640, 46] on span "END SESSION" at bounding box center [642, 47] width 42 height 8
